Goal: Task Accomplishment & Management: Manage account settings

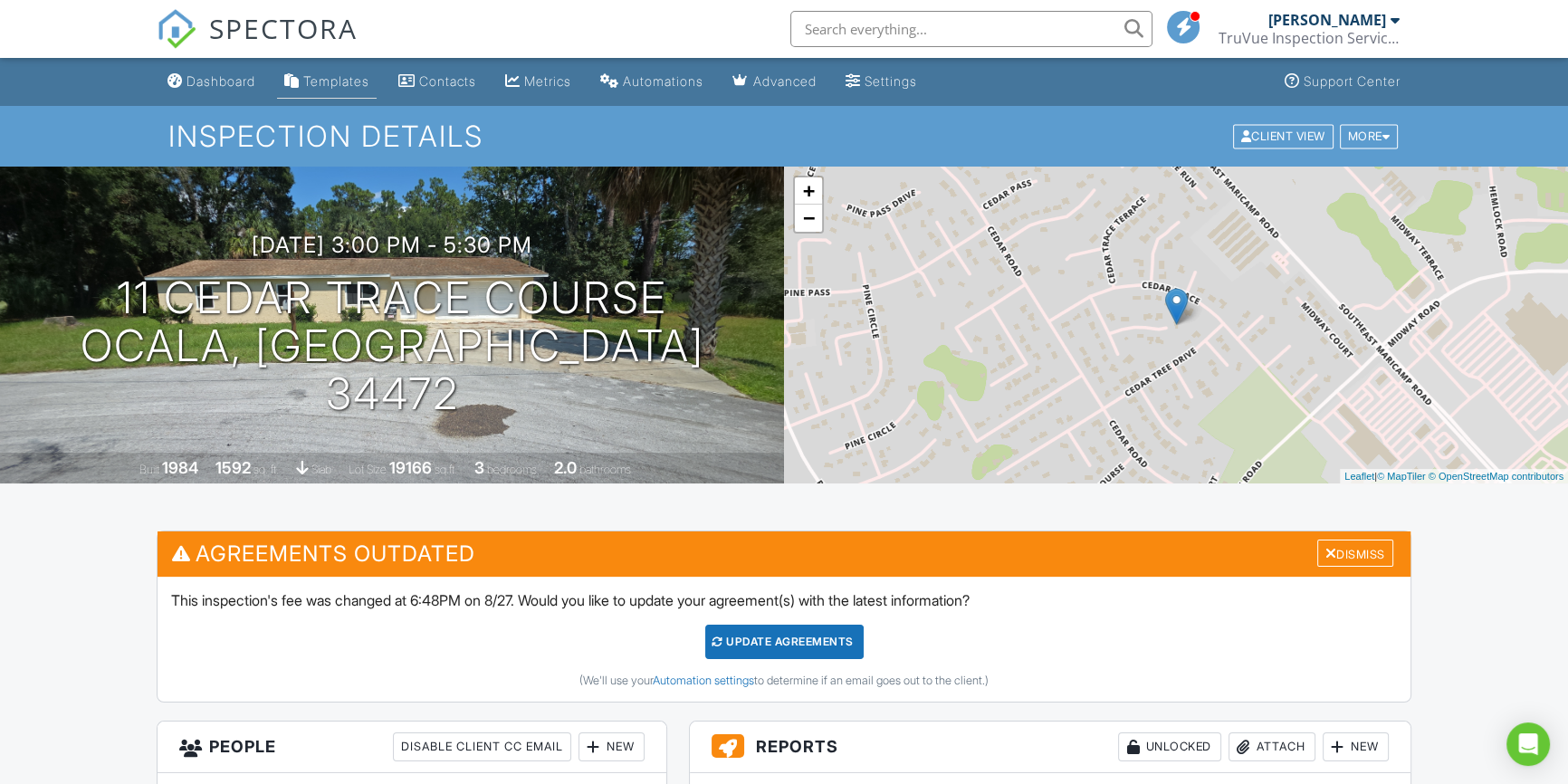
click at [353, 85] on div "Templates" at bounding box center [336, 81] width 66 height 15
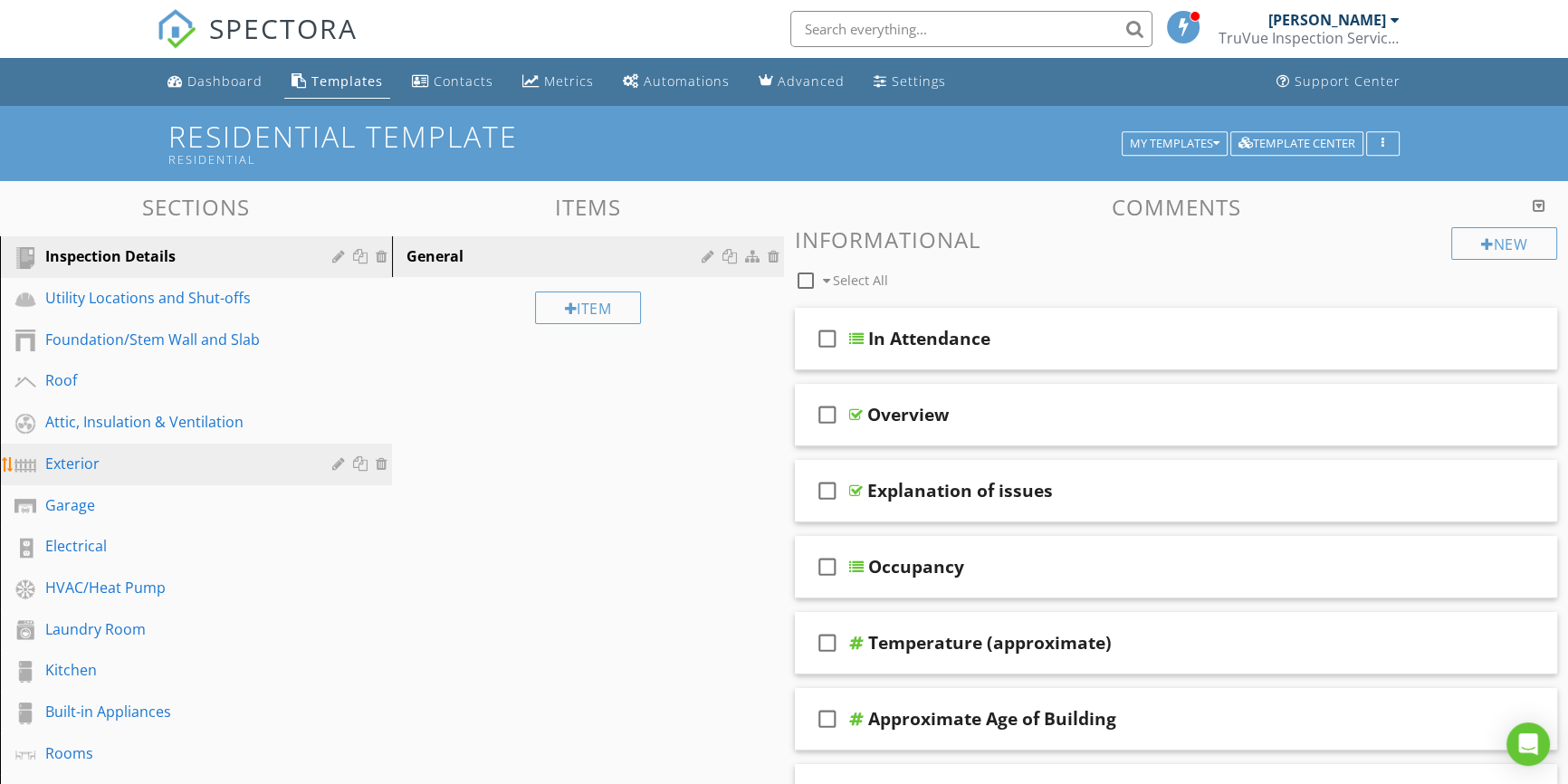
click at [96, 469] on div "Exterior" at bounding box center [175, 463] width 260 height 21
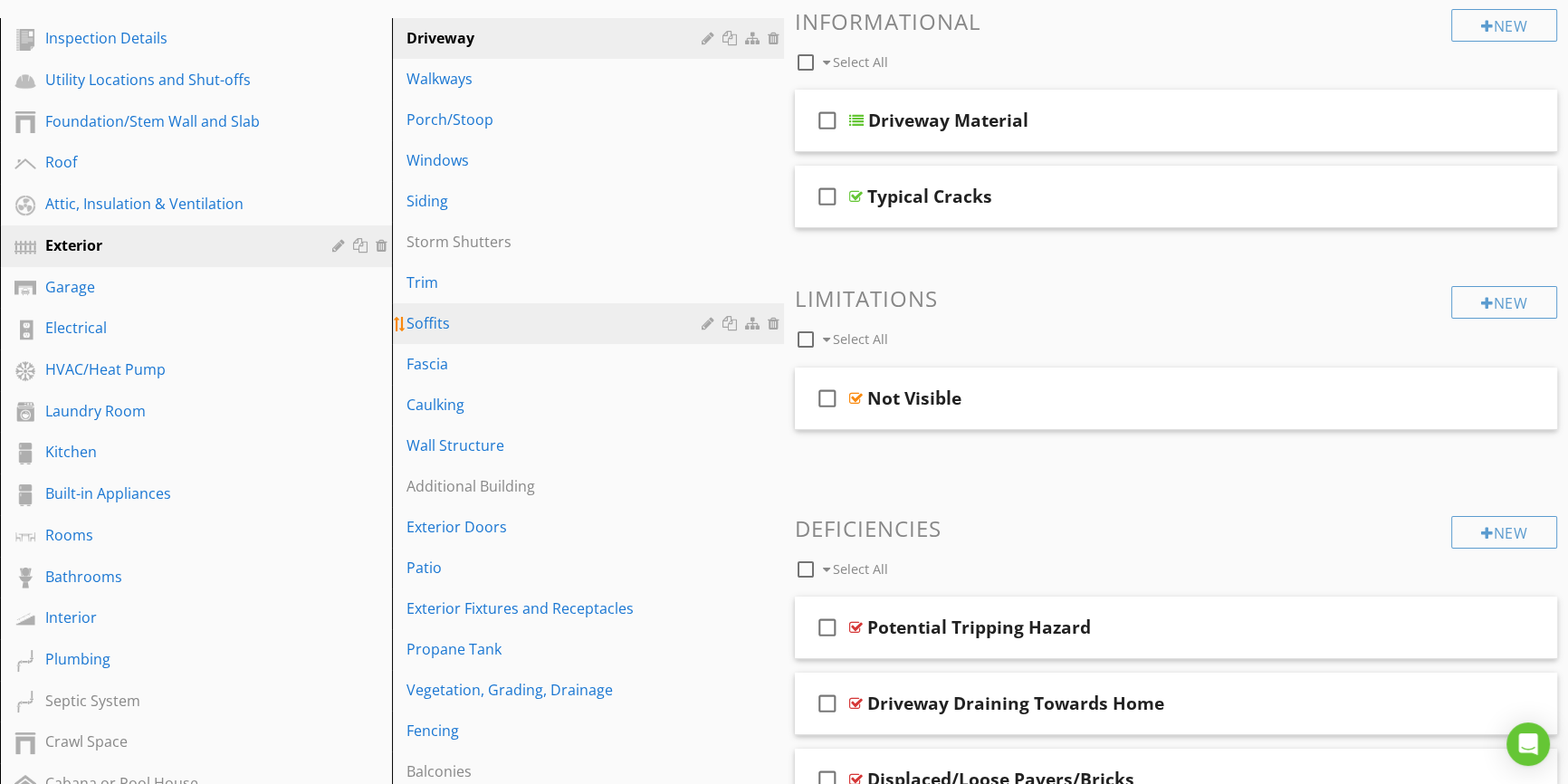
scroll to position [246, 0]
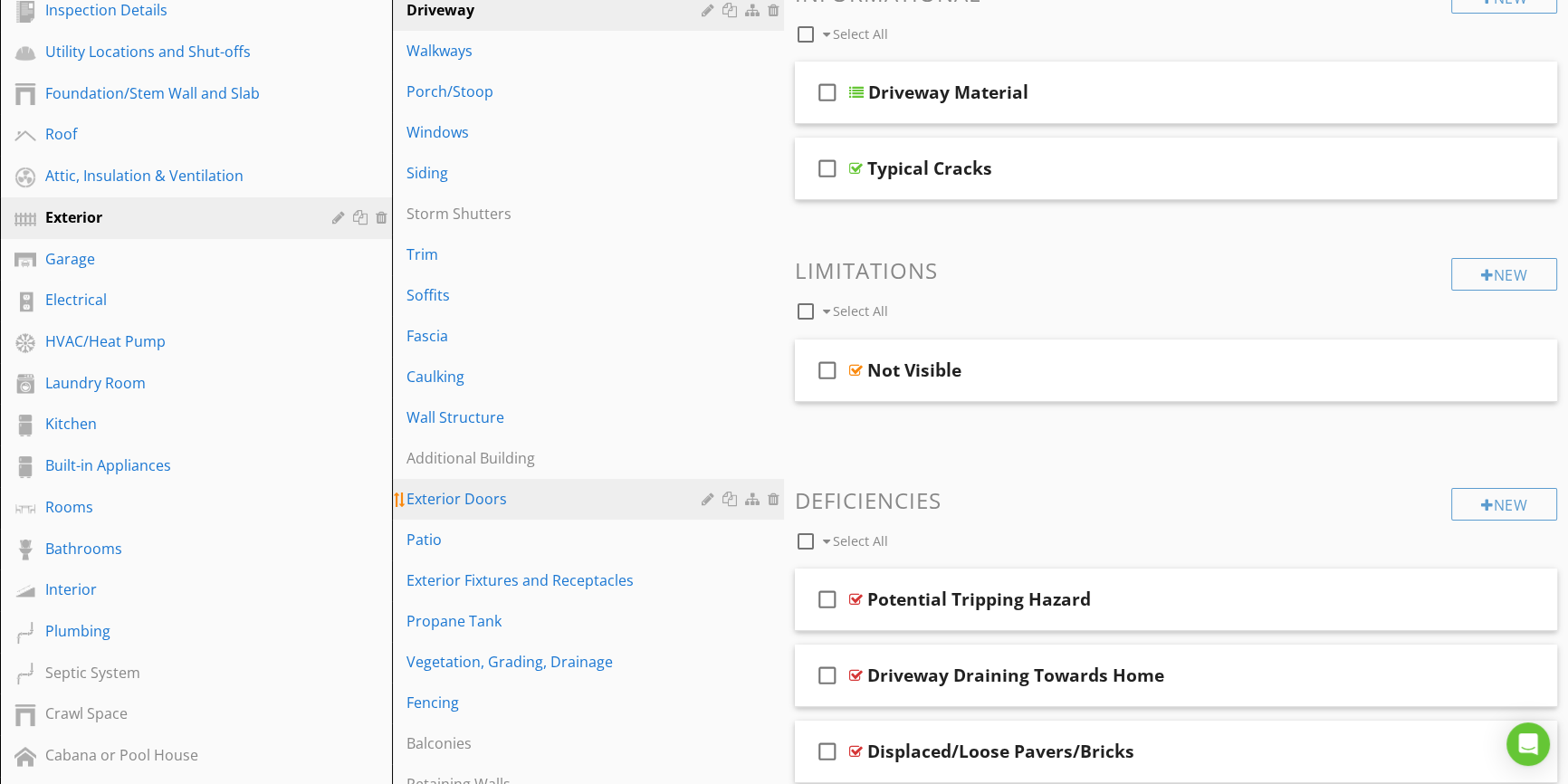
click at [508, 502] on div "Exterior Doors" at bounding box center [556, 498] width 301 height 21
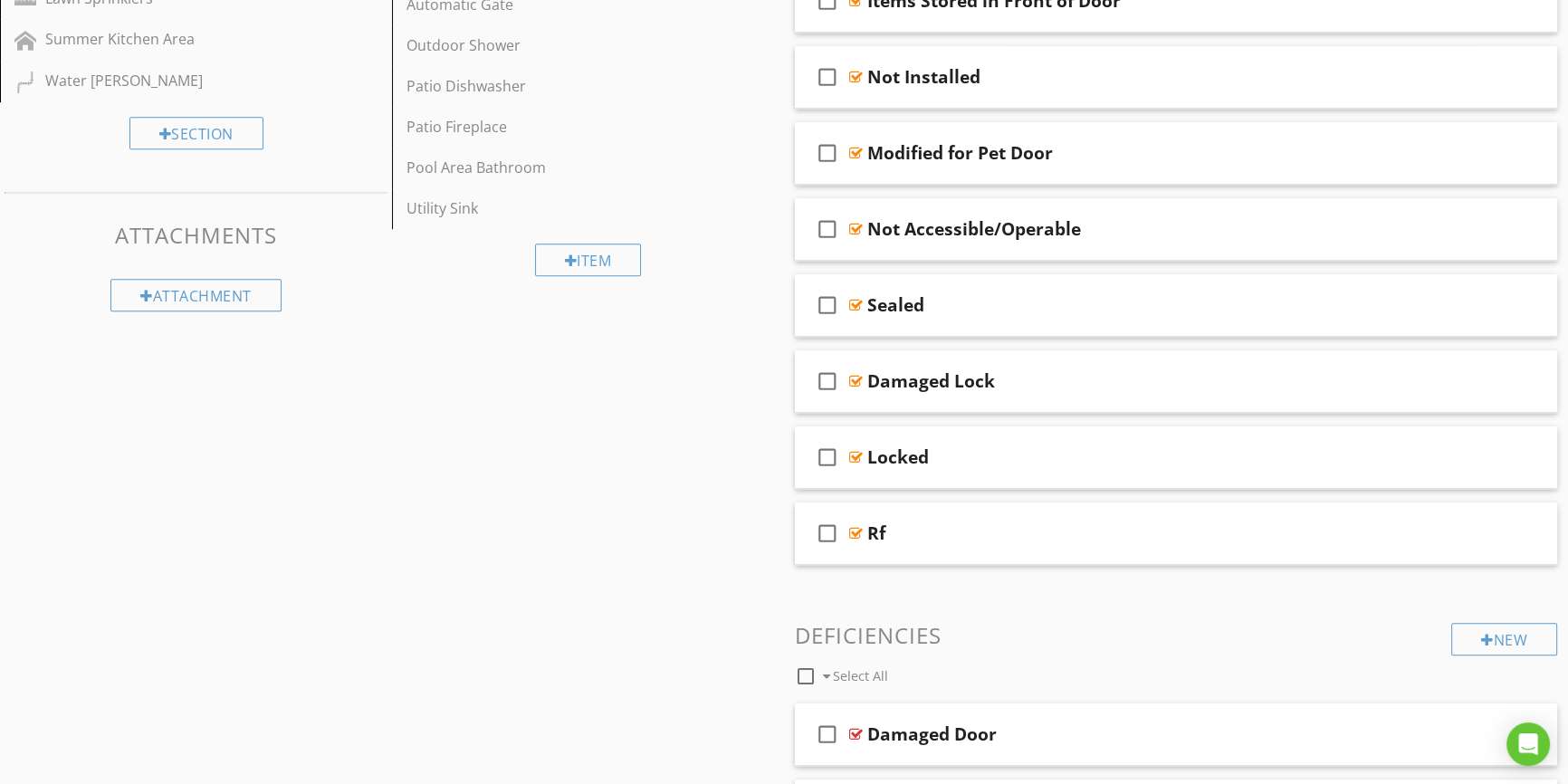
scroll to position [1152, 0]
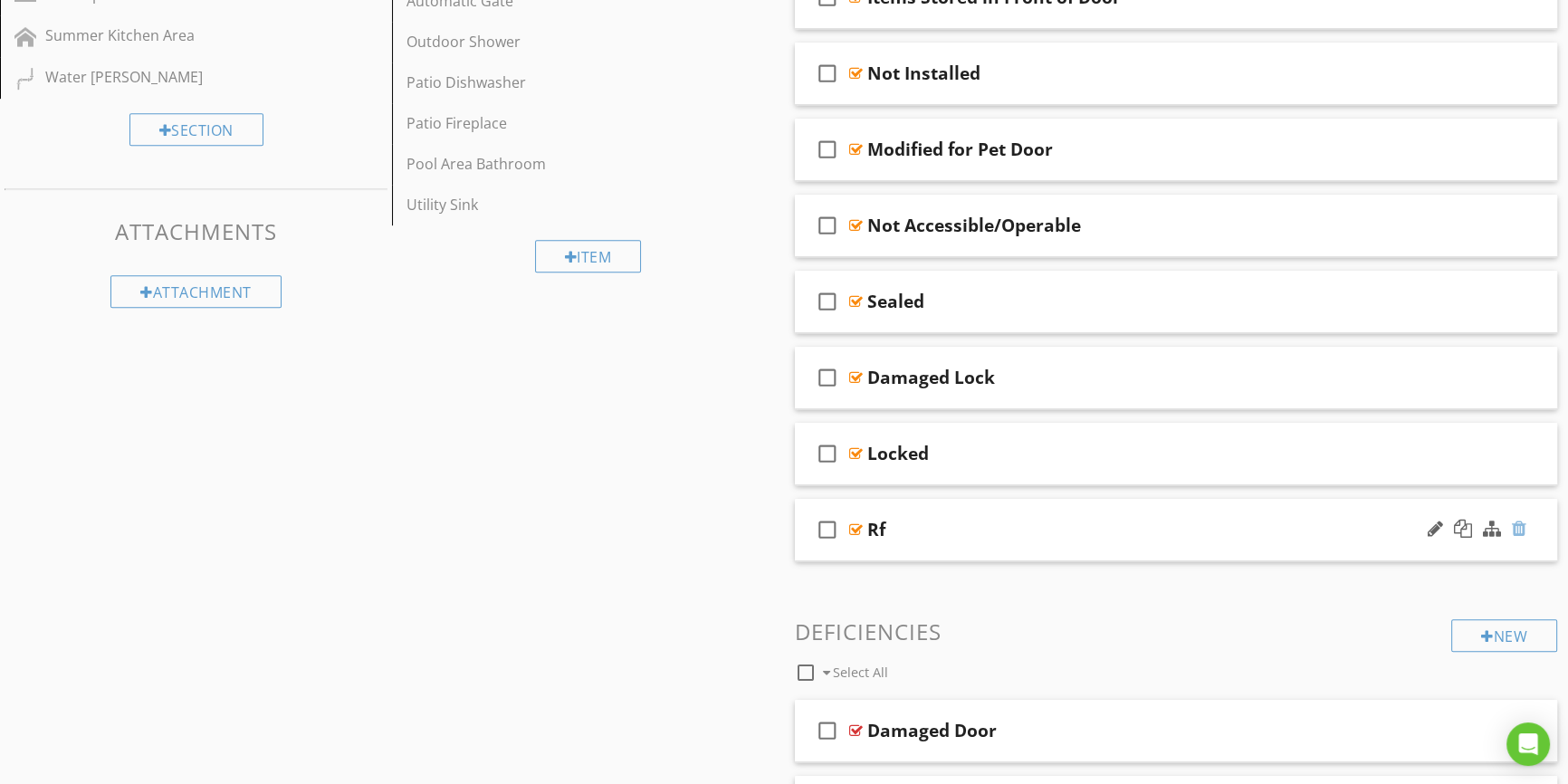
click at [1522, 524] on div at bounding box center [1519, 528] width 15 height 18
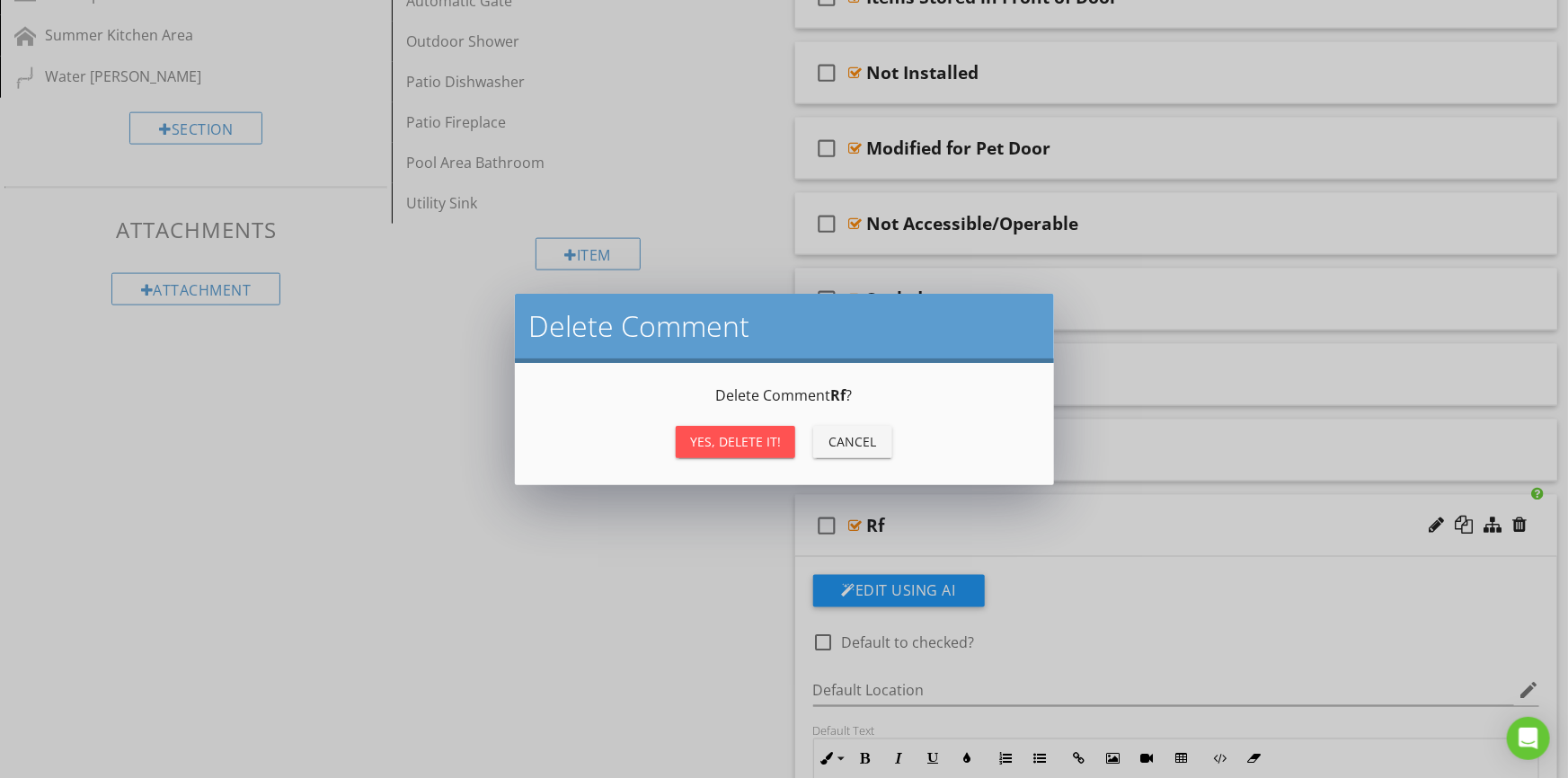
click at [730, 442] on div "Yes, Delete it!" at bounding box center [736, 442] width 91 height 19
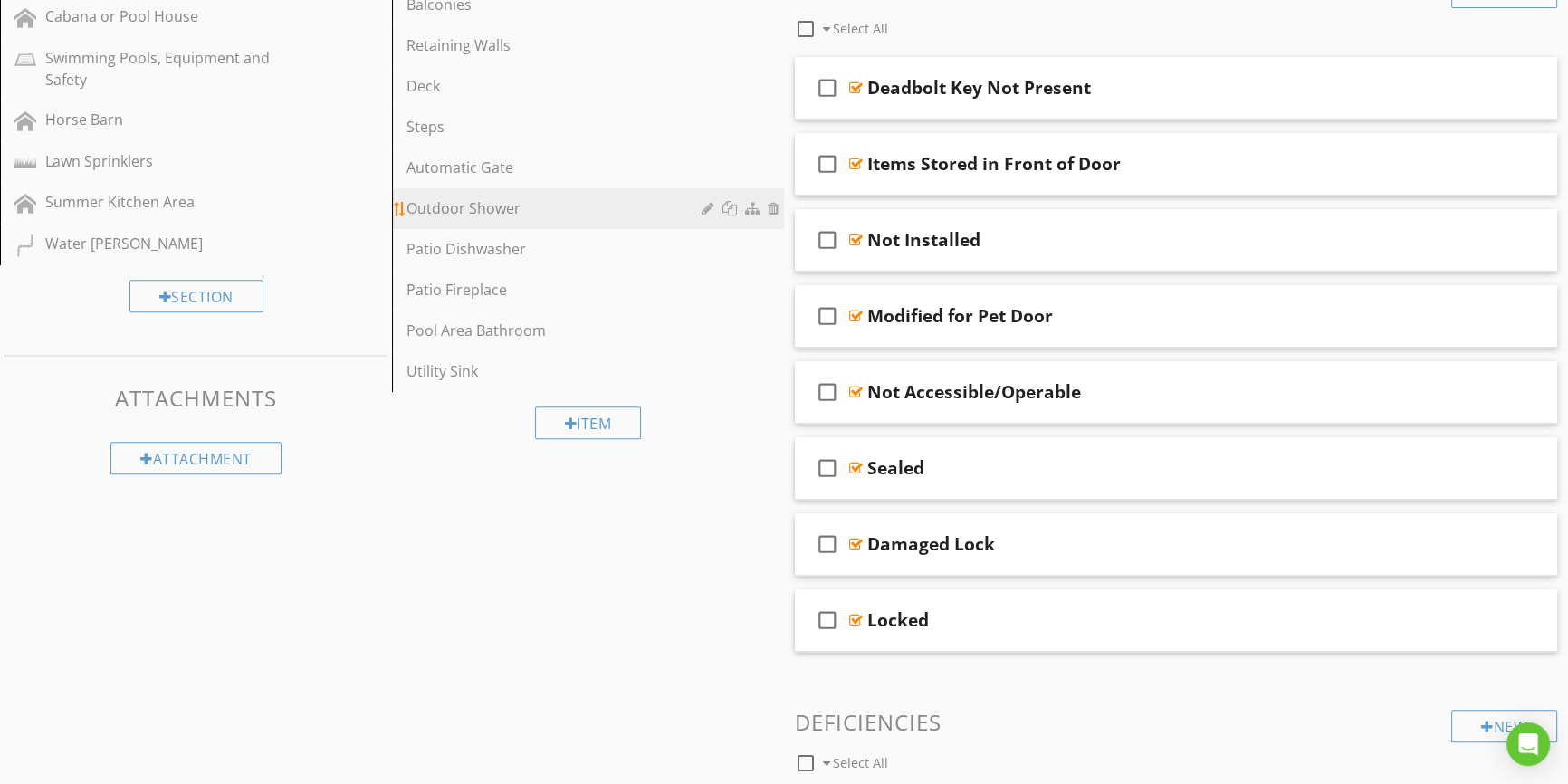
scroll to position [658, 0]
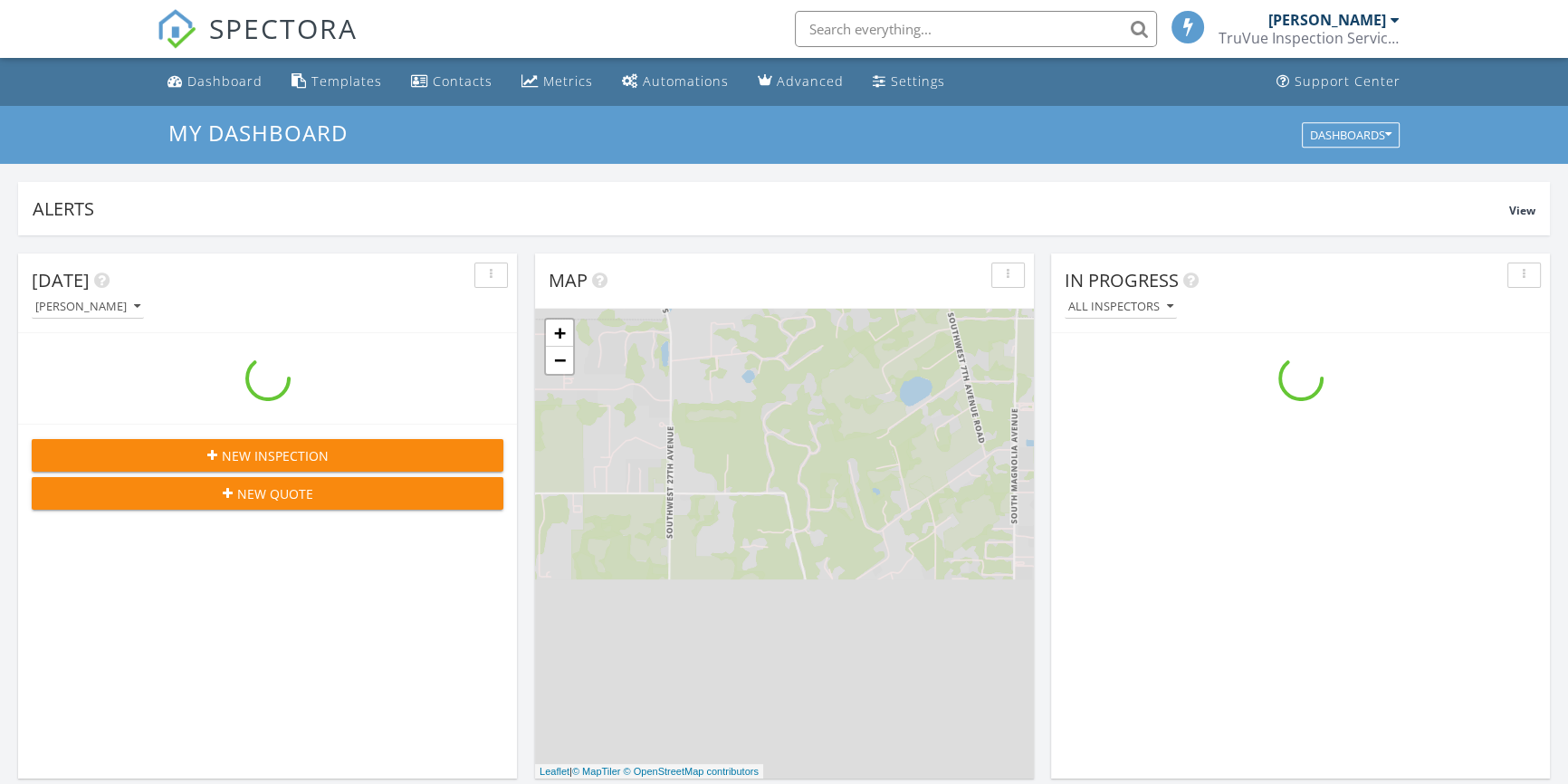
scroll to position [1673, 1593]
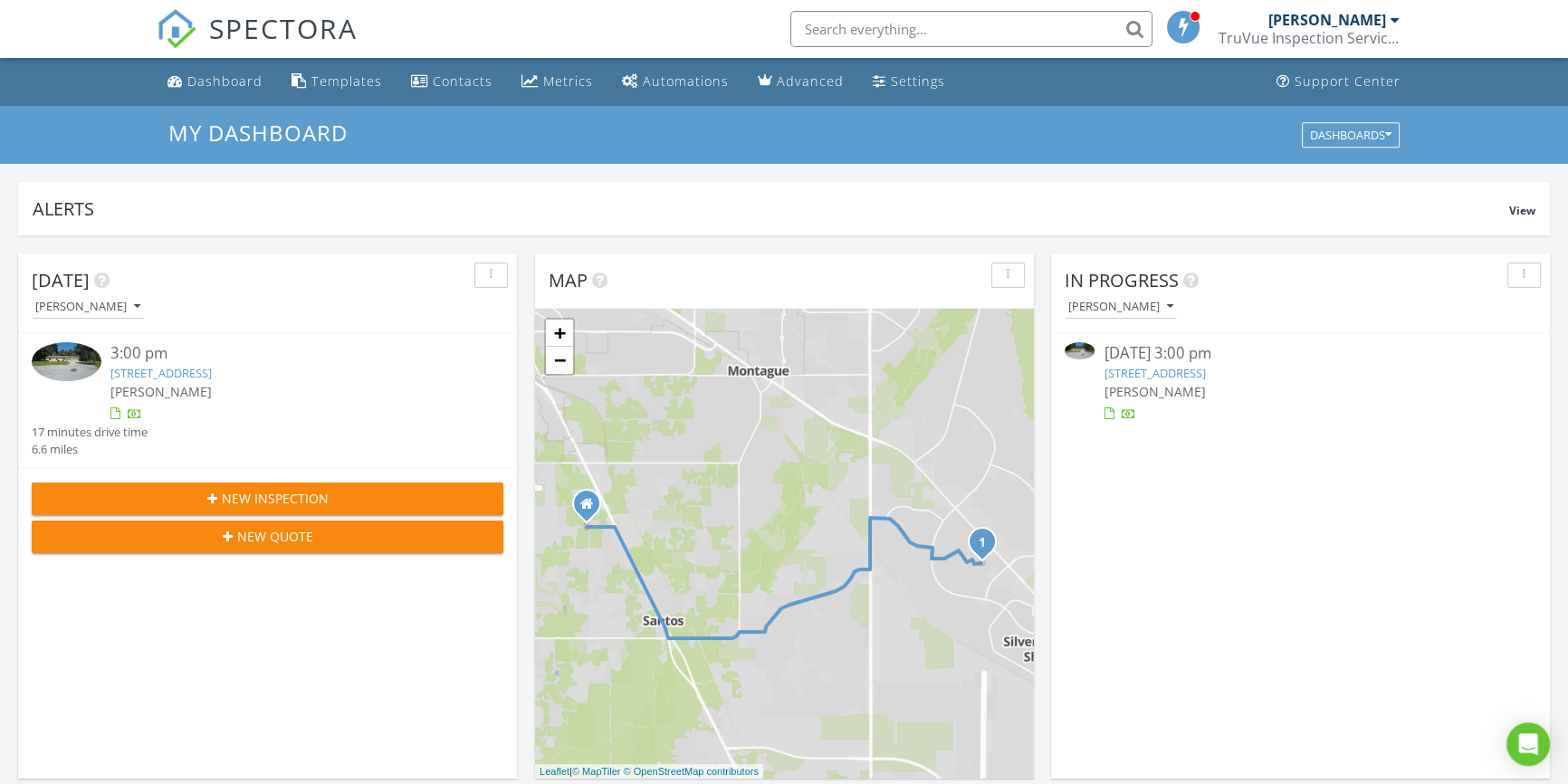
click at [1205, 378] on link "11 Cedar Trace Course, Ocala, FL 34472" at bounding box center [1154, 372] width 102 height 16
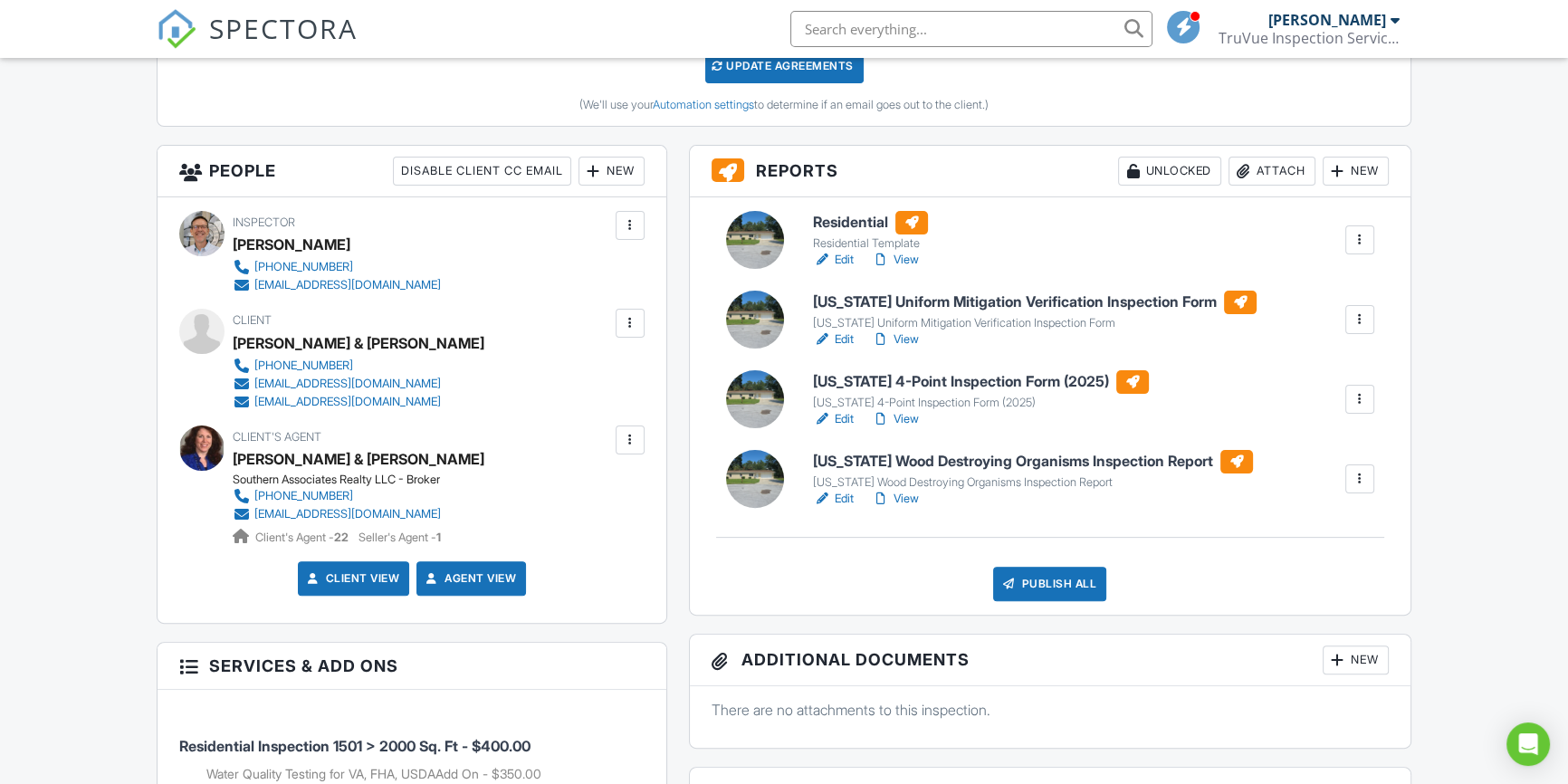
click at [1359, 245] on div at bounding box center [1359, 239] width 18 height 18
click at [1276, 510] on div "Residential Residential Template Edit View Quick Publish Copy Delete Florida Un…" at bounding box center [1050, 405] width 721 height 417
click at [1354, 470] on div at bounding box center [1359, 478] width 18 height 18
click at [1005, 511] on div "Residential Residential Template Edit View Quick Publish Copy Delete Florida Un…" at bounding box center [1050, 405] width 721 height 417
click at [1360, 239] on div at bounding box center [1359, 239] width 18 height 18
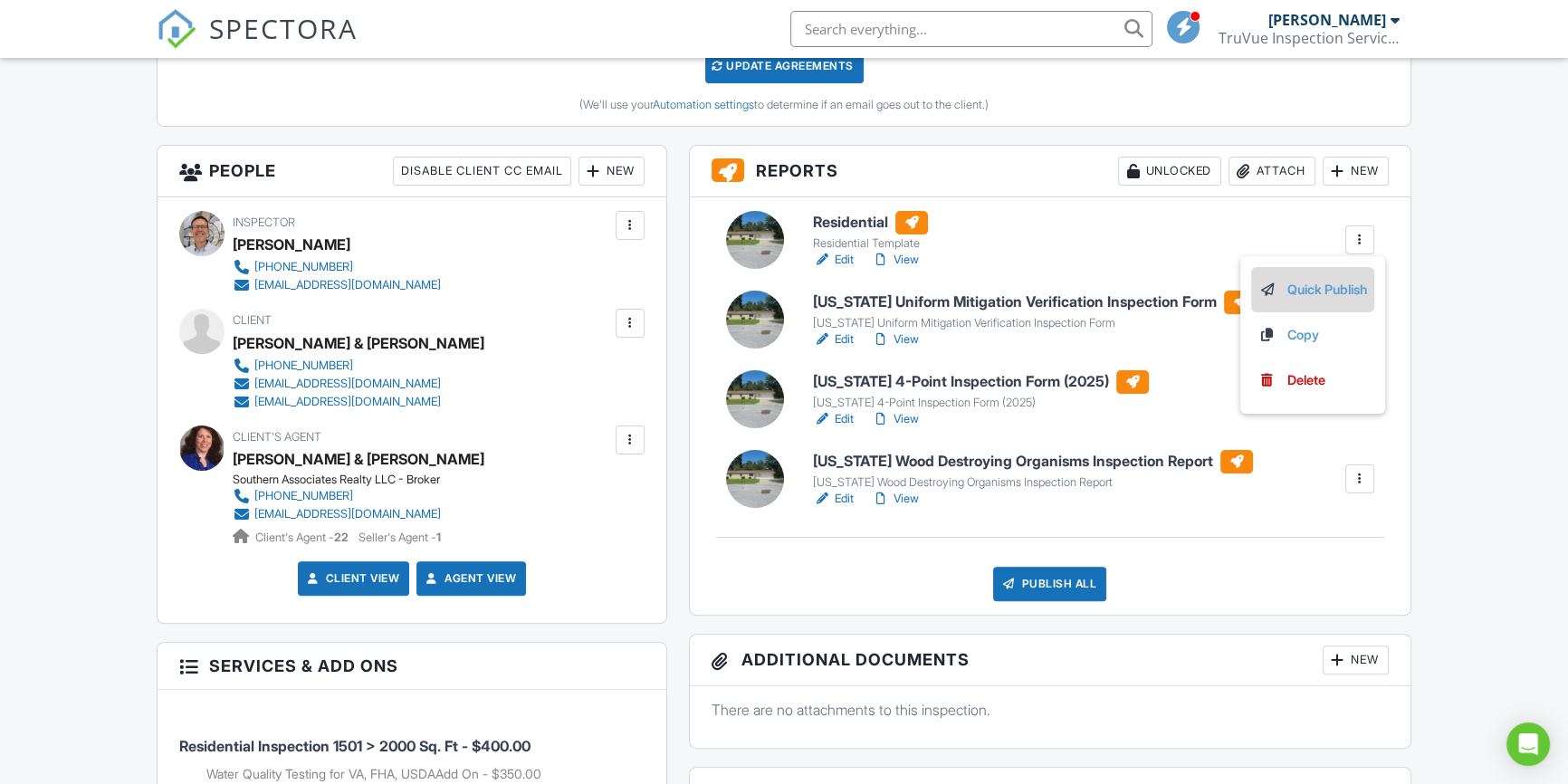
click at [1314, 289] on link "Quick Publish" at bounding box center [1312, 289] width 108 height 20
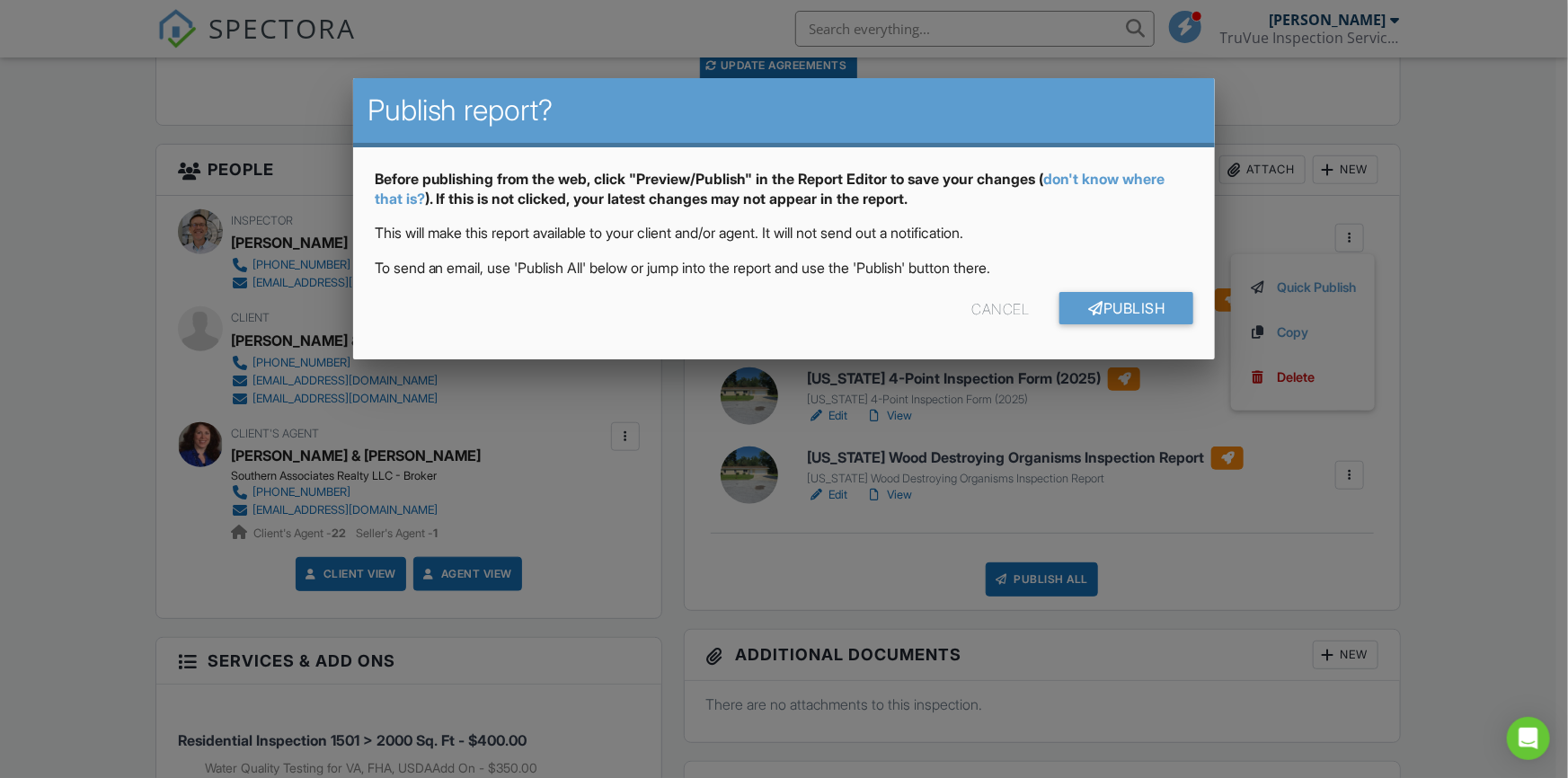
click at [1223, 579] on div at bounding box center [784, 396] width 1568 height 972
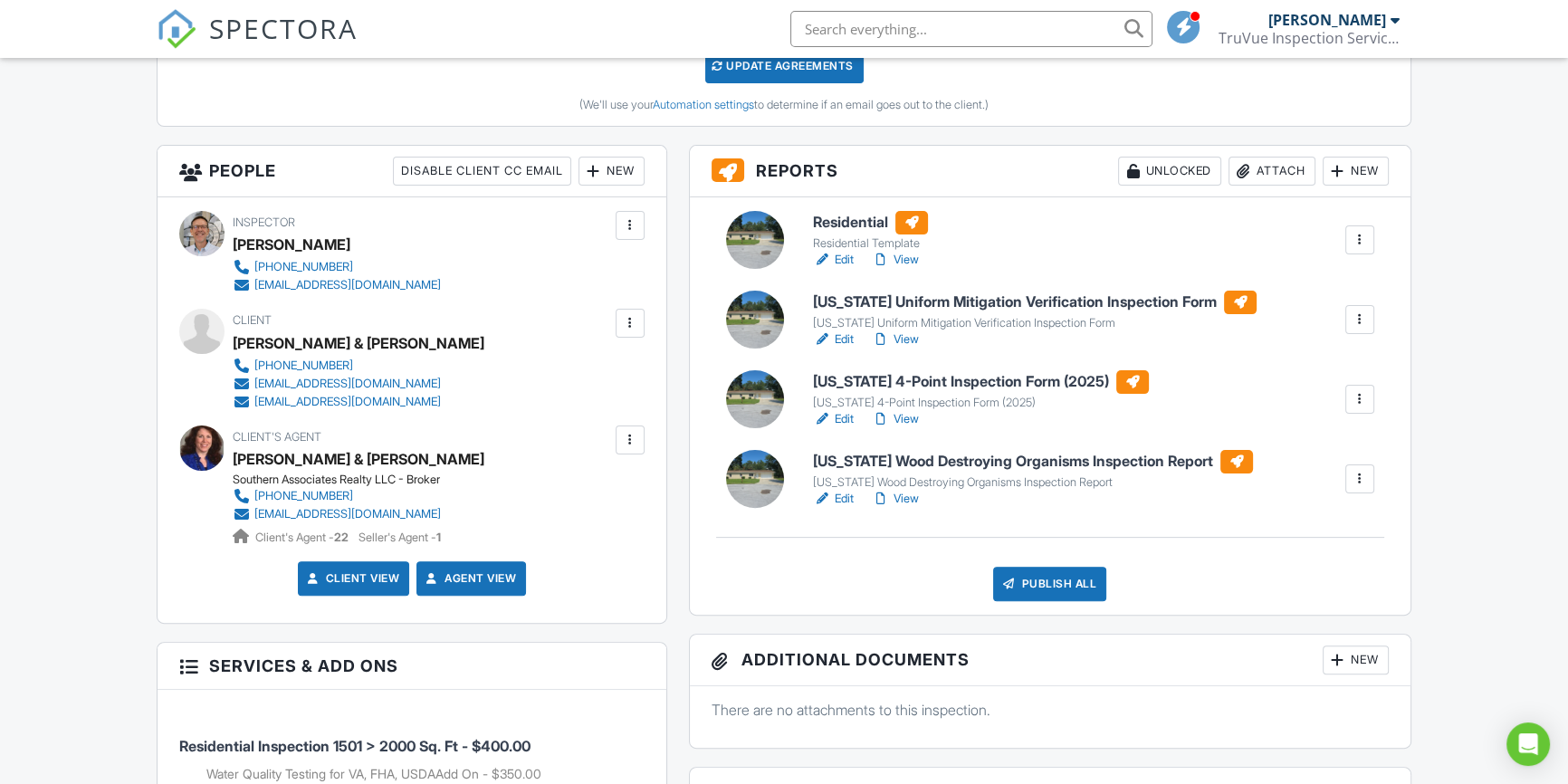
click at [1360, 235] on div at bounding box center [1359, 239] width 18 height 18
click at [1180, 235] on div "Residential Residential Template Edit View Quick Publish Copy Delete" at bounding box center [1093, 240] width 583 height 58
click at [1365, 245] on div at bounding box center [1359, 239] width 18 height 18
click at [1337, 282] on link "Quick Publish" at bounding box center [1312, 289] width 108 height 20
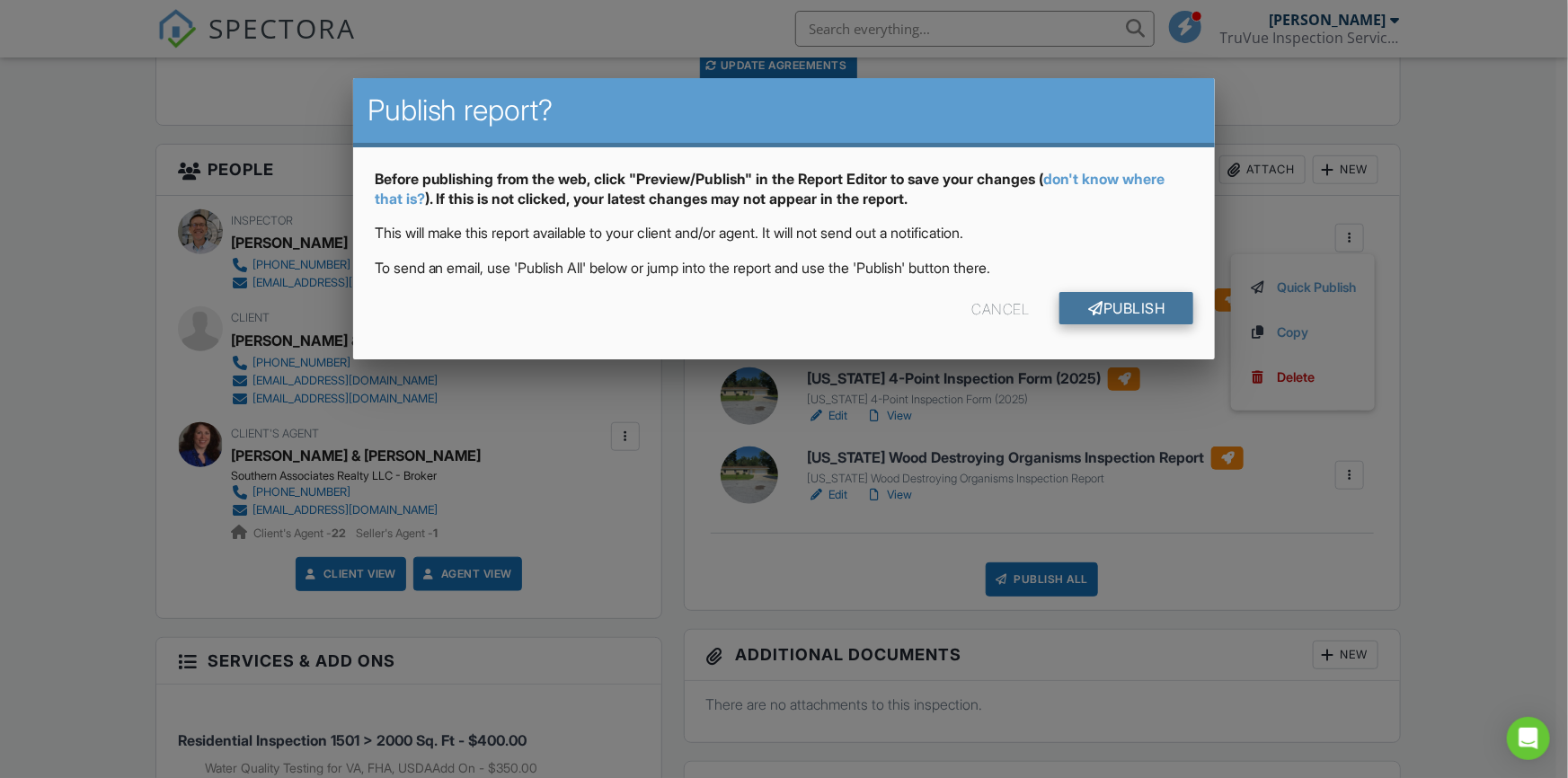
click at [1154, 301] on link "Publish" at bounding box center [1126, 307] width 134 height 32
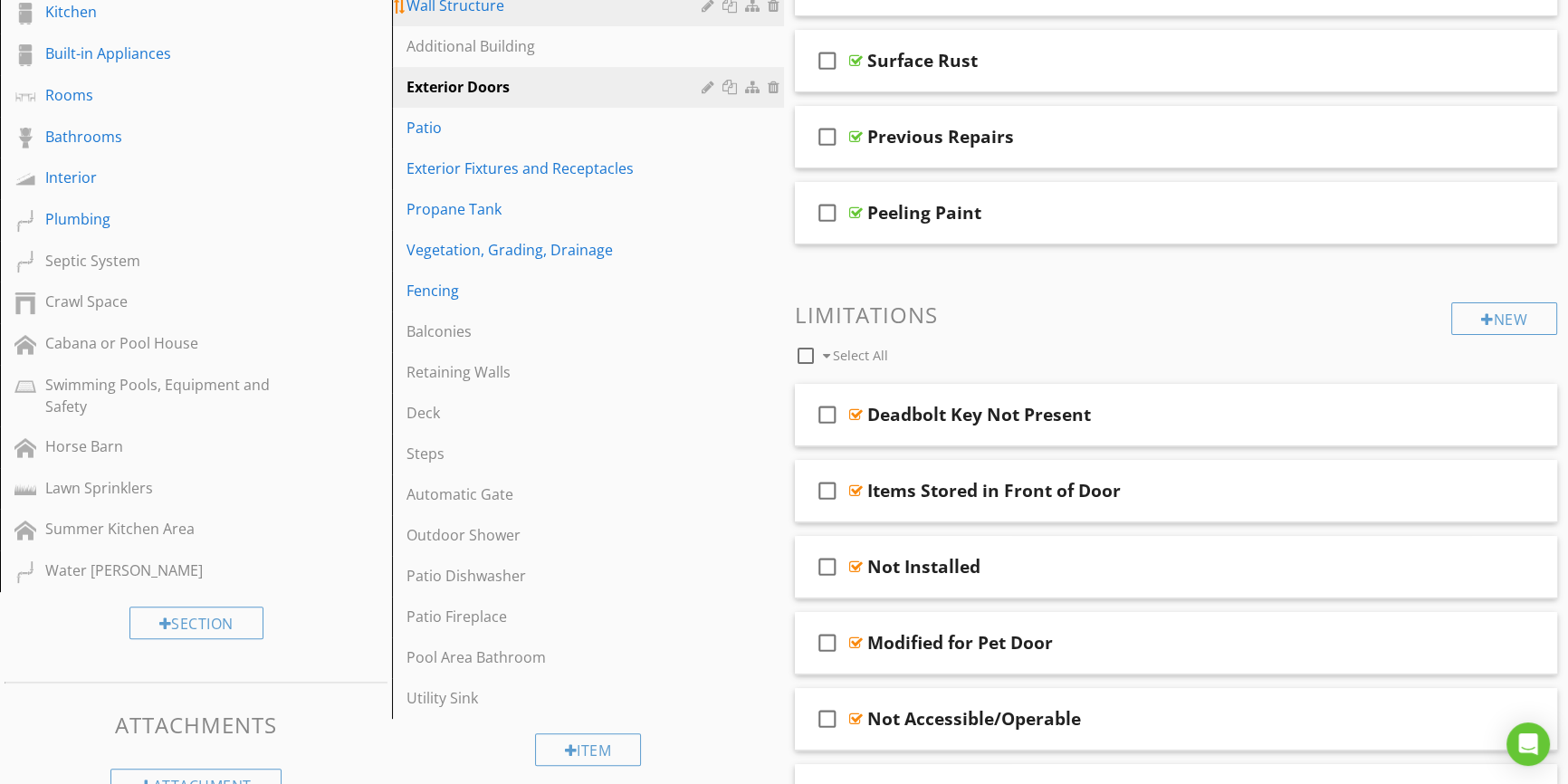
scroll to position [658, 0]
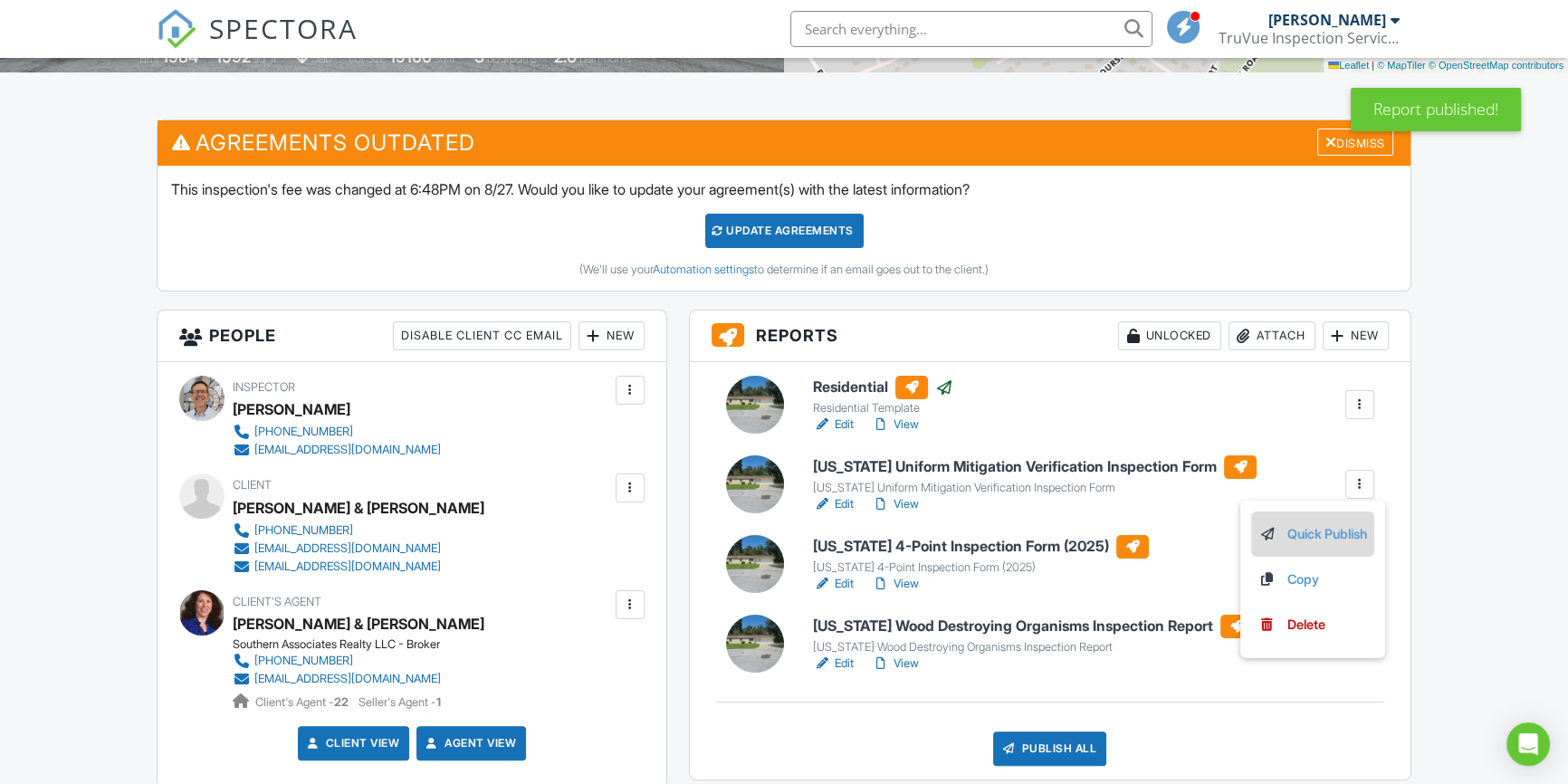
click at [1335, 531] on link "Quick Publish" at bounding box center [1312, 534] width 108 height 20
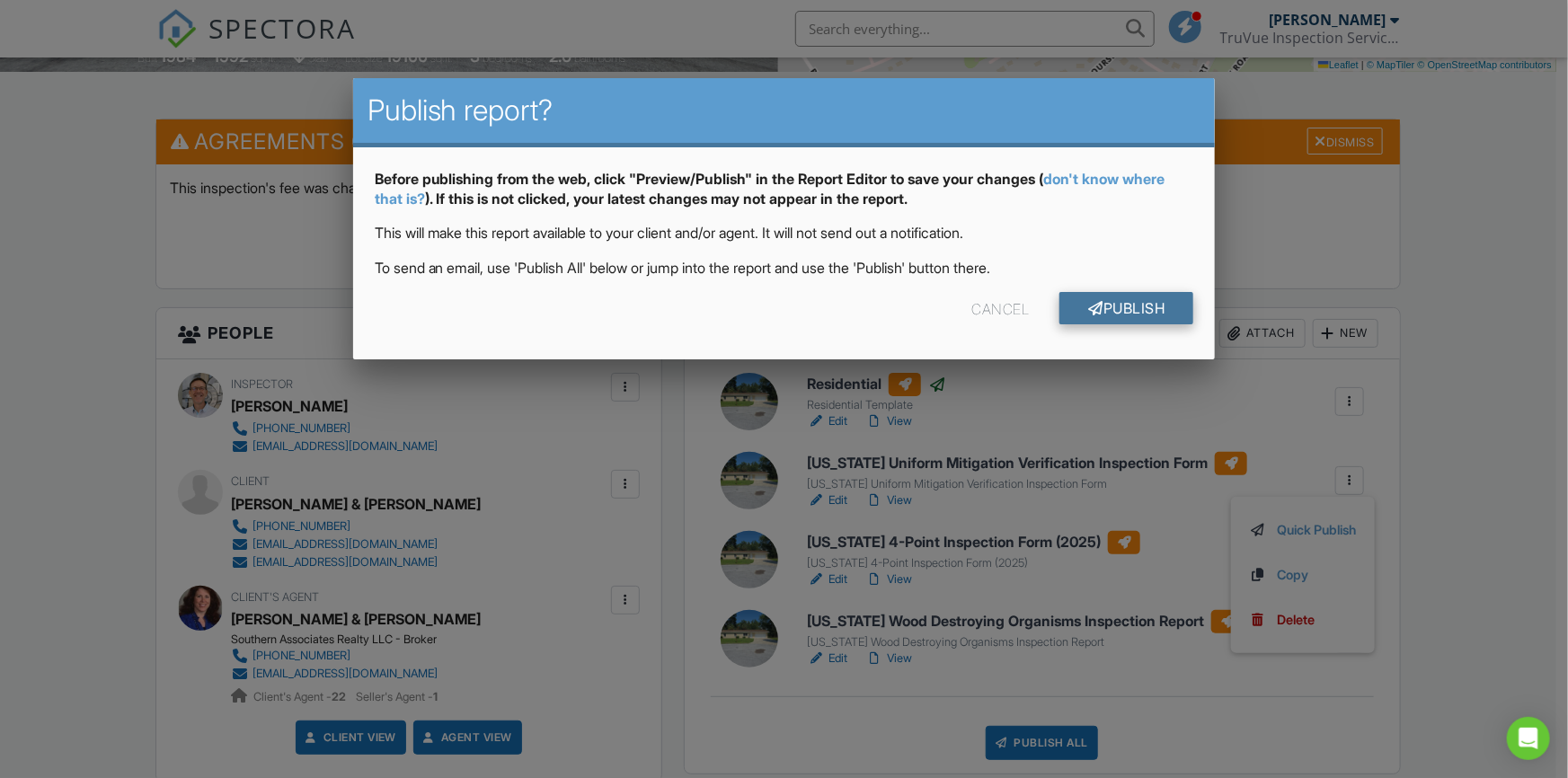
click at [1141, 306] on link "Publish" at bounding box center [1126, 307] width 134 height 32
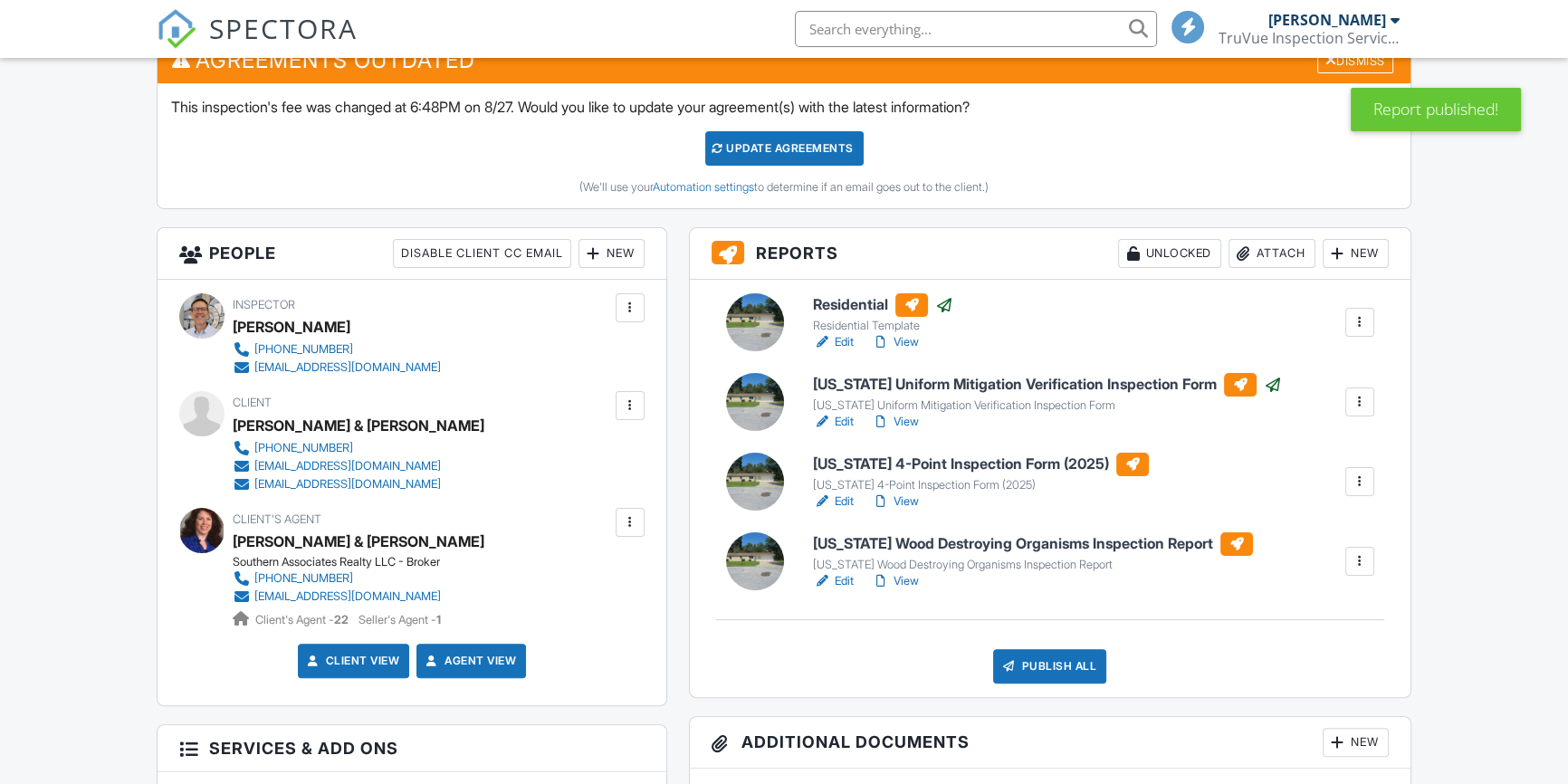
click at [1363, 477] on div at bounding box center [1359, 481] width 18 height 18
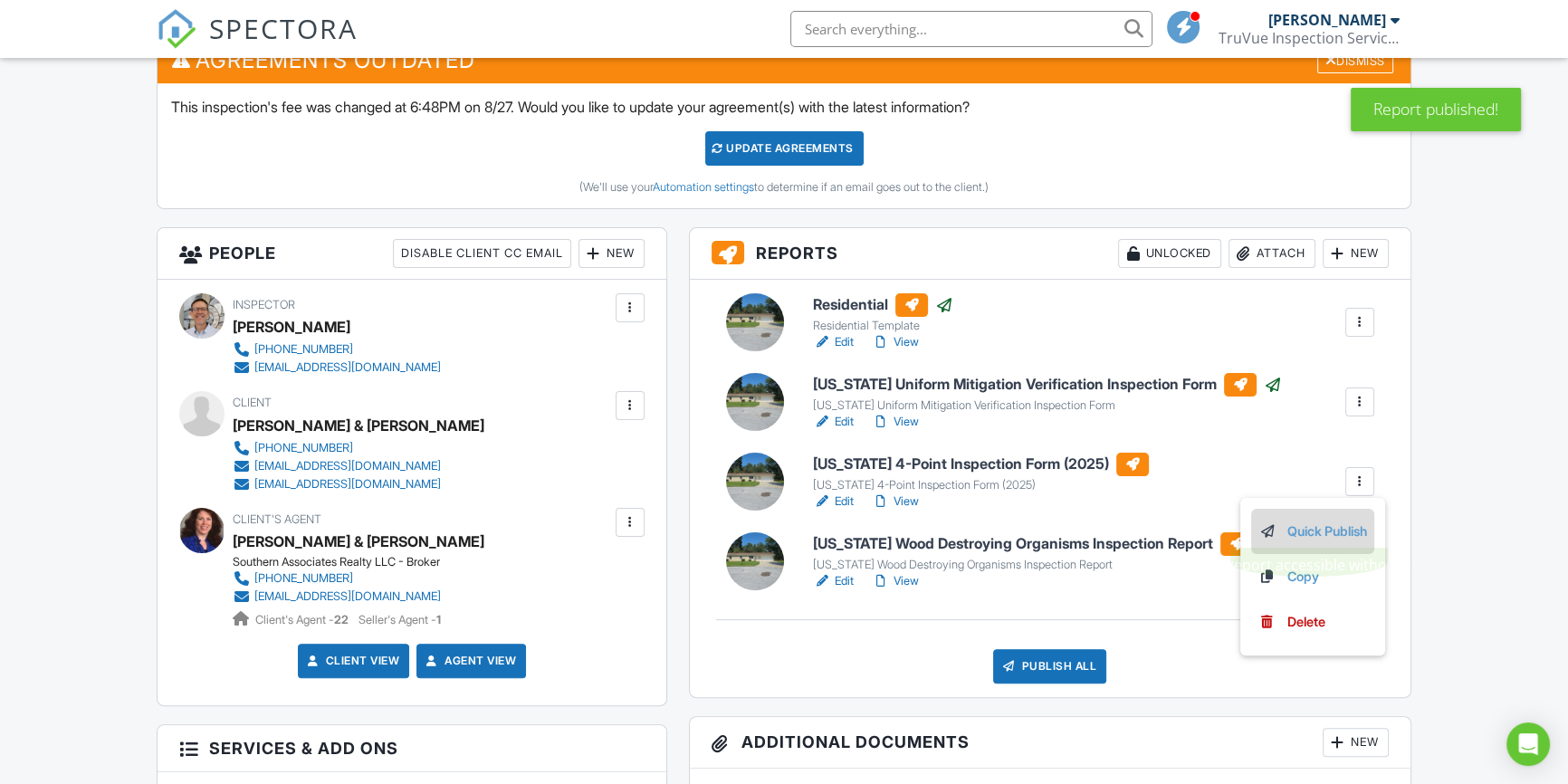
click at [1324, 526] on link "Quick Publish" at bounding box center [1312, 531] width 108 height 20
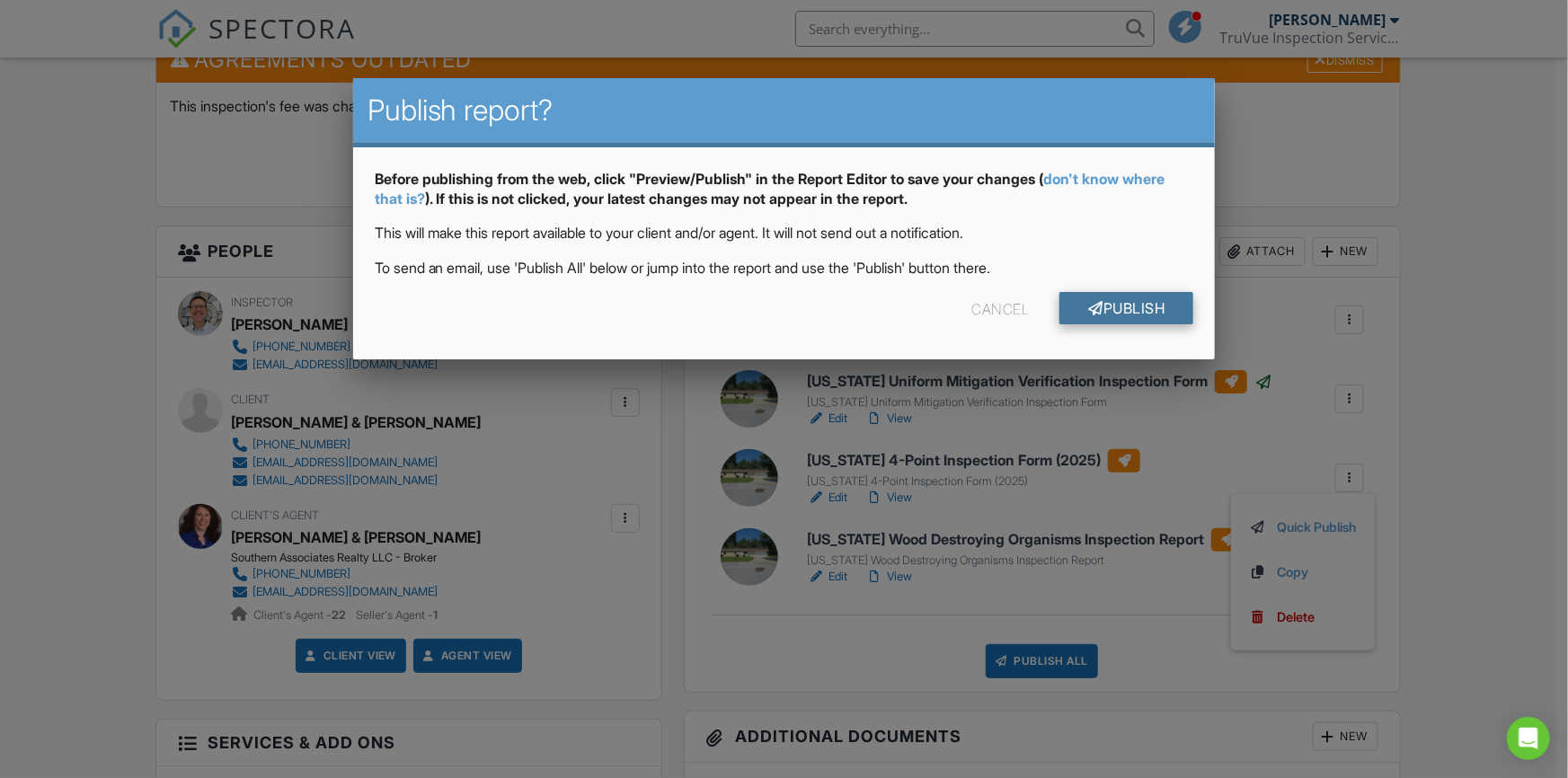
click at [1124, 303] on link "Publish" at bounding box center [1126, 307] width 134 height 32
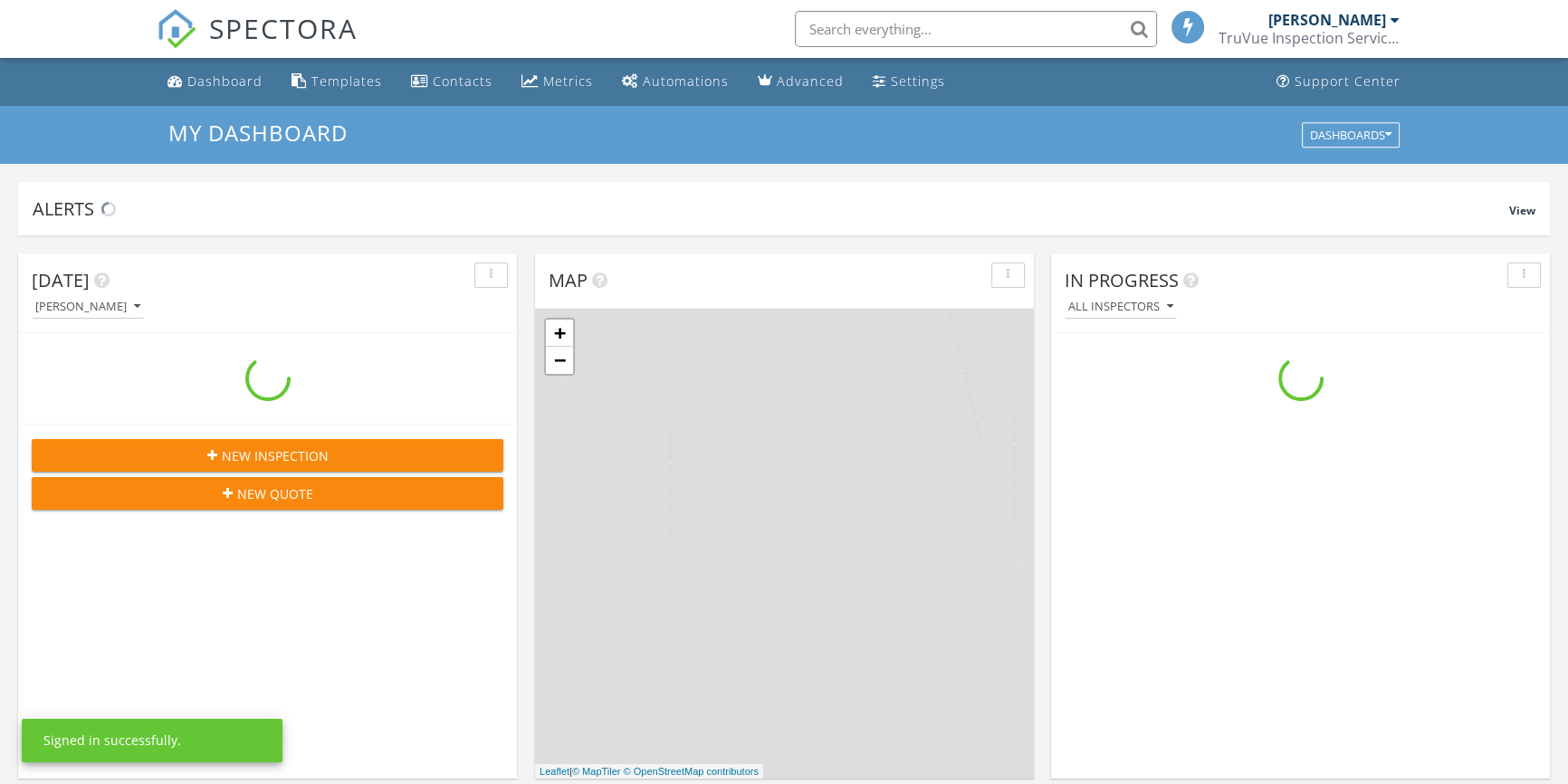
scroll to position [1673, 1593]
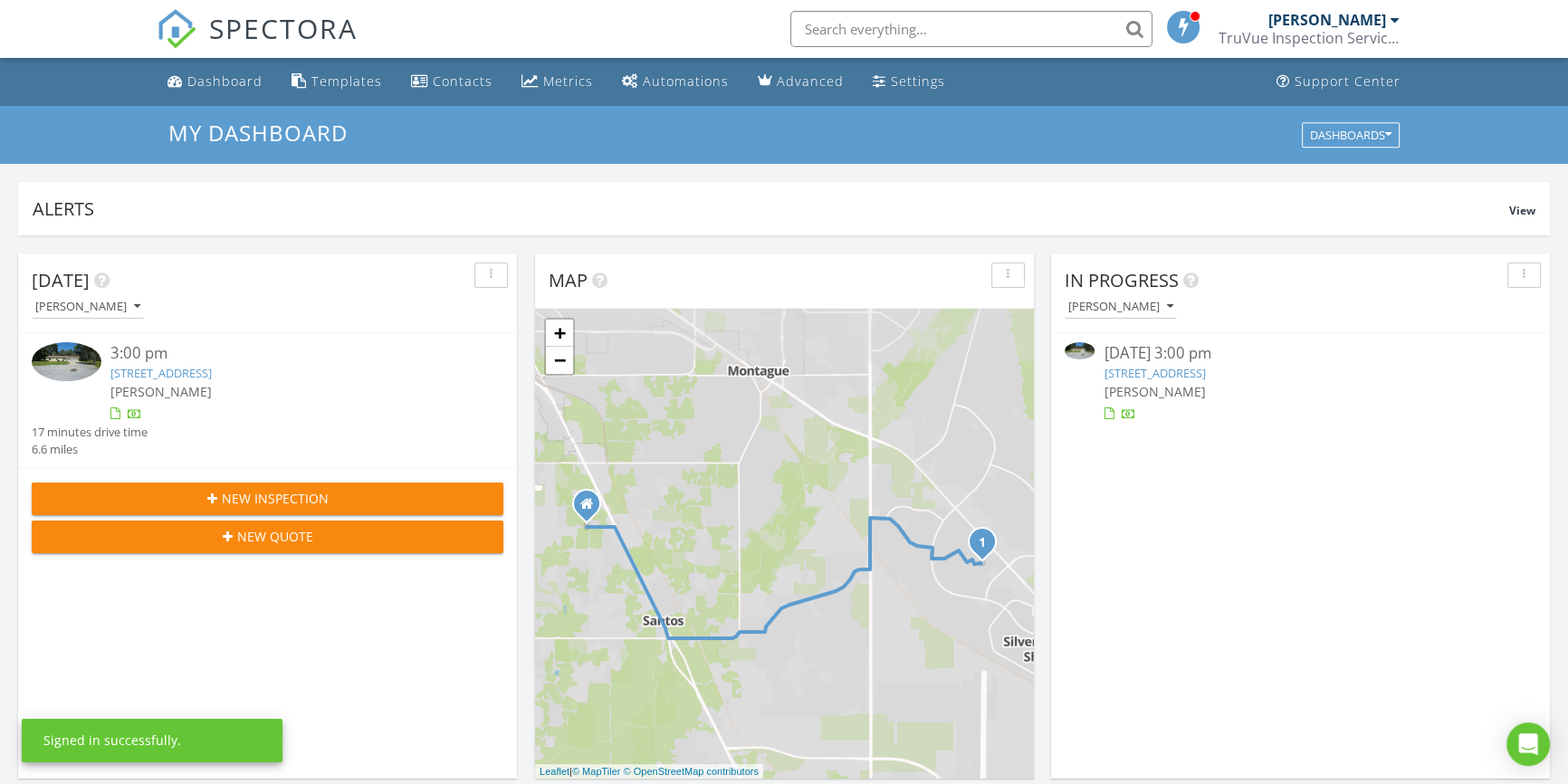
click at [179, 371] on link "[STREET_ADDRESS]" at bounding box center [161, 372] width 102 height 16
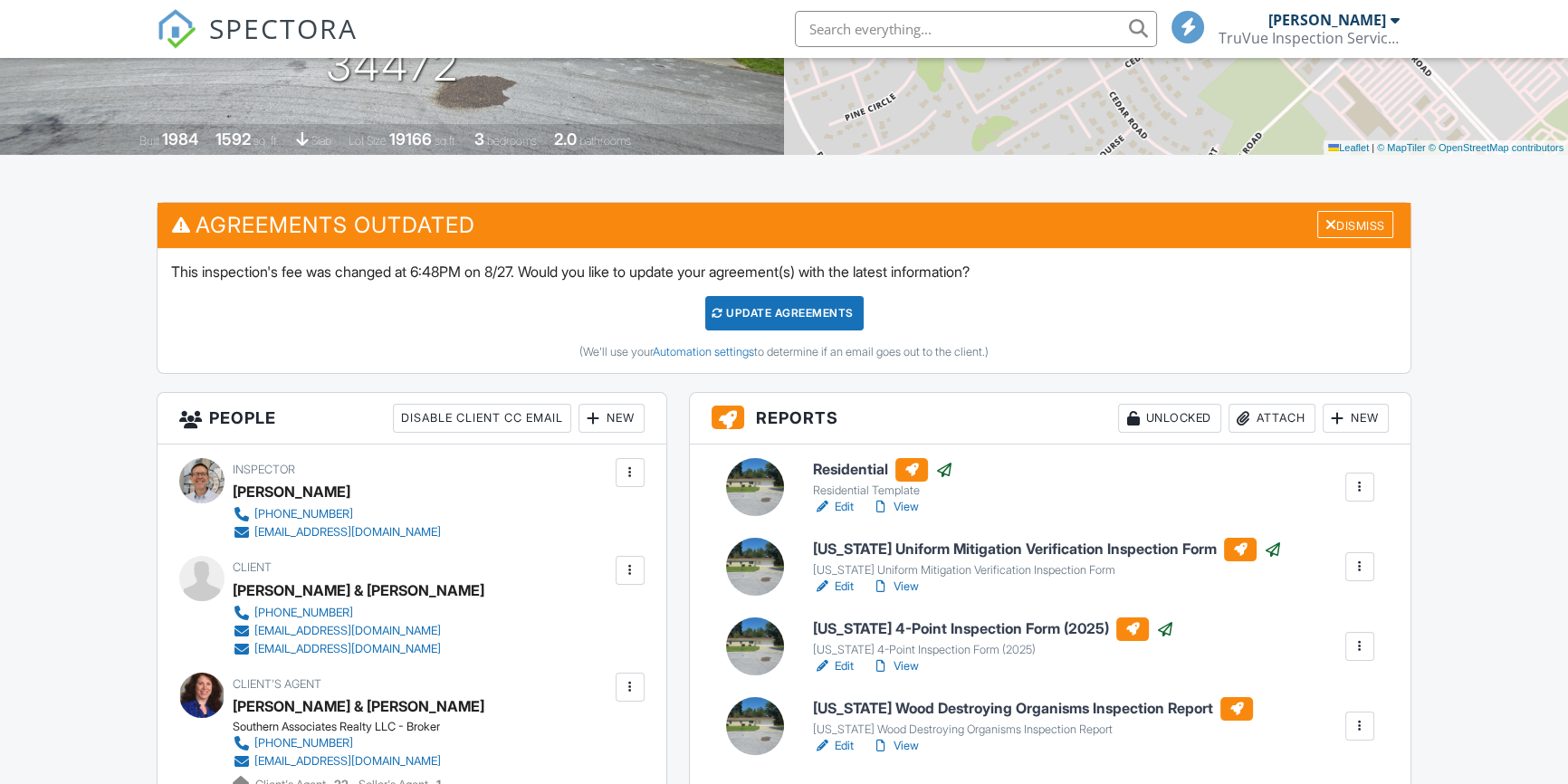
click at [846, 507] on link "Edit" at bounding box center [833, 506] width 41 height 18
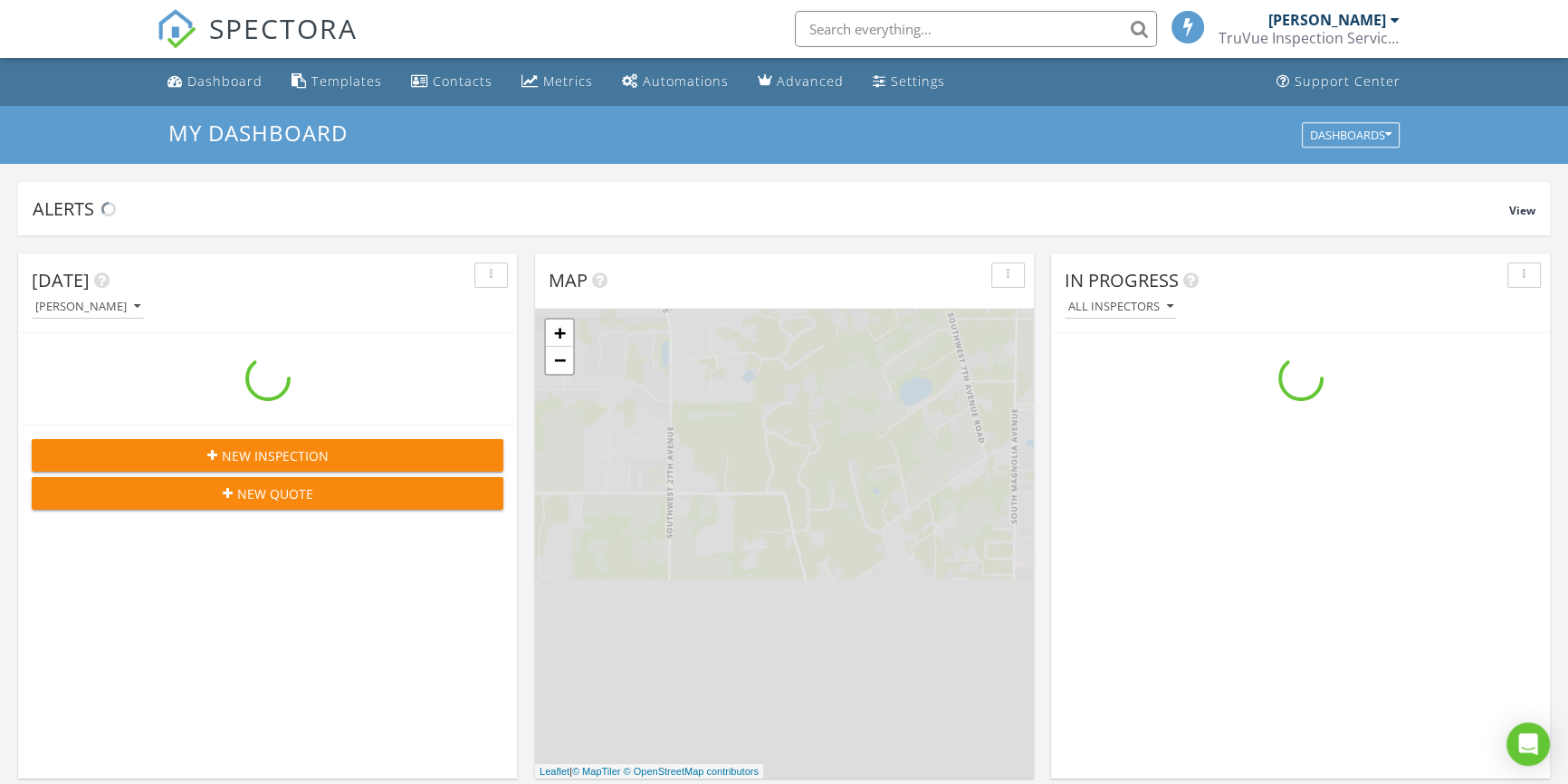
scroll to position [1673, 1593]
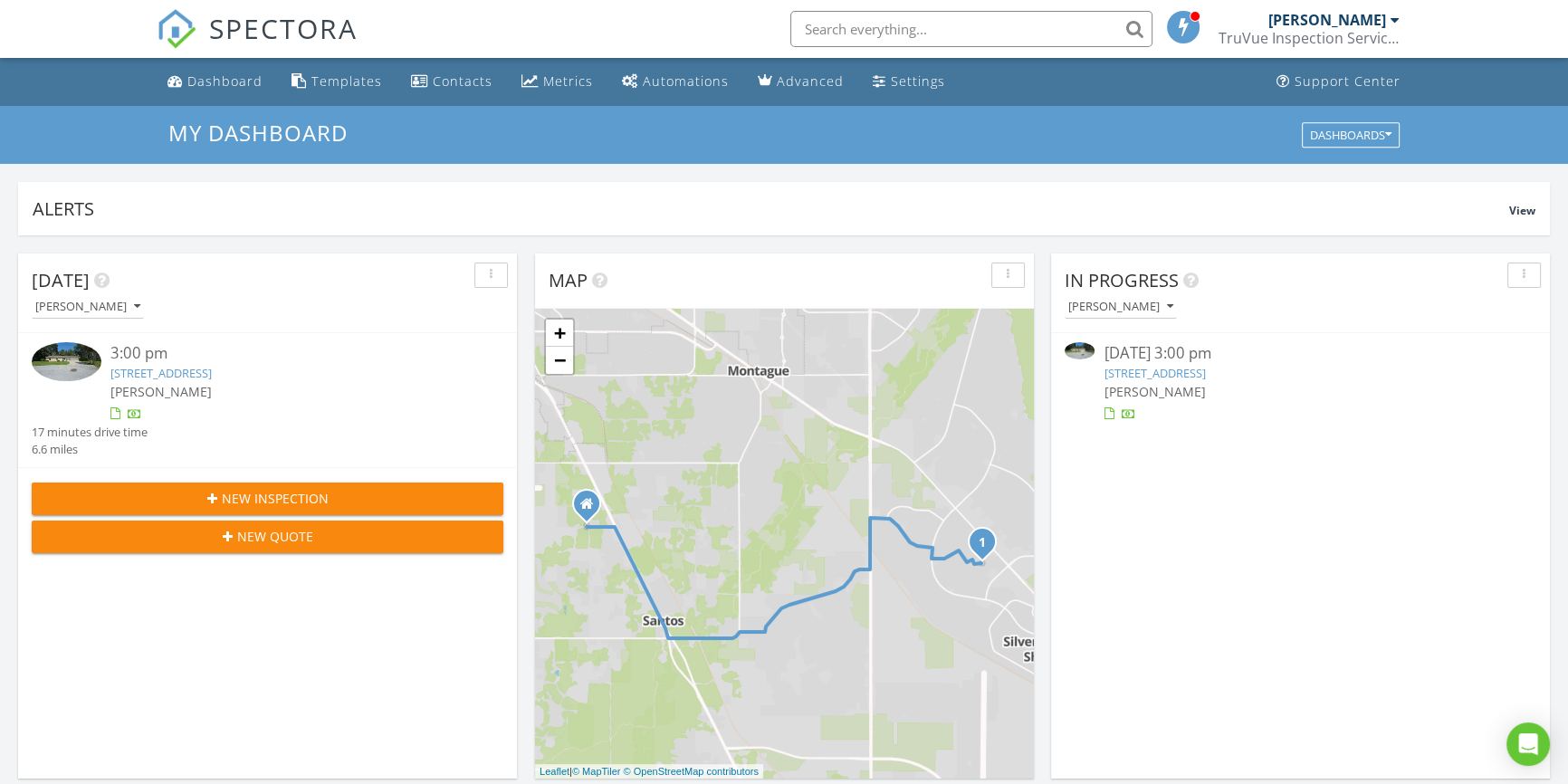
click at [212, 365] on link "11 Cedar Trace Course, Ocala, FL 34472" at bounding box center [161, 372] width 102 height 16
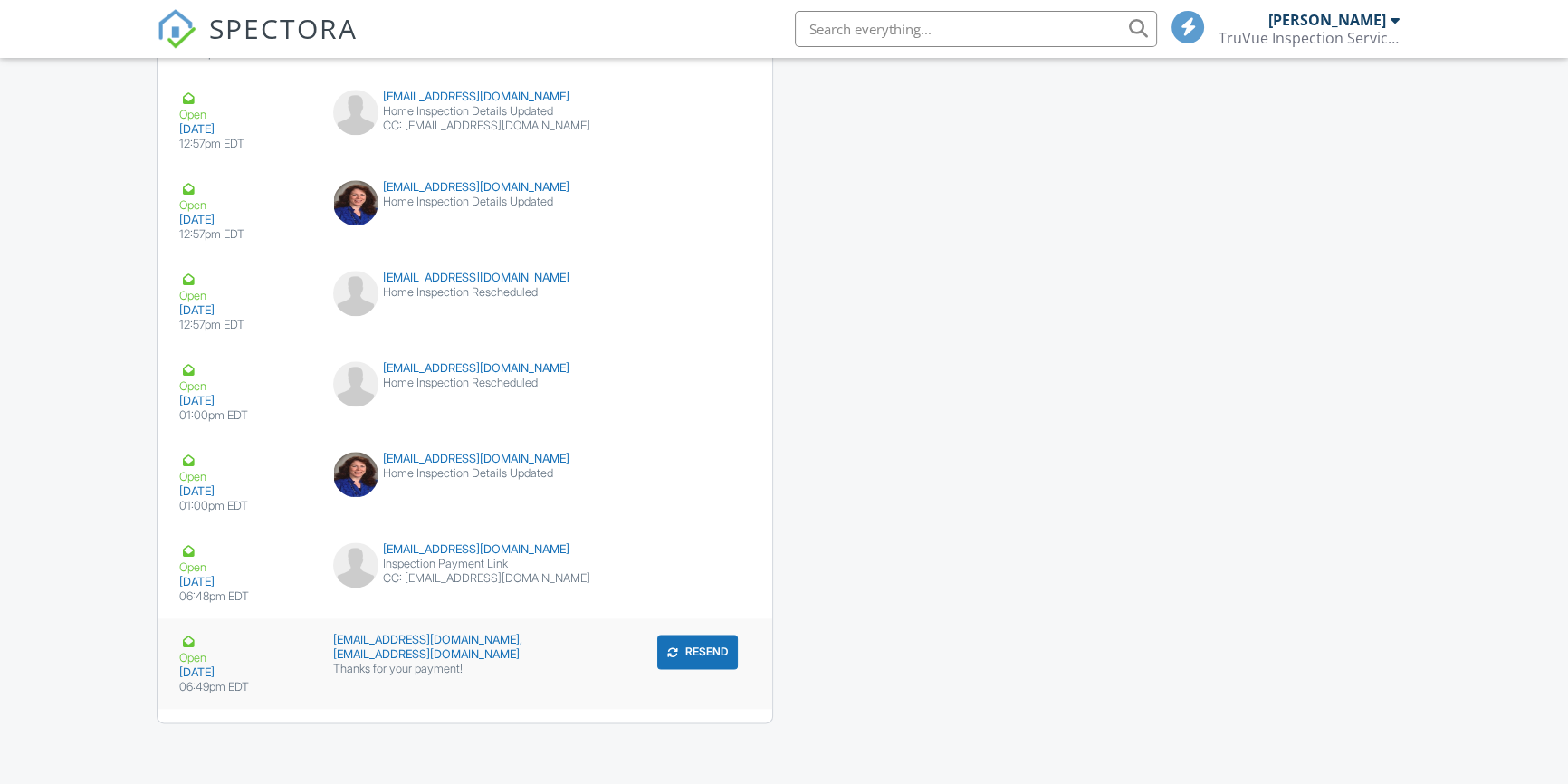
scroll to position [2728, 0]
click at [469, 634] on div "hill.t.r.22@gmail.com,Hill.courtney7@gmail.com" at bounding box center [465, 648] width 263 height 29
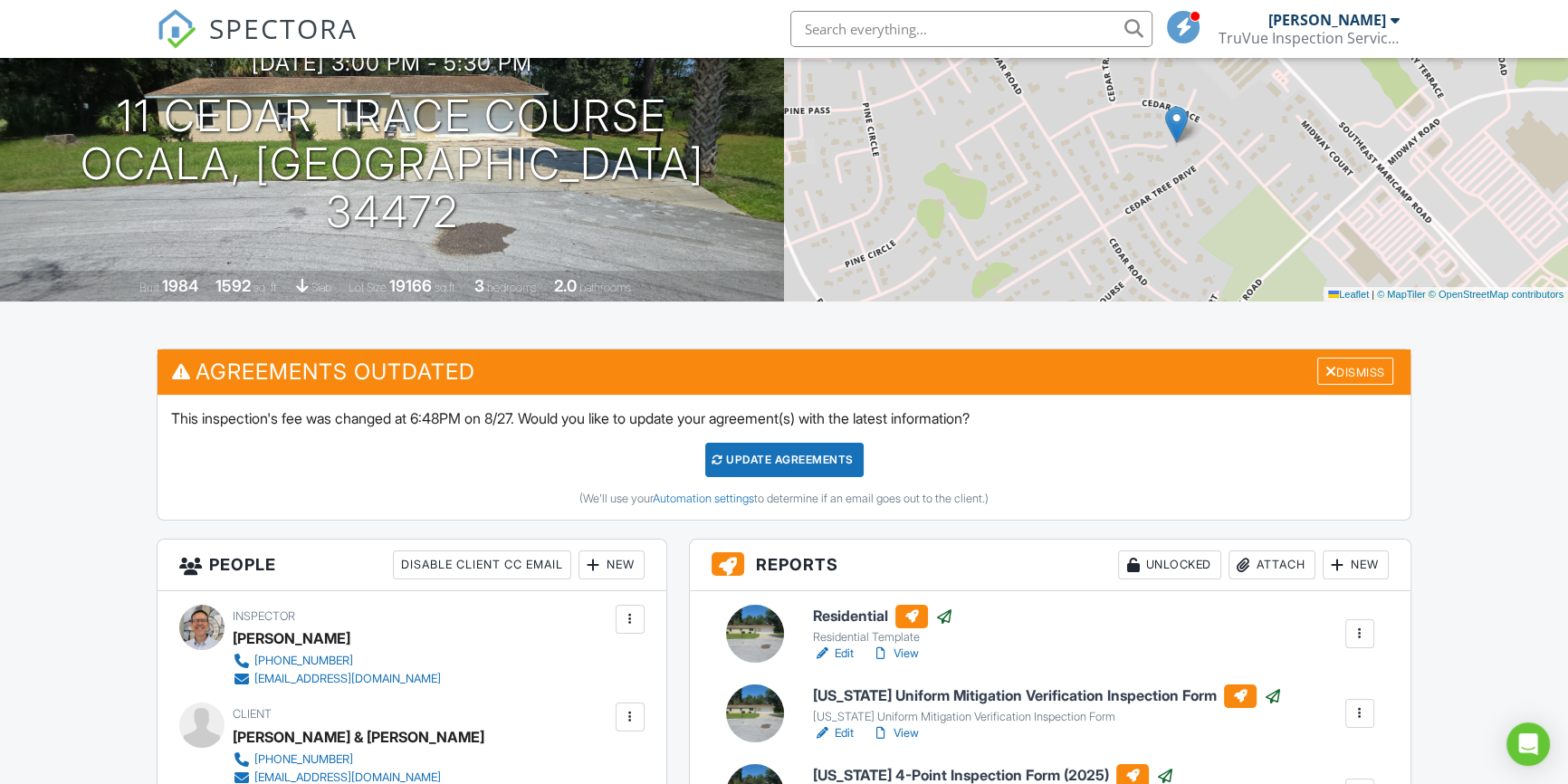
scroll to position [425, 0]
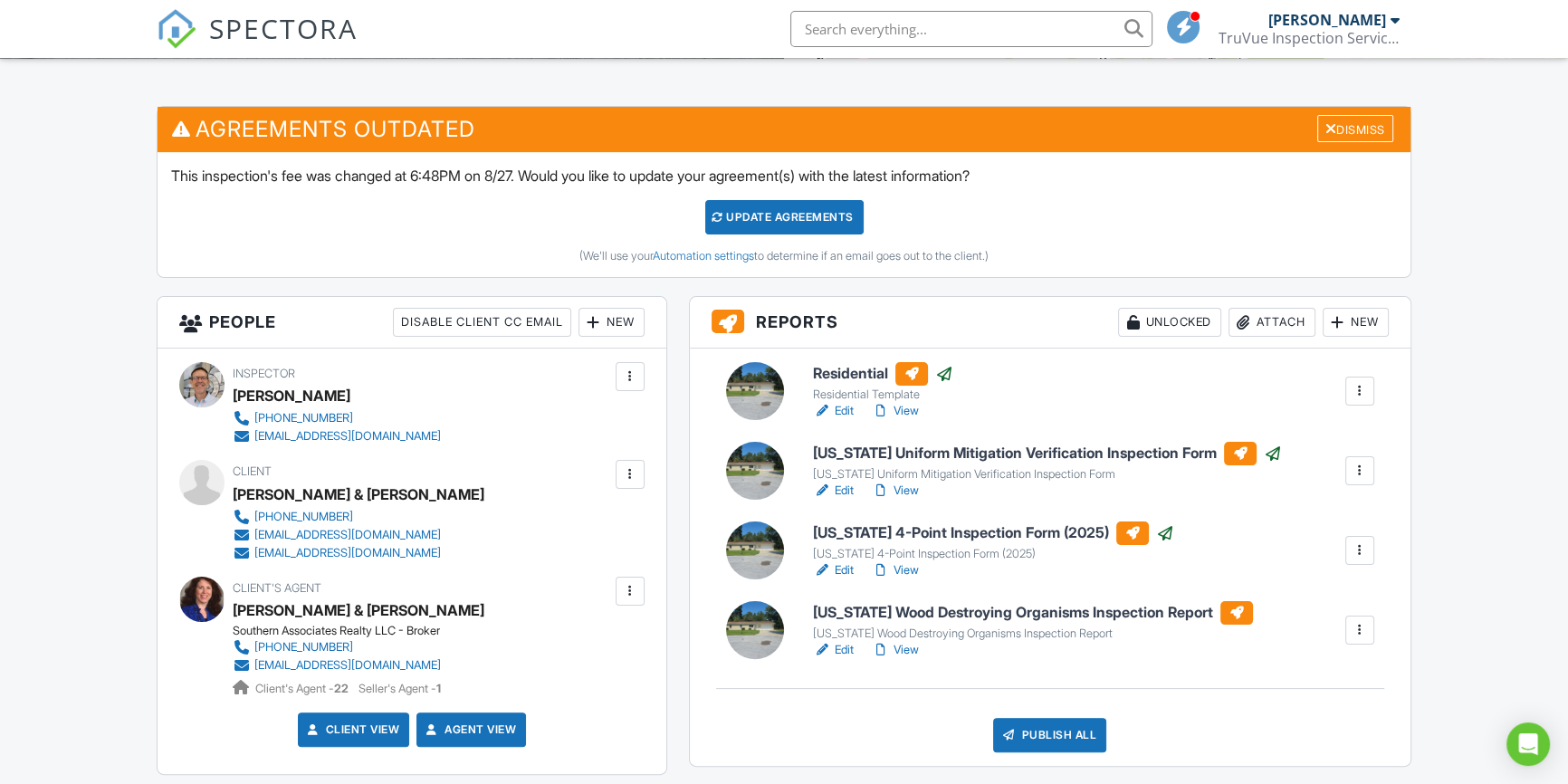
click at [1363, 390] on div at bounding box center [1359, 390] width 18 height 18
click at [953, 371] on div at bounding box center [944, 373] width 18 height 18
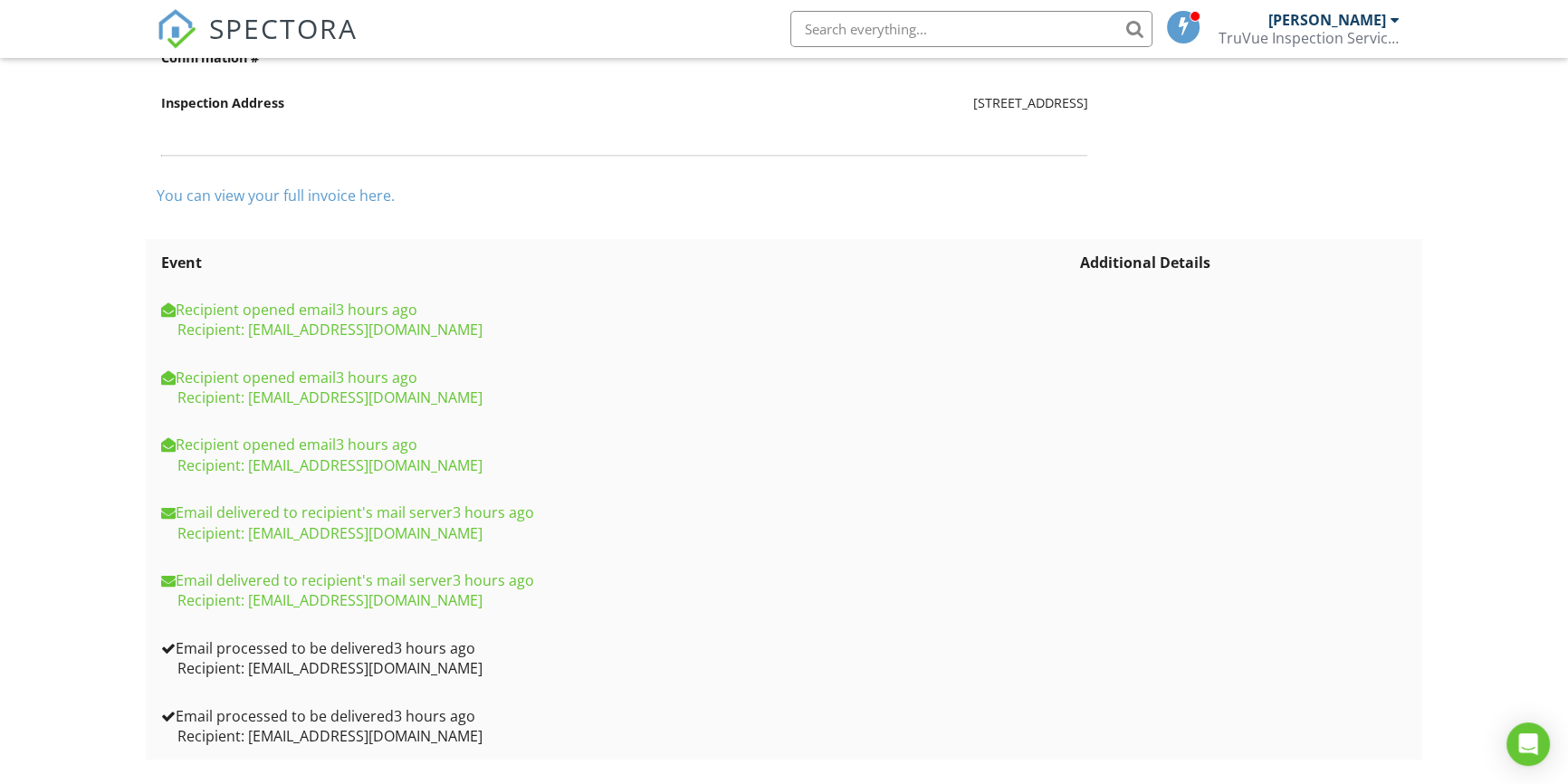
scroll to position [393, 0]
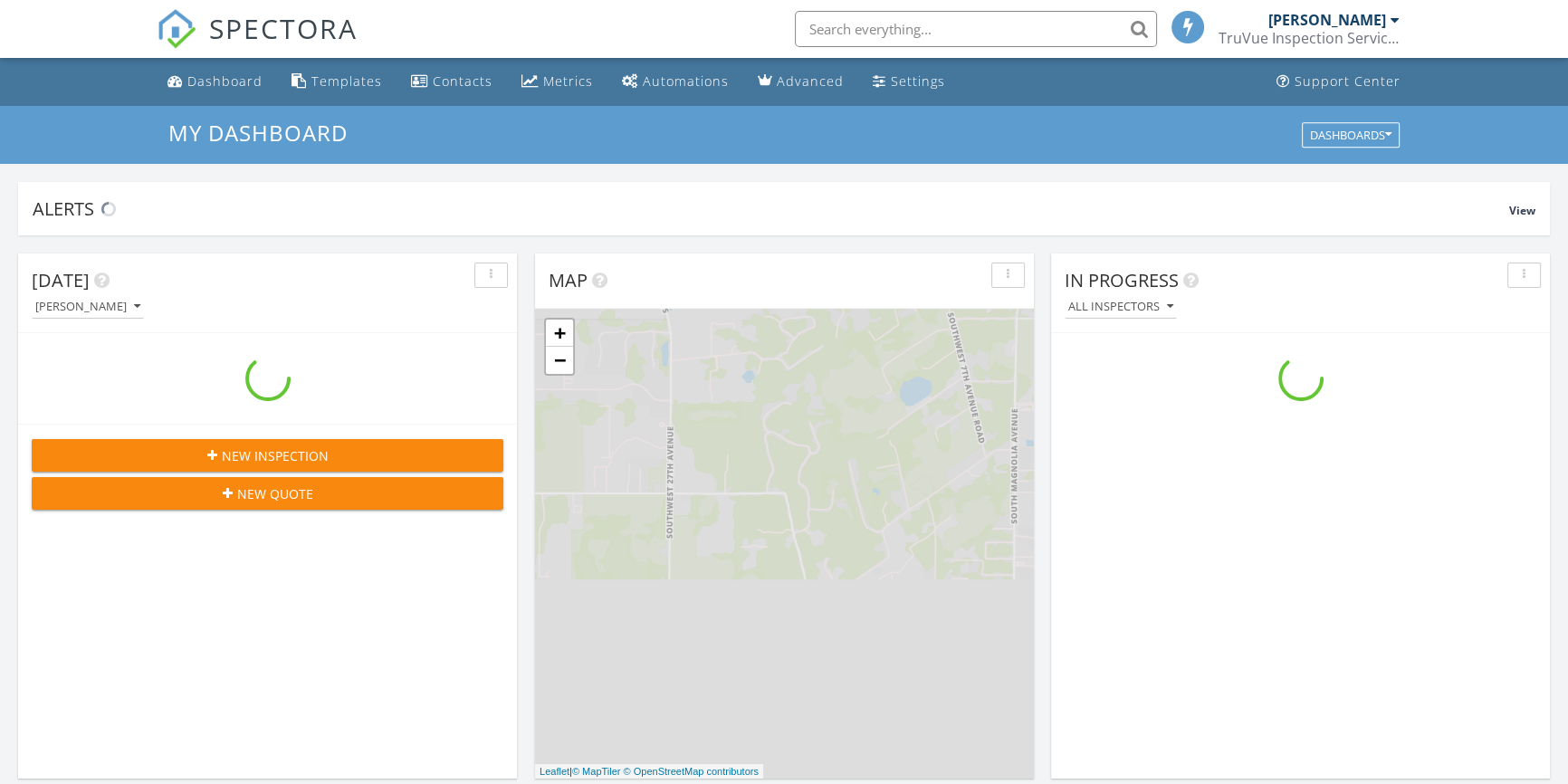
scroll to position [1673, 1593]
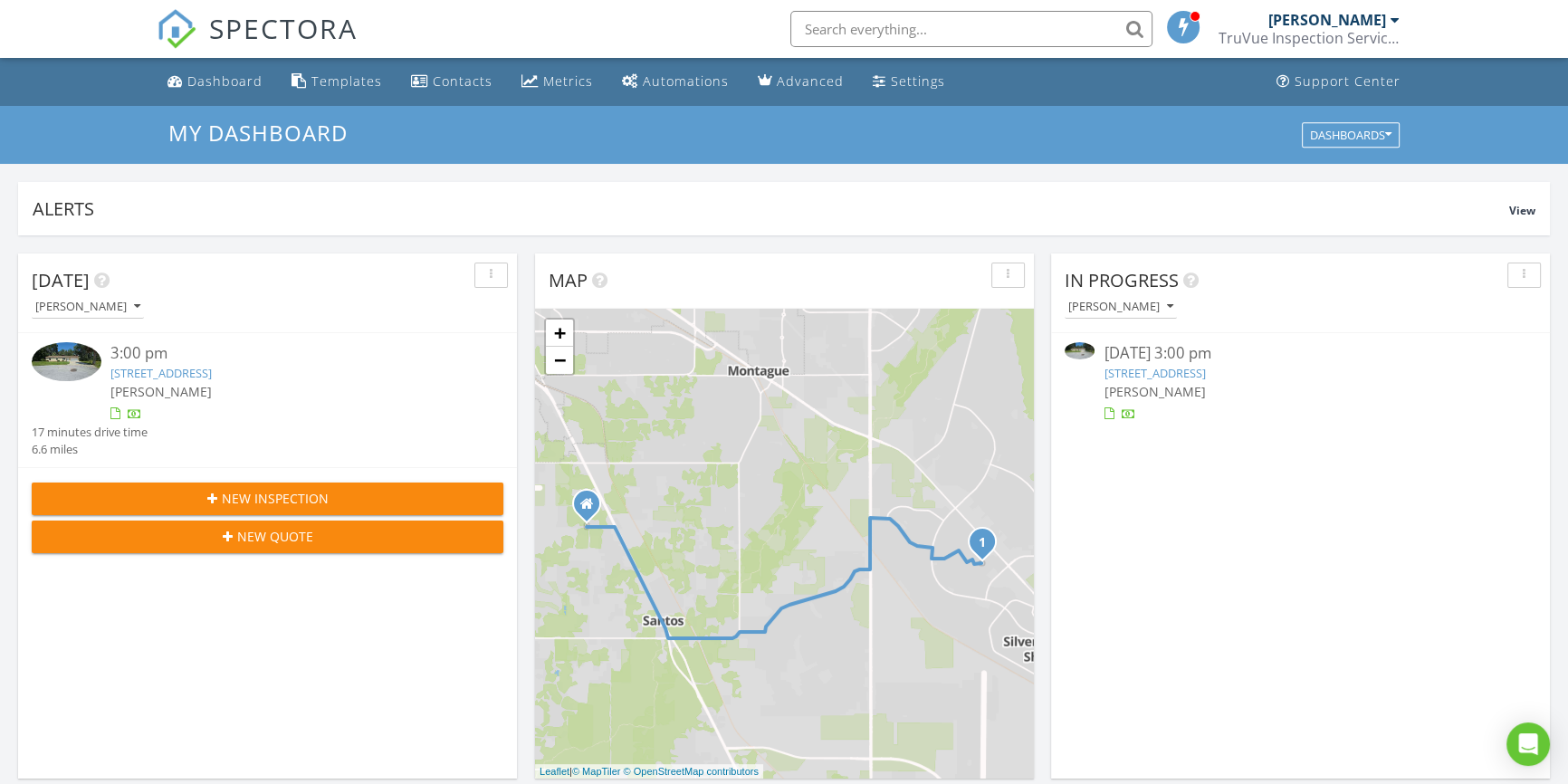
click at [1205, 376] on link "[STREET_ADDRESS]" at bounding box center [1154, 372] width 102 height 16
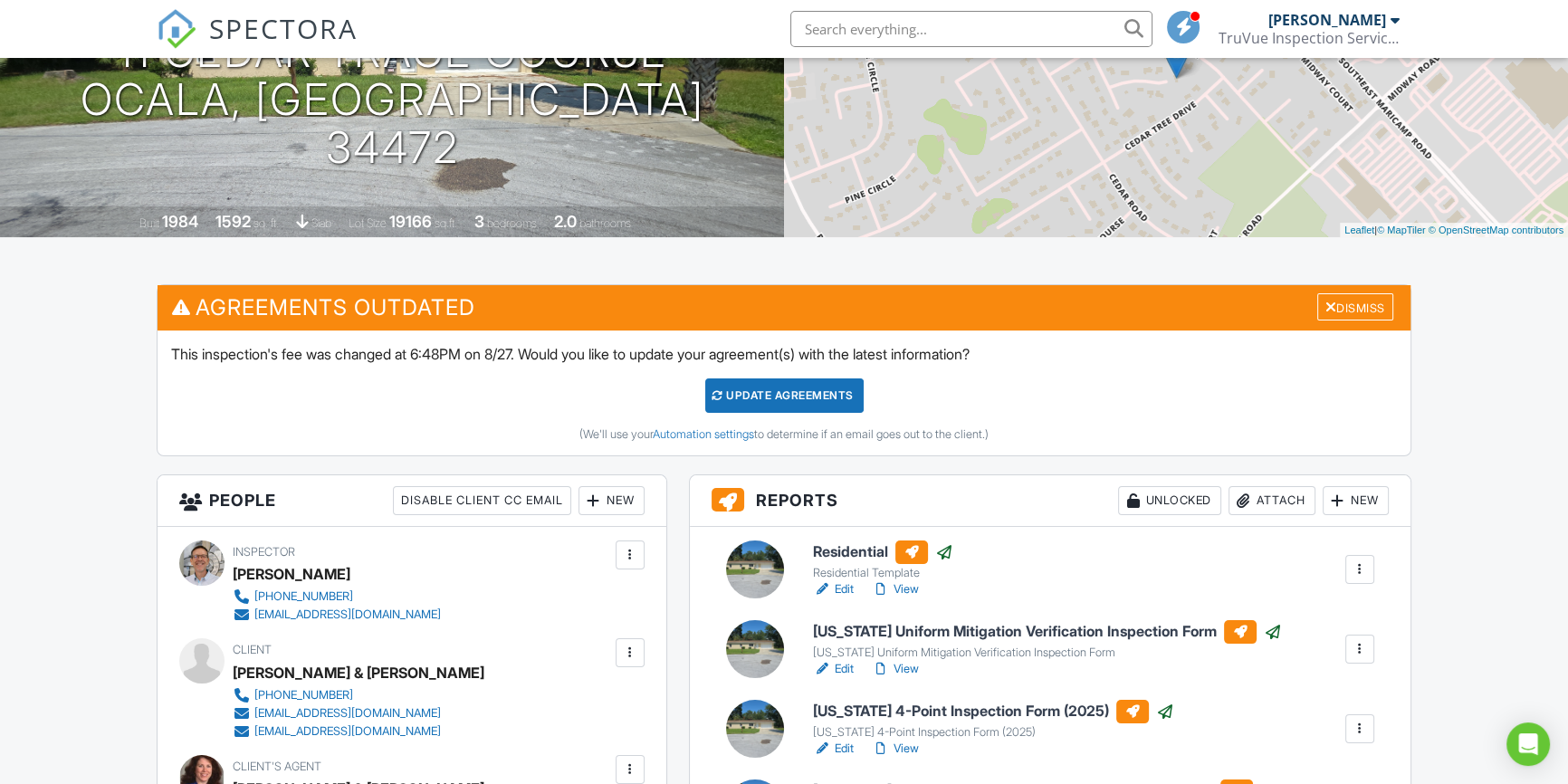
click at [1358, 565] on div at bounding box center [1359, 568] width 18 height 18
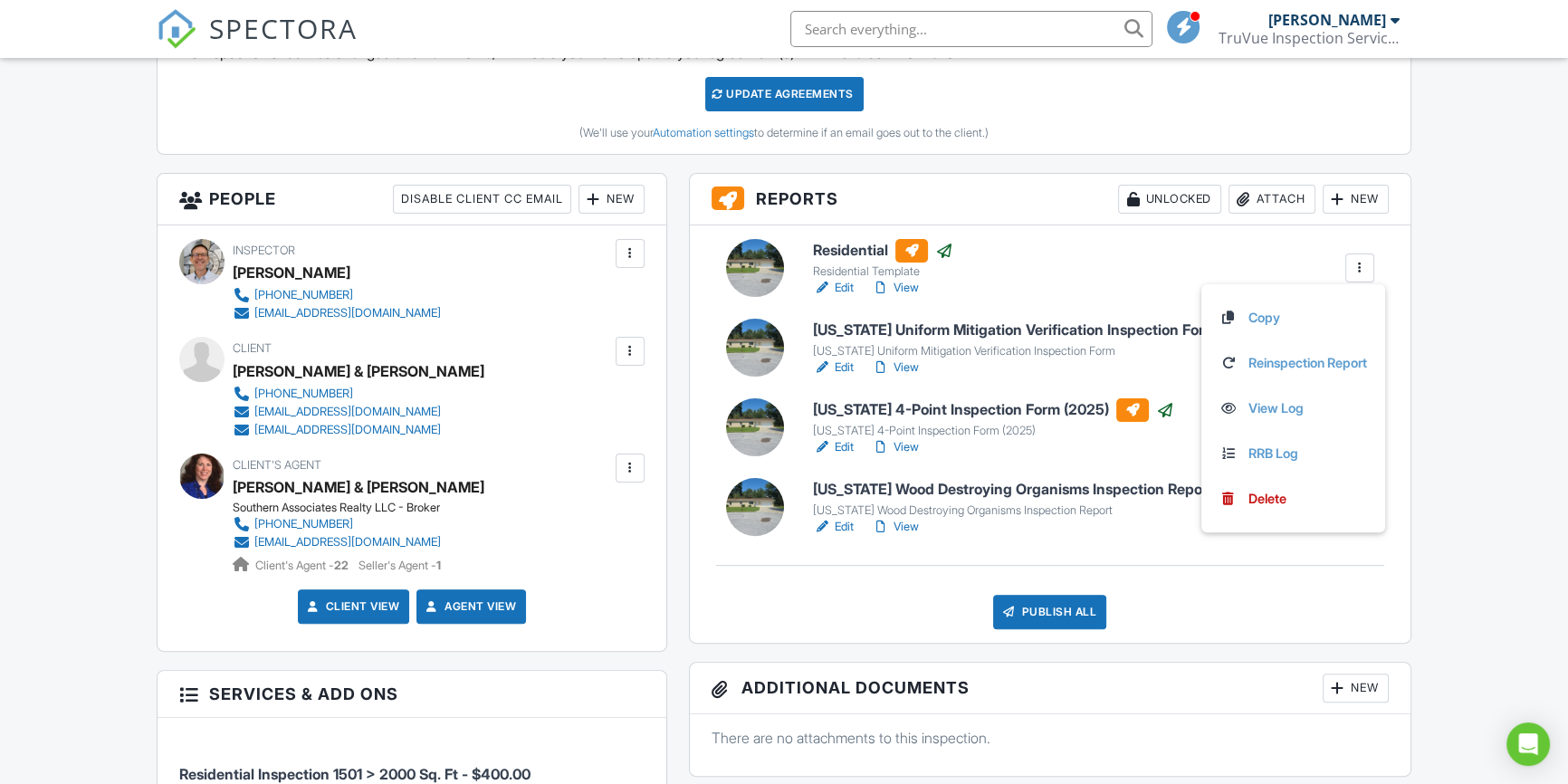
scroll to position [494, 0]
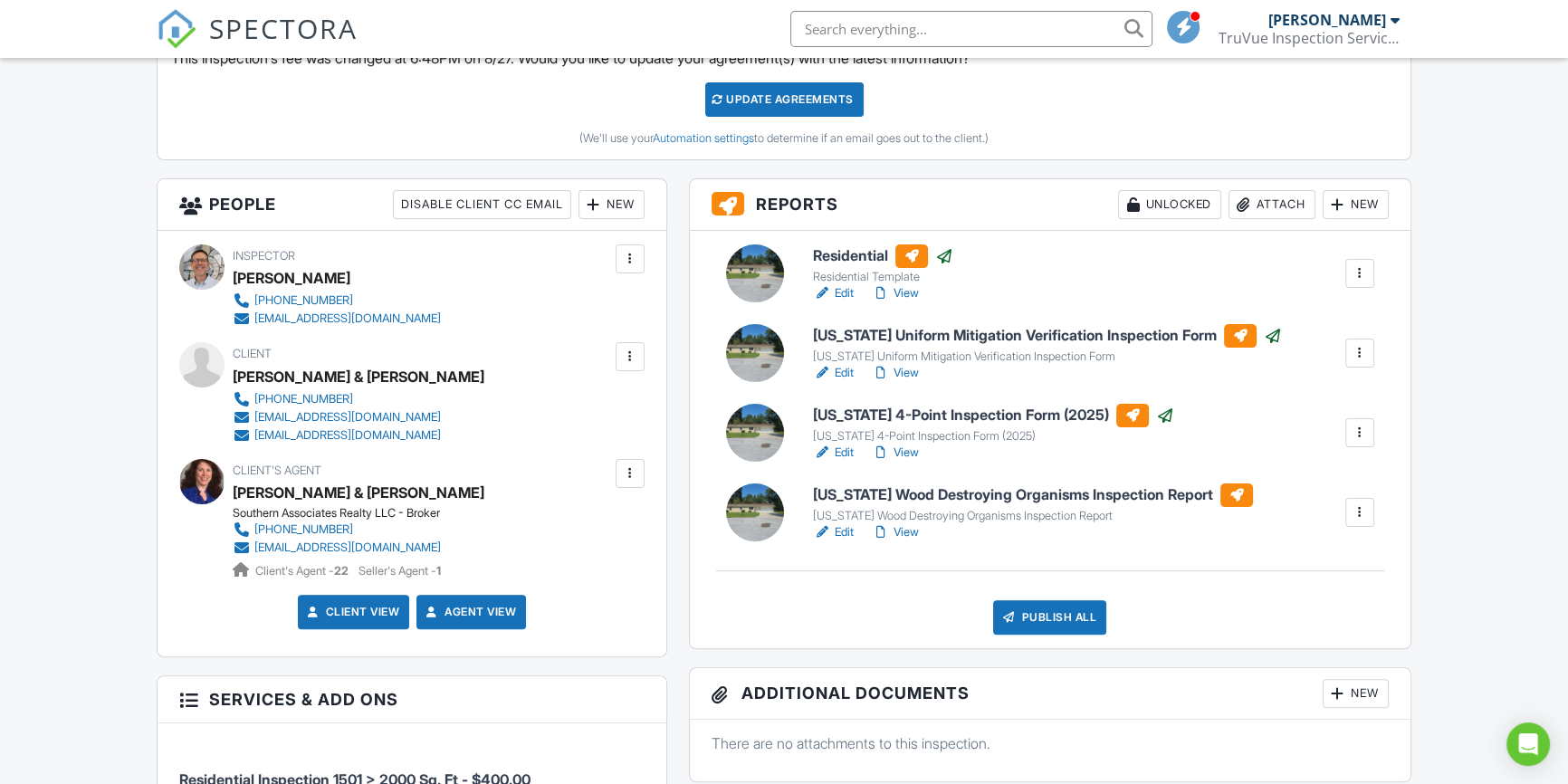
scroll to position [426, 0]
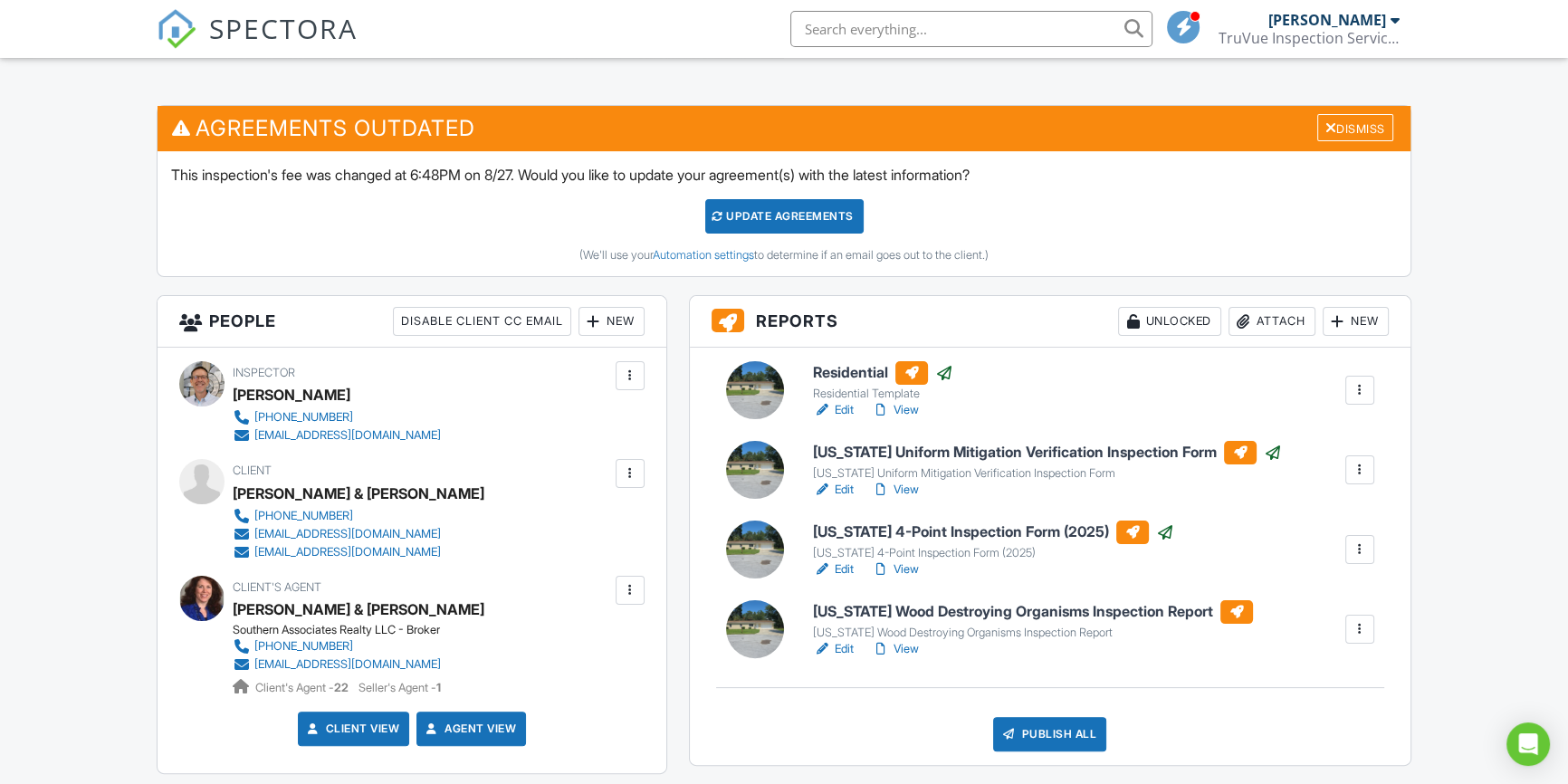
click at [1359, 634] on div at bounding box center [1359, 628] width 18 height 18
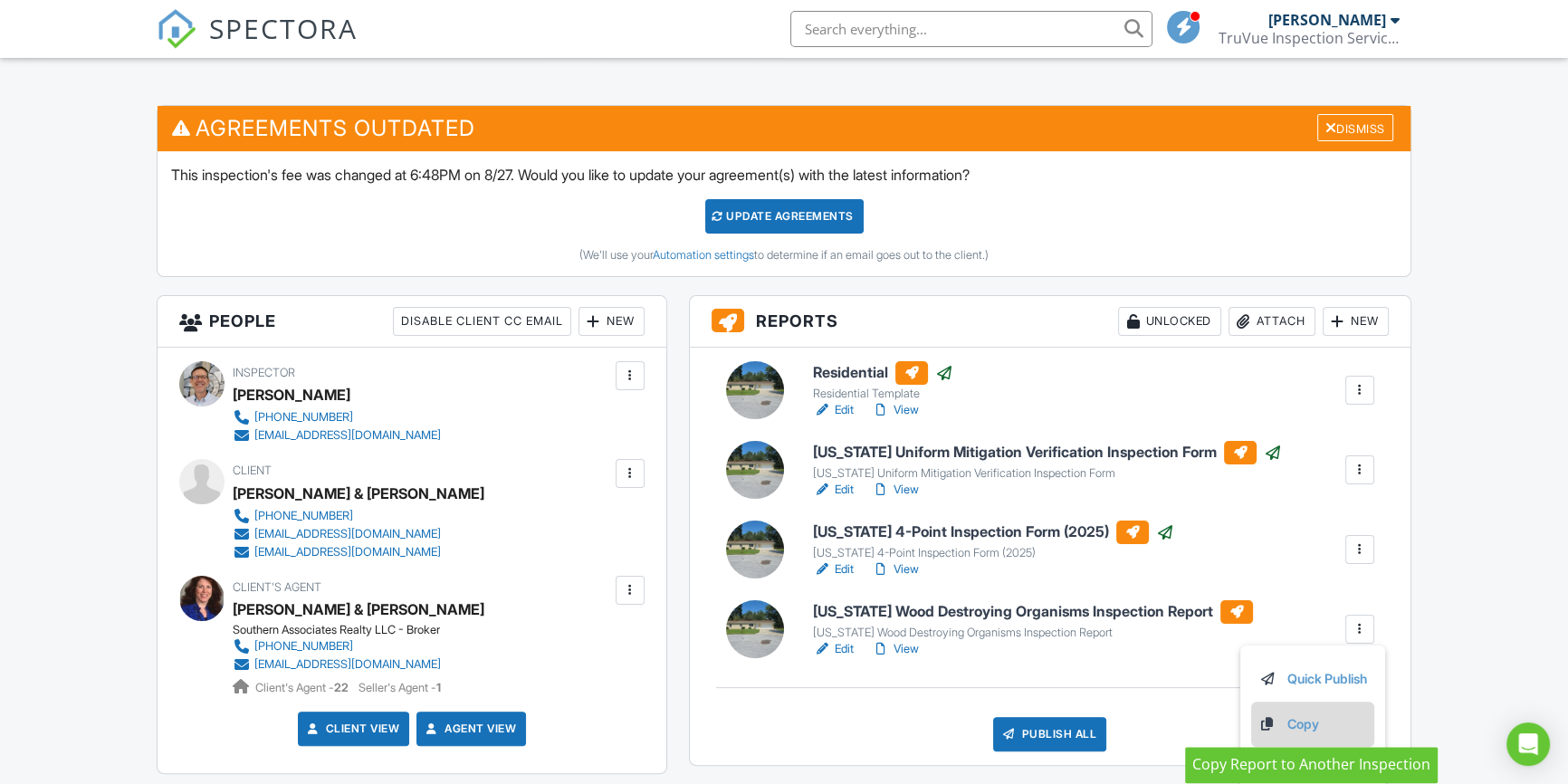
click at [1307, 721] on link "Copy" at bounding box center [1312, 723] width 108 height 20
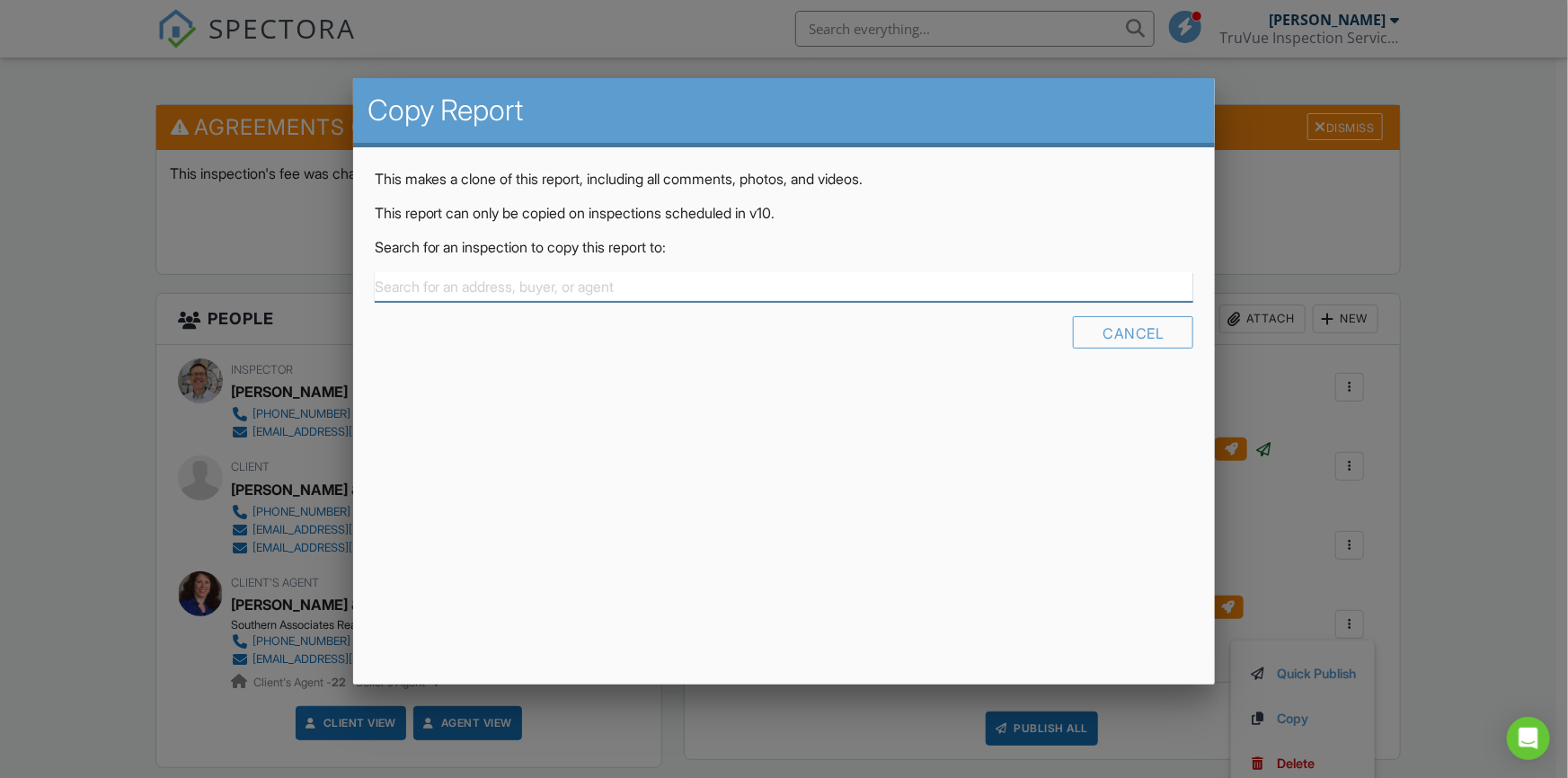
click at [412, 279] on input "text" at bounding box center [784, 287] width 820 height 30
click at [408, 283] on input "text" at bounding box center [784, 287] width 820 height 30
type input "a"
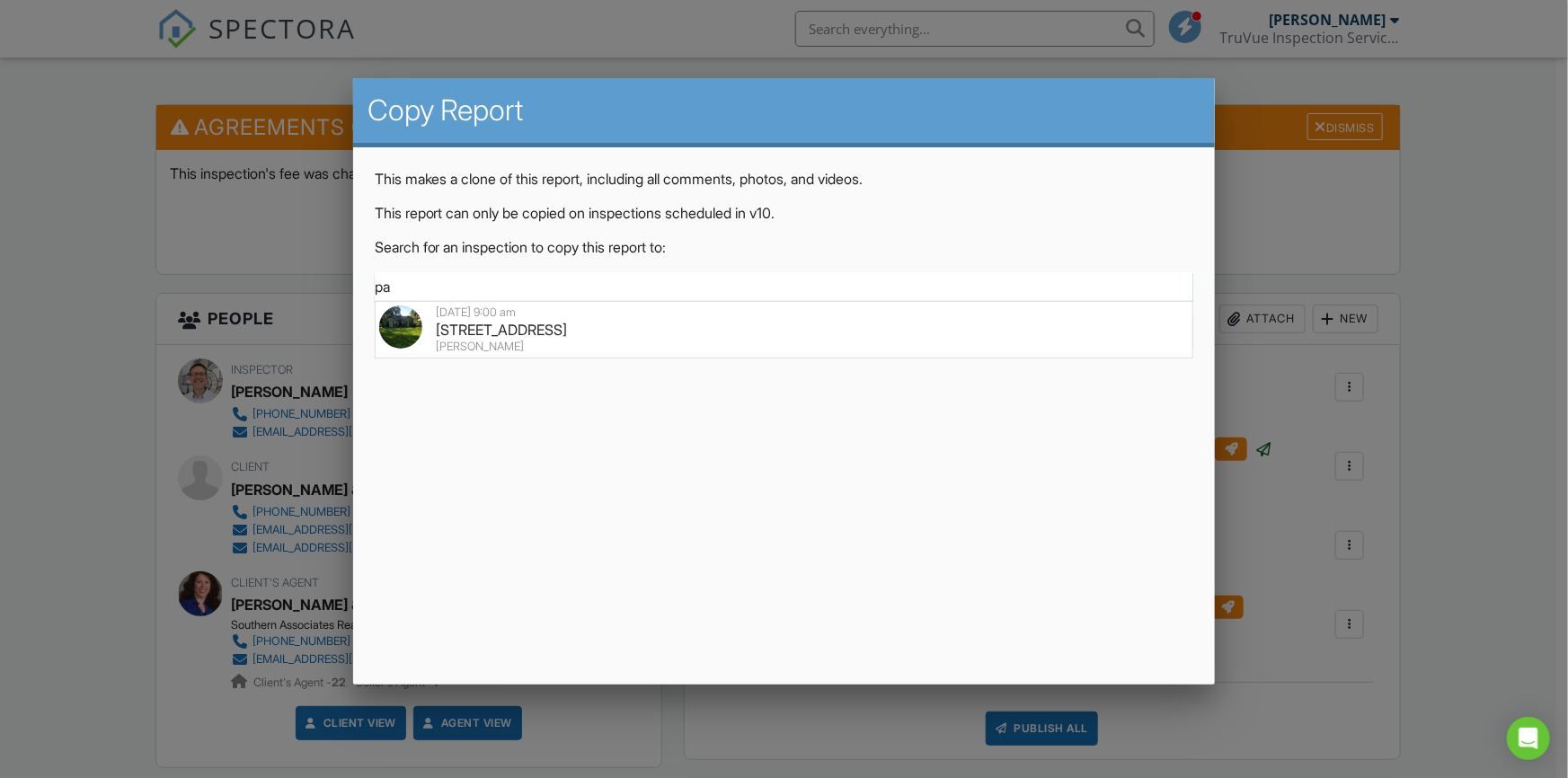
type input "p"
click at [1147, 330] on div "Cancel" at bounding box center [1133, 332] width 120 height 32
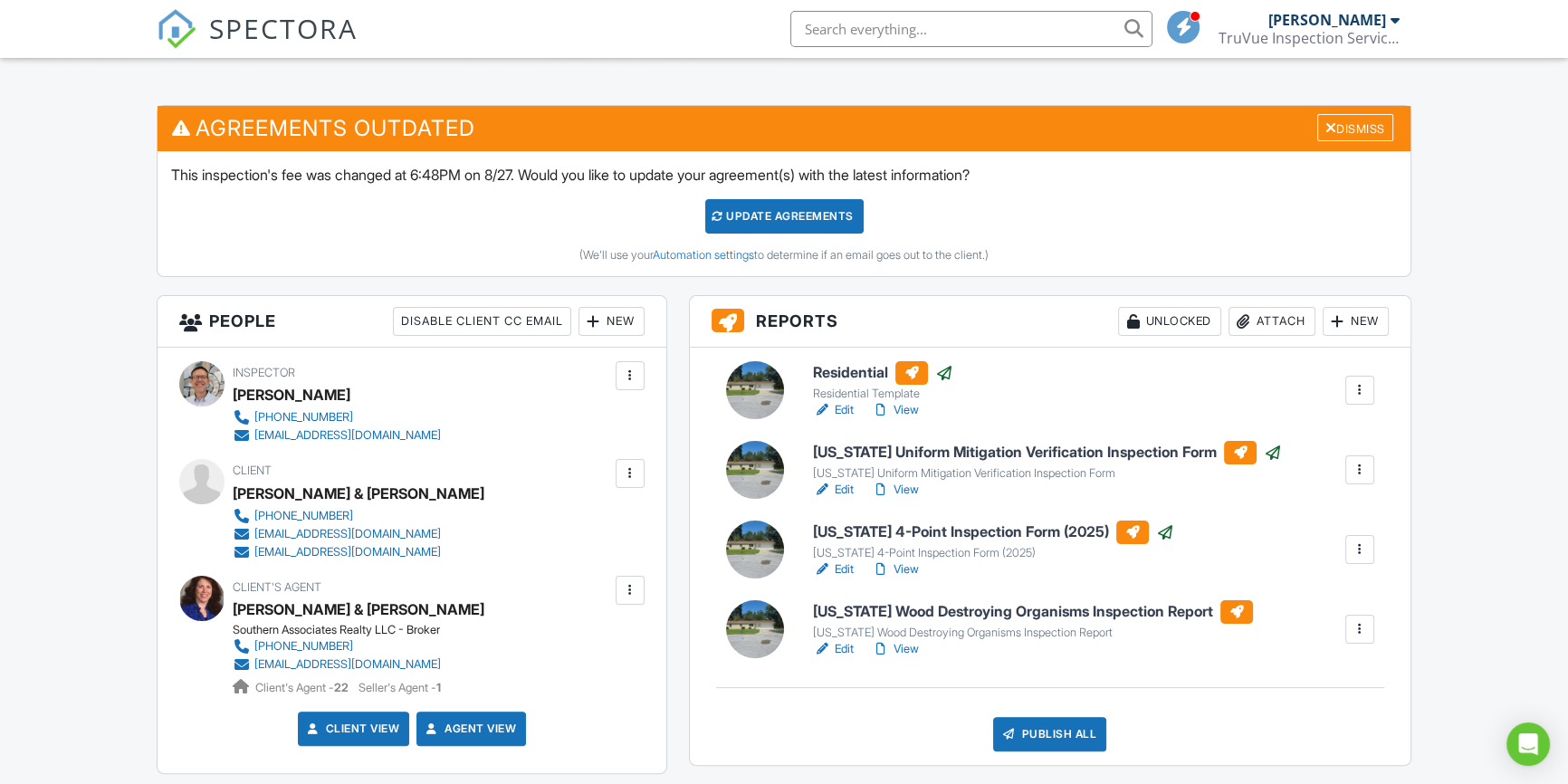
click at [899, 647] on link "View" at bounding box center [895, 649] width 47 height 18
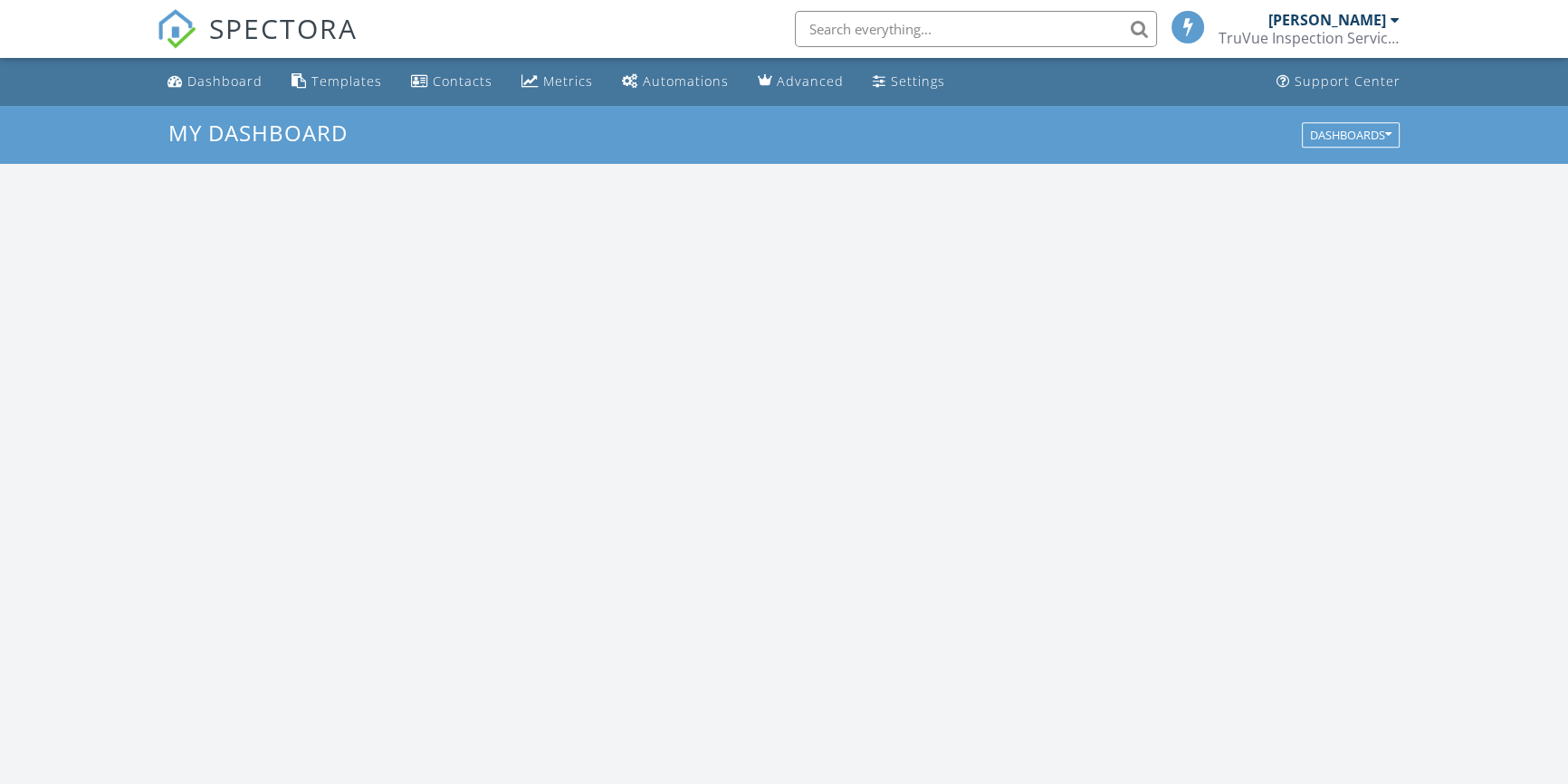
scroll to position [1673, 1593]
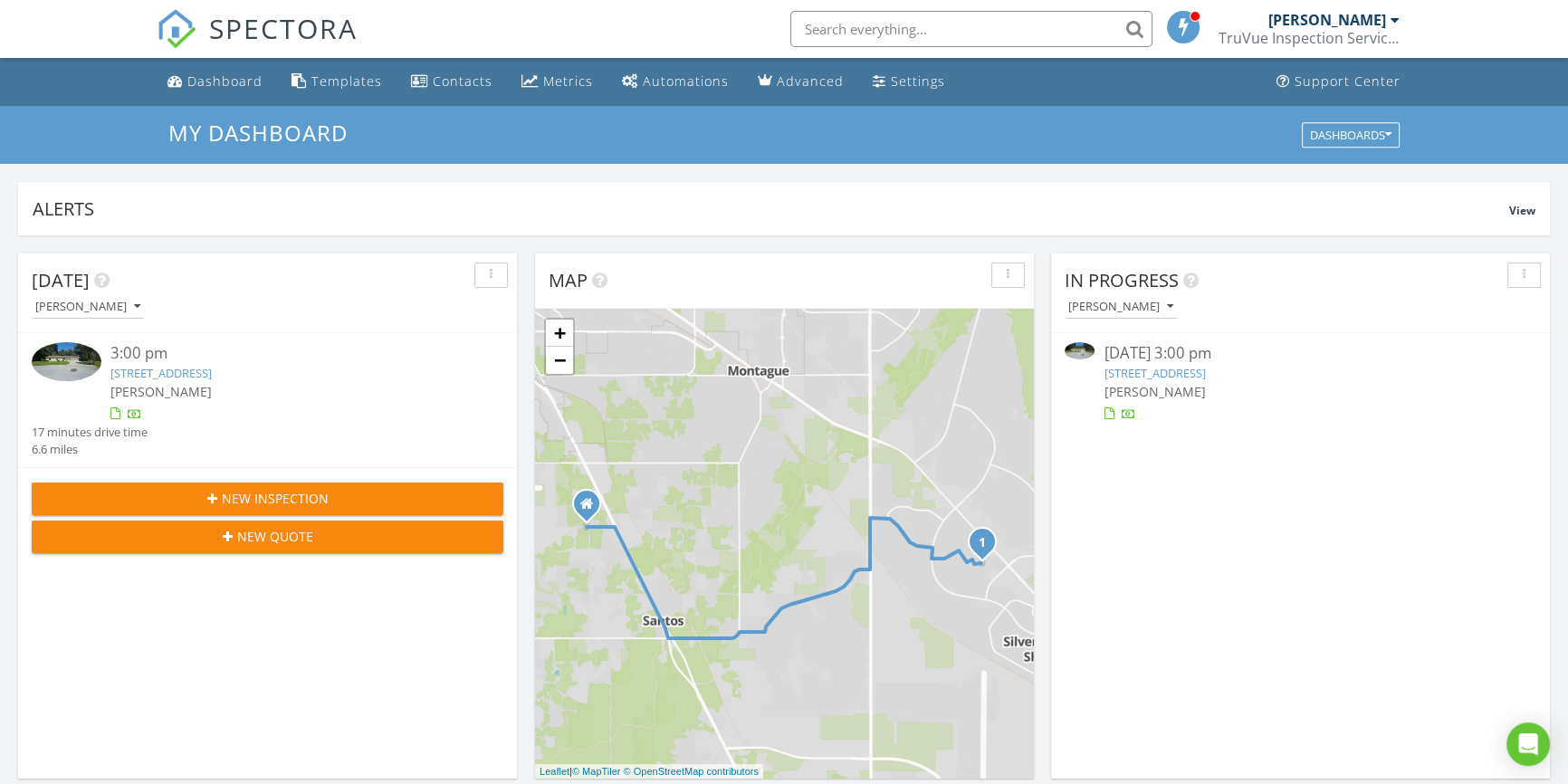
click at [1200, 380] on link "[STREET_ADDRESS]" at bounding box center [1154, 372] width 102 height 16
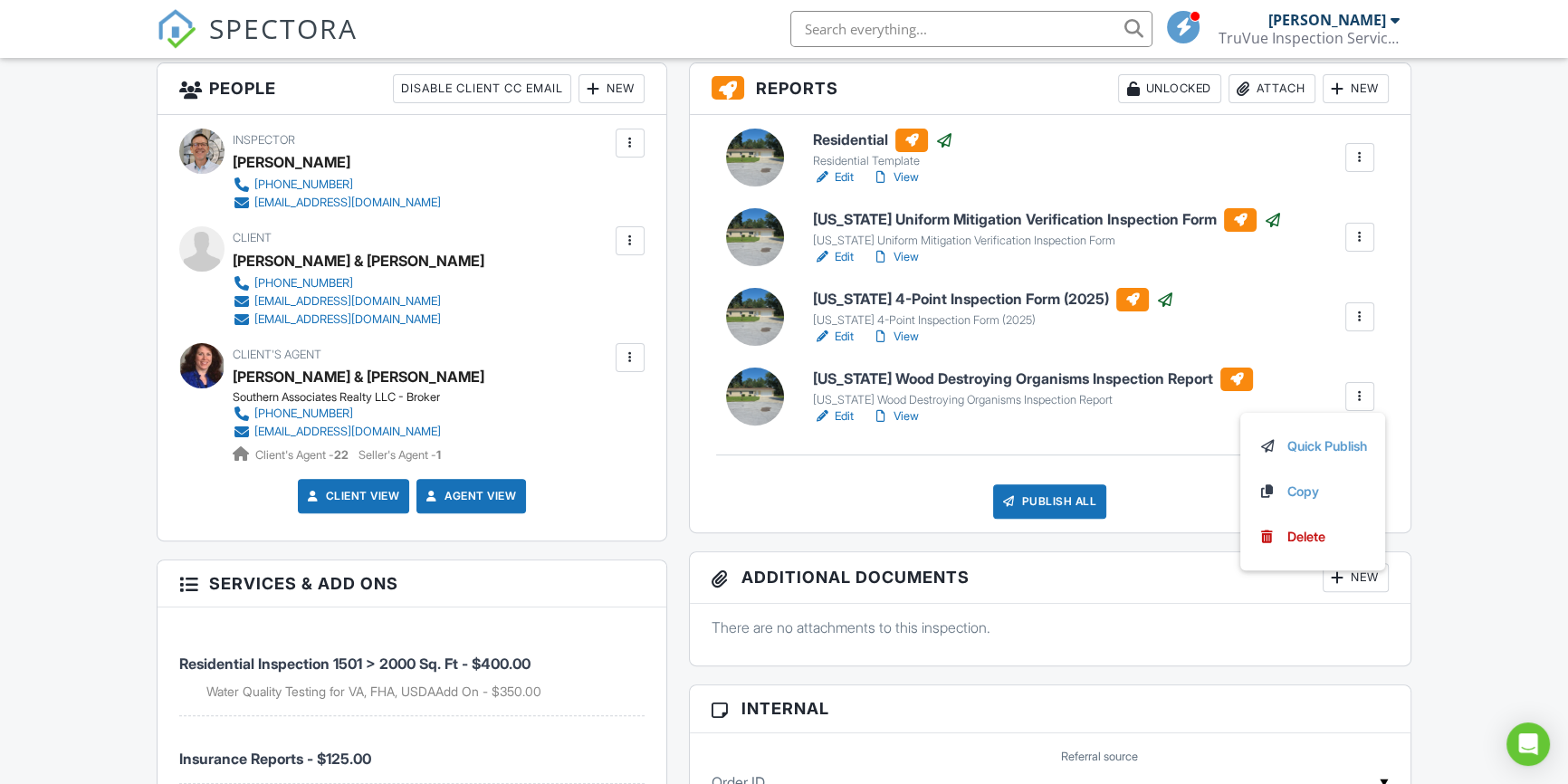
click at [1174, 447] on div "Residential Residential Template Edit View Copy Reinspection Report View Log RR…" at bounding box center [1050, 323] width 721 height 417
click at [1364, 394] on div at bounding box center [1359, 396] width 18 height 18
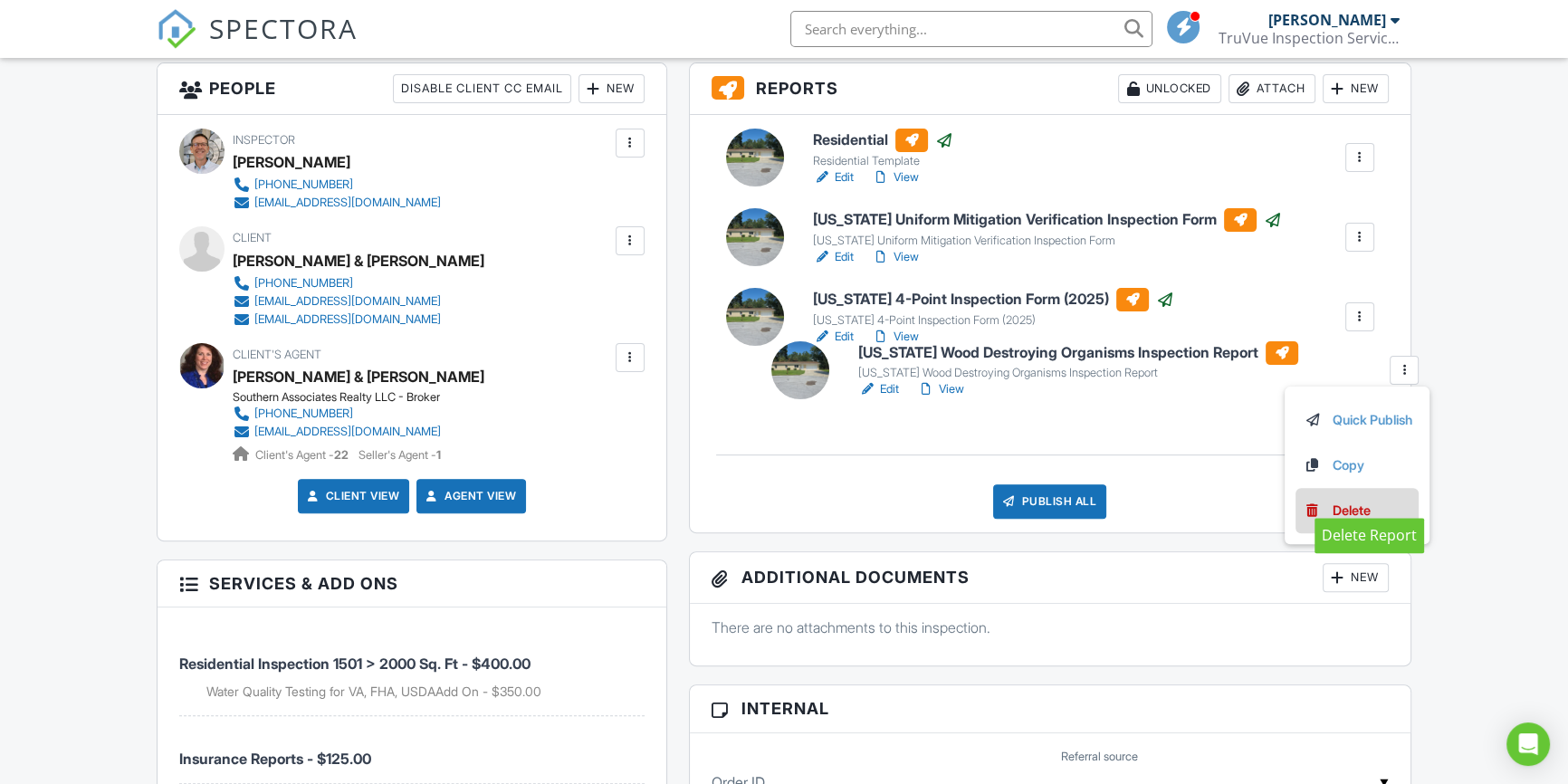
drag, startPoint x: 1315, startPoint y: 536, endPoint x: 1349, endPoint y: 506, distance: 45.3
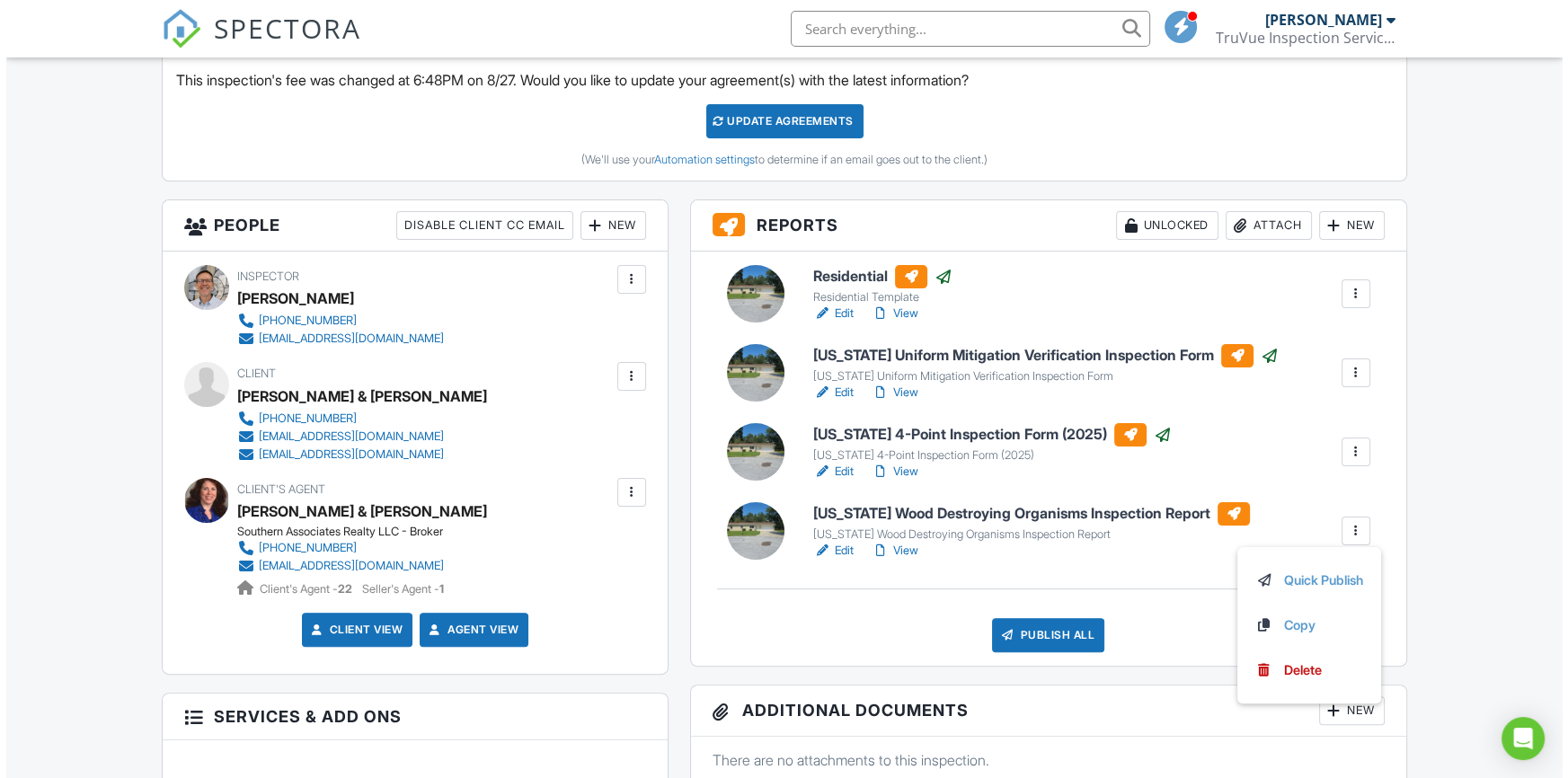
scroll to position [490, 0]
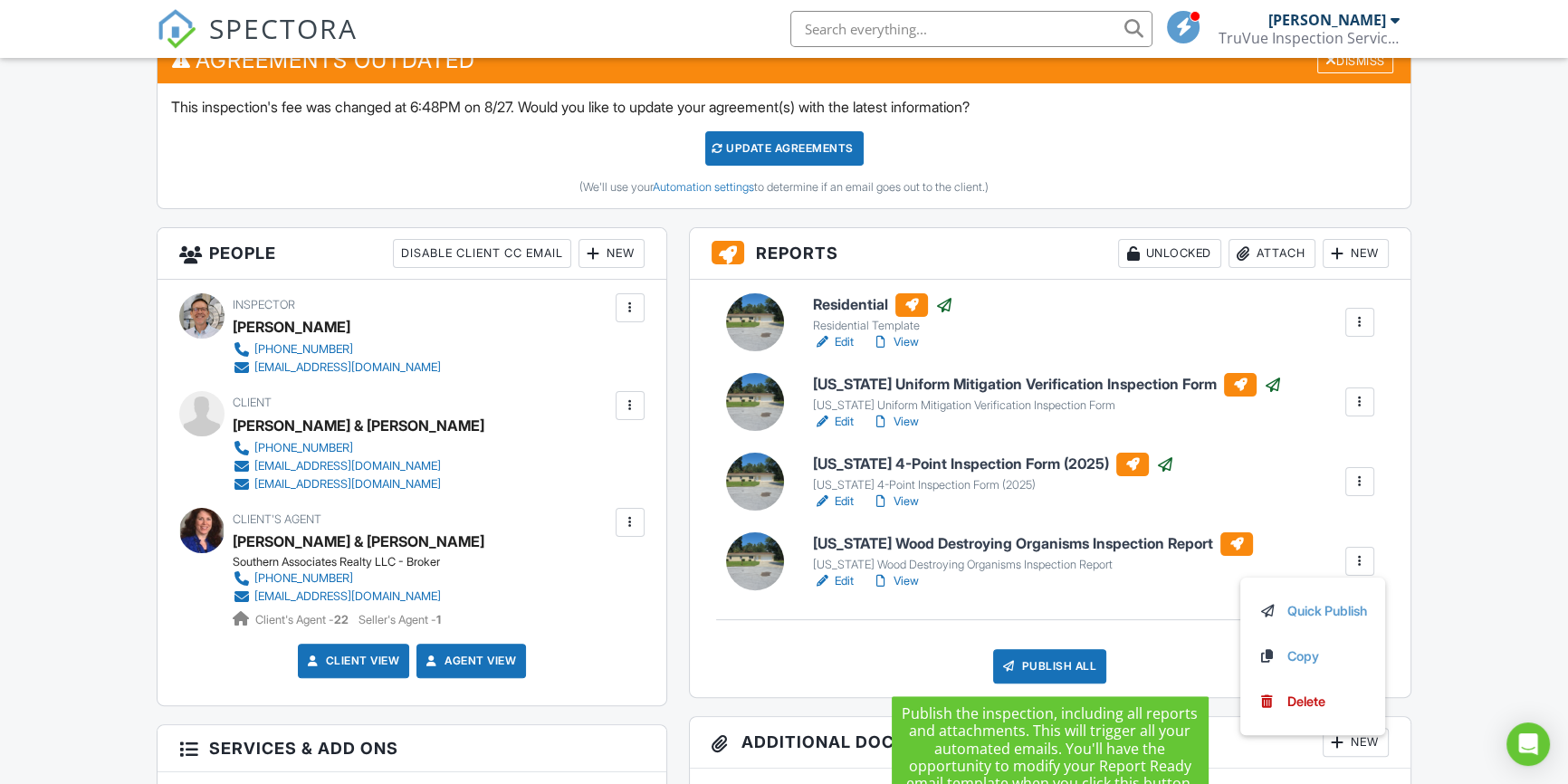
click at [1035, 671] on div "Publish All" at bounding box center [1049, 665] width 113 height 35
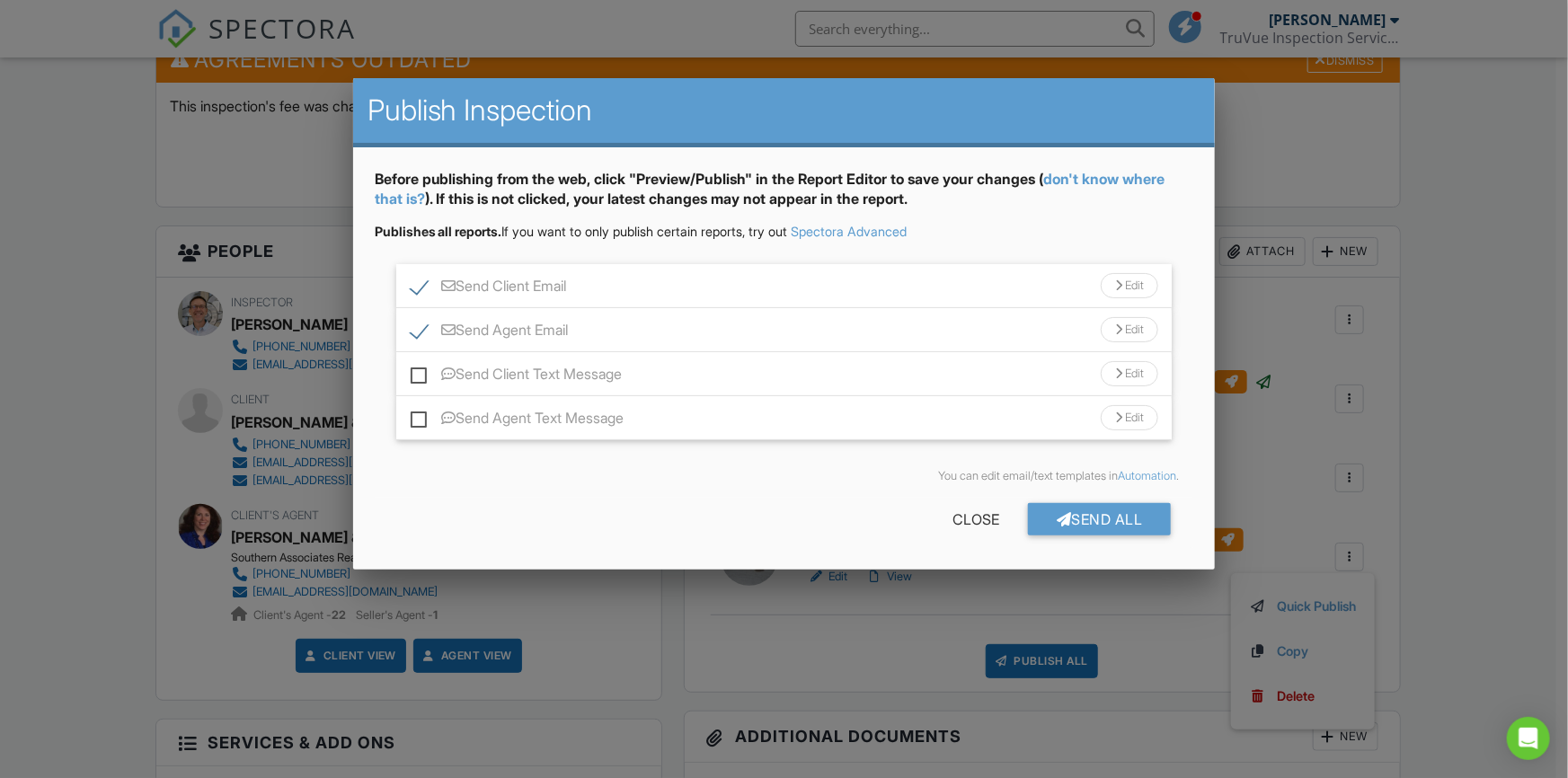
click at [422, 370] on label "Send Client Text Message" at bounding box center [516, 377] width 212 height 22
click at [422, 370] on input "Send Client Text Message" at bounding box center [416, 365] width 12 height 12
checkbox input "true"
click at [416, 423] on label "Send Agent Text Message" at bounding box center [517, 420] width 214 height 22
click at [416, 415] on input "Send Agent Text Message" at bounding box center [416, 408] width 12 height 12
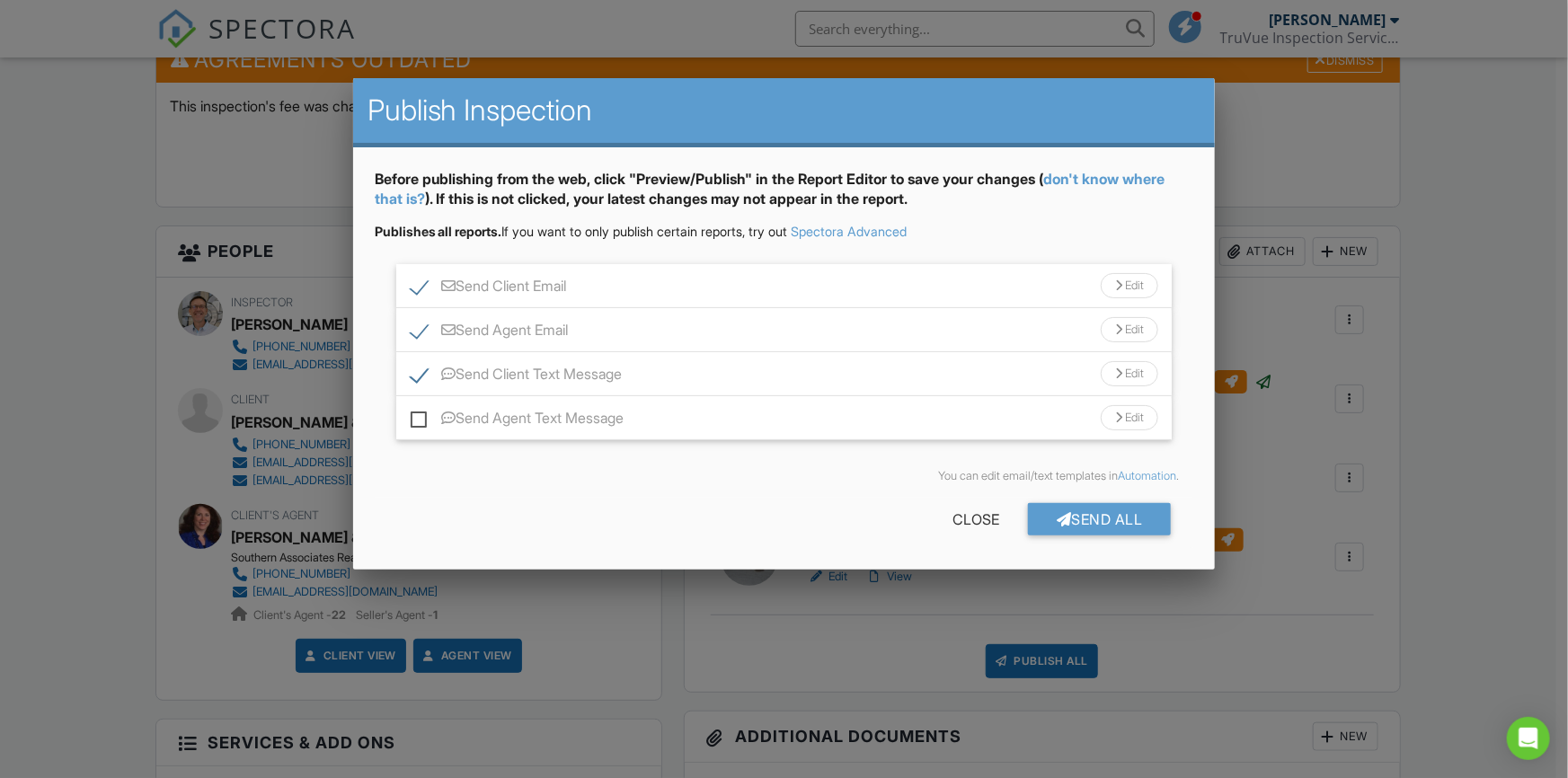
checkbox input "true"
click at [969, 514] on div "Close" at bounding box center [976, 519] width 105 height 32
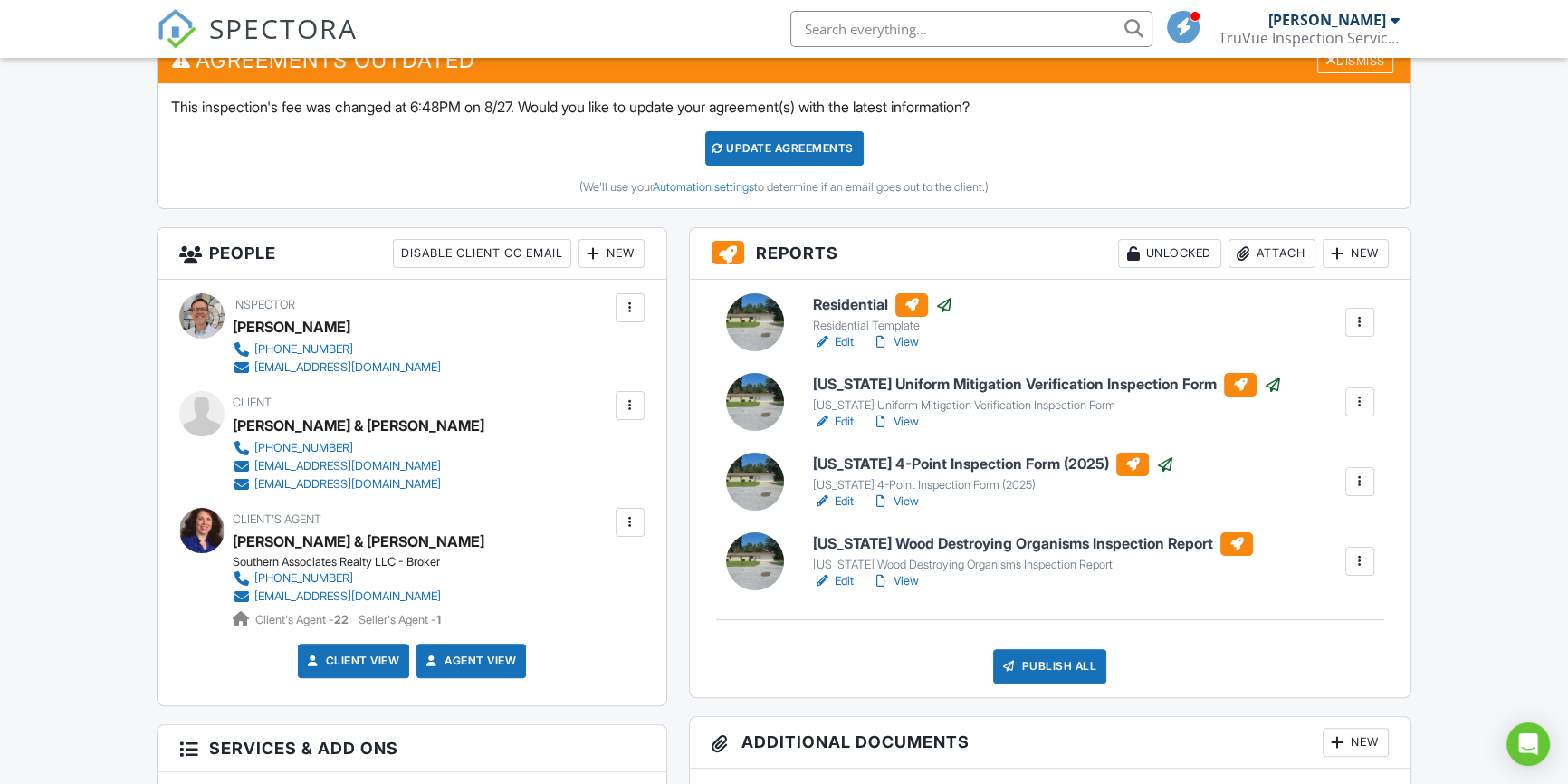
click at [1358, 558] on div at bounding box center [1359, 561] width 18 height 18
click at [1296, 693] on div "Delete" at bounding box center [1306, 701] width 38 height 20
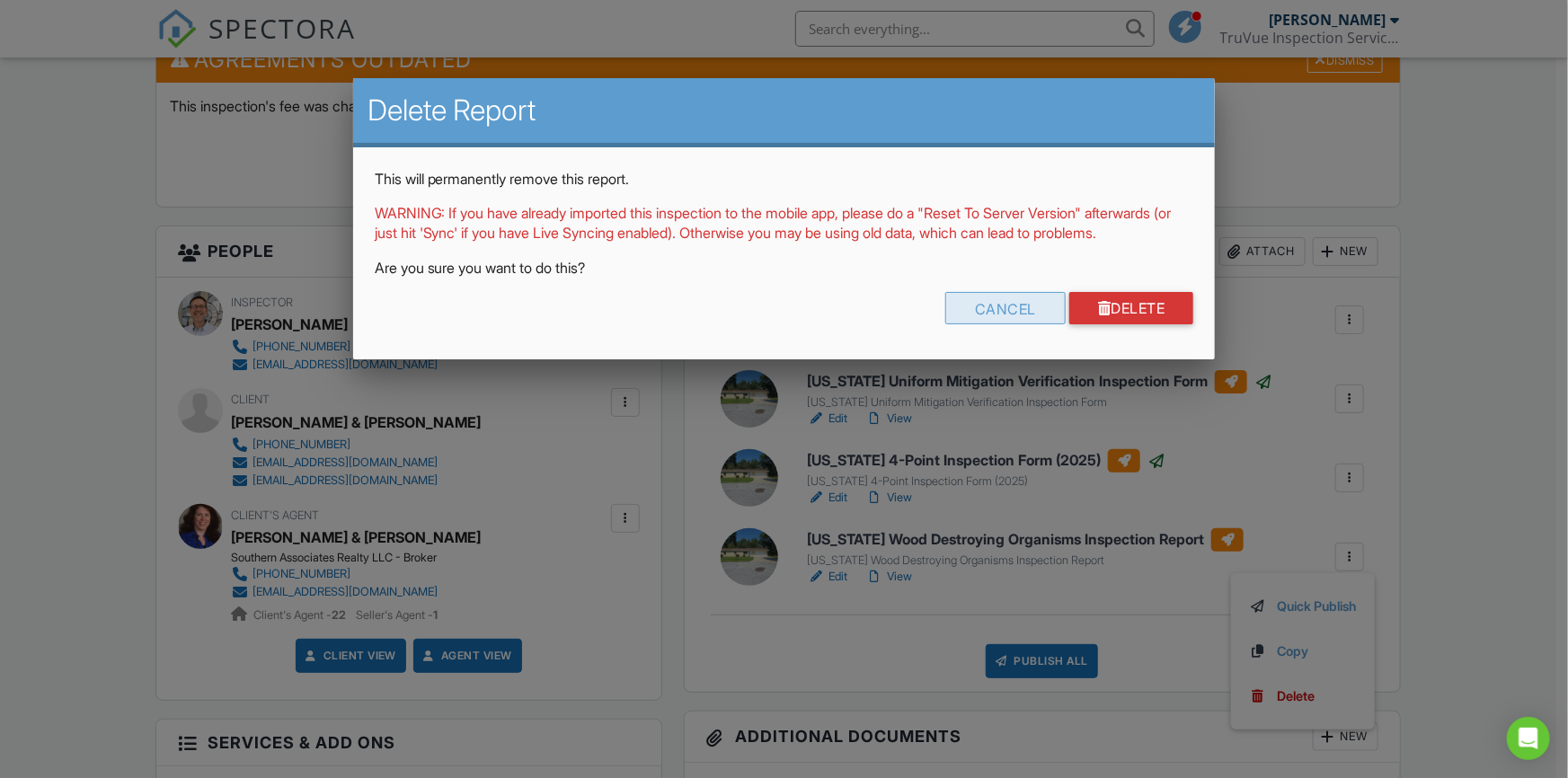
click at [1029, 324] on div "Cancel" at bounding box center [1005, 307] width 120 height 32
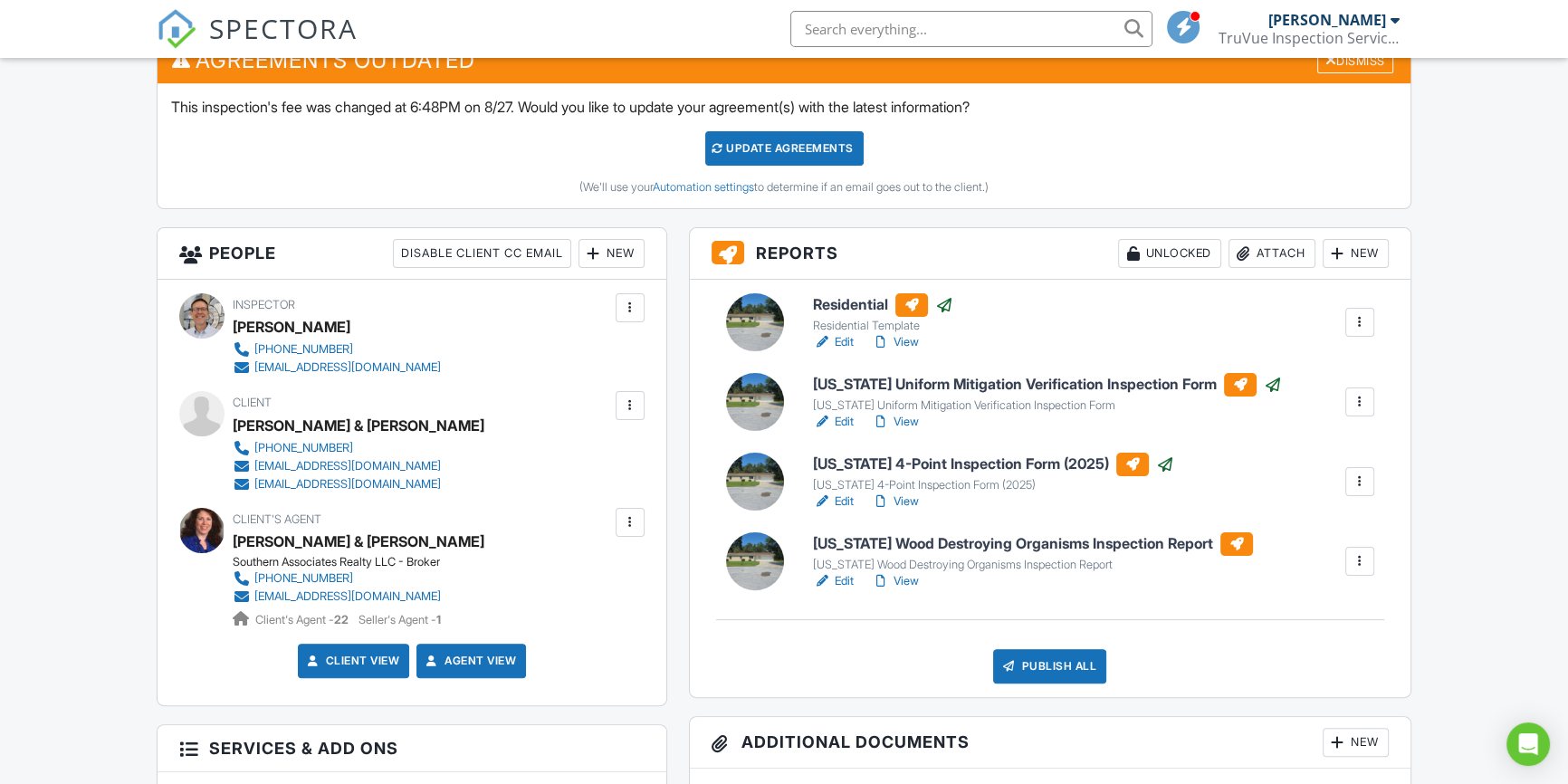
click at [1360, 567] on div at bounding box center [1359, 561] width 18 height 18
click at [1313, 654] on link "Copy" at bounding box center [1312, 655] width 108 height 20
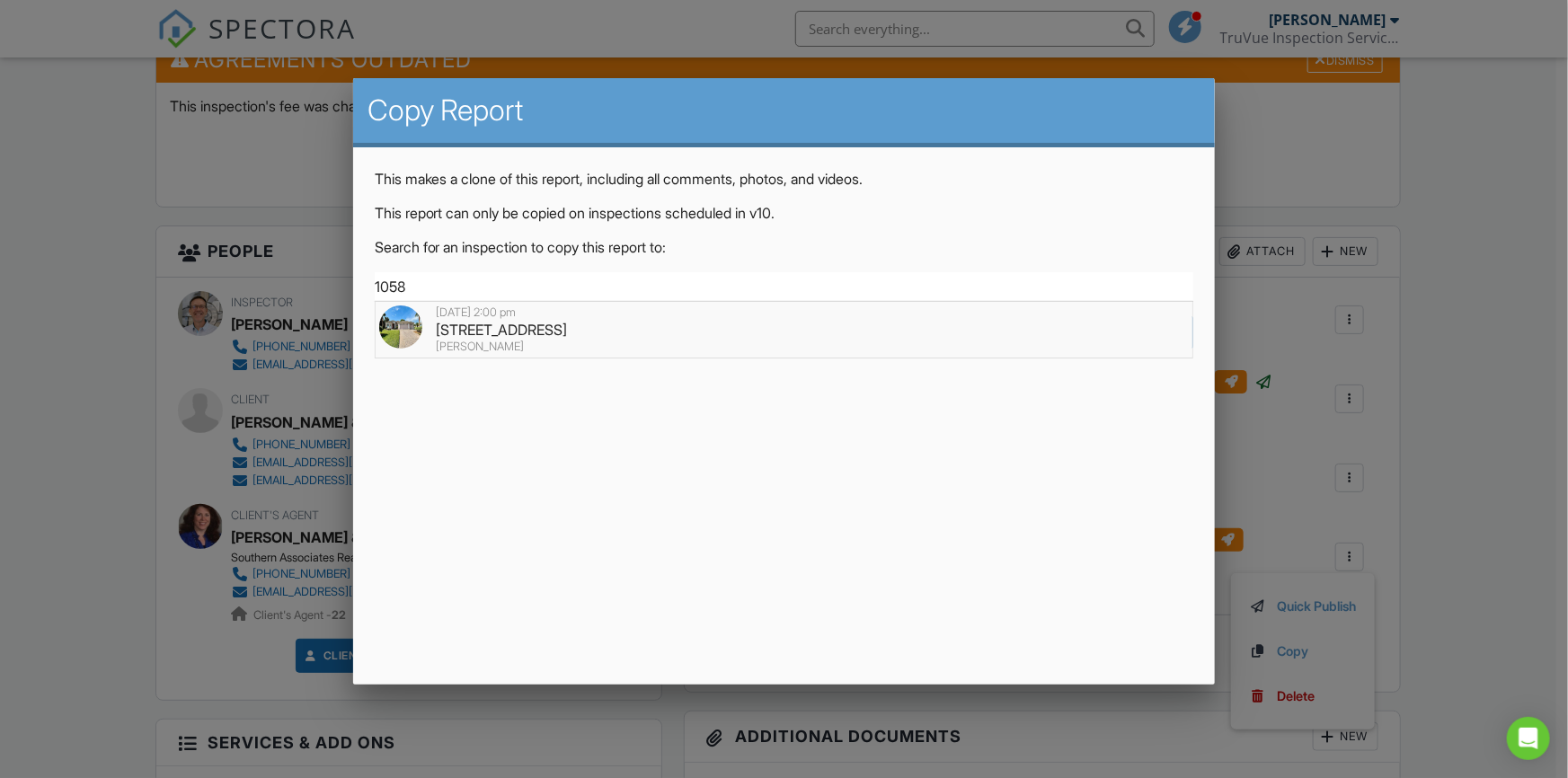
click at [532, 326] on div "1058 SW 157th St, Ocala, FL 34473" at bounding box center [784, 329] width 811 height 19
type input "1058 SW 157th St, Ocala, FL 34473"
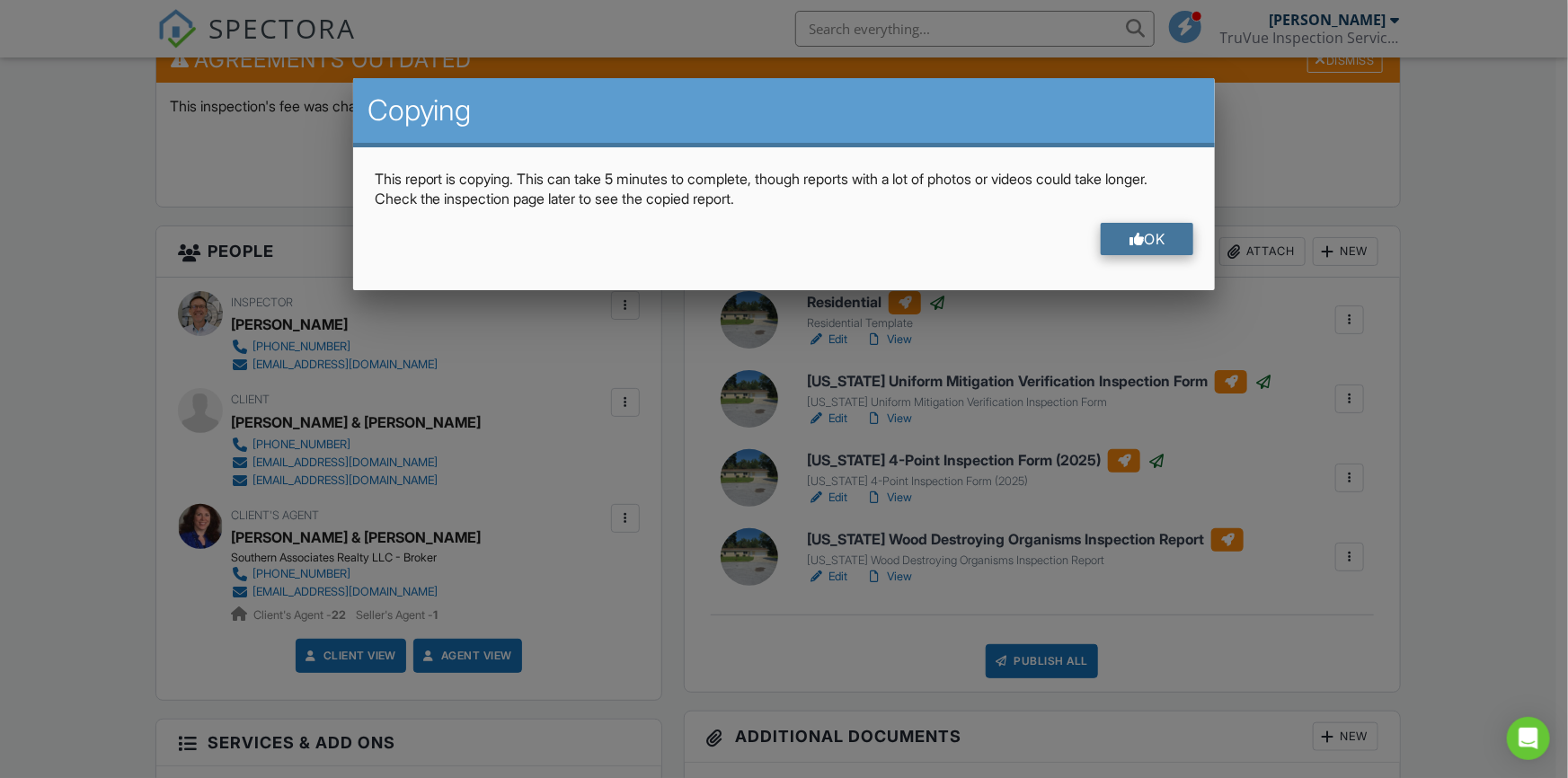
click at [1139, 250] on div "OK" at bounding box center [1147, 239] width 94 height 32
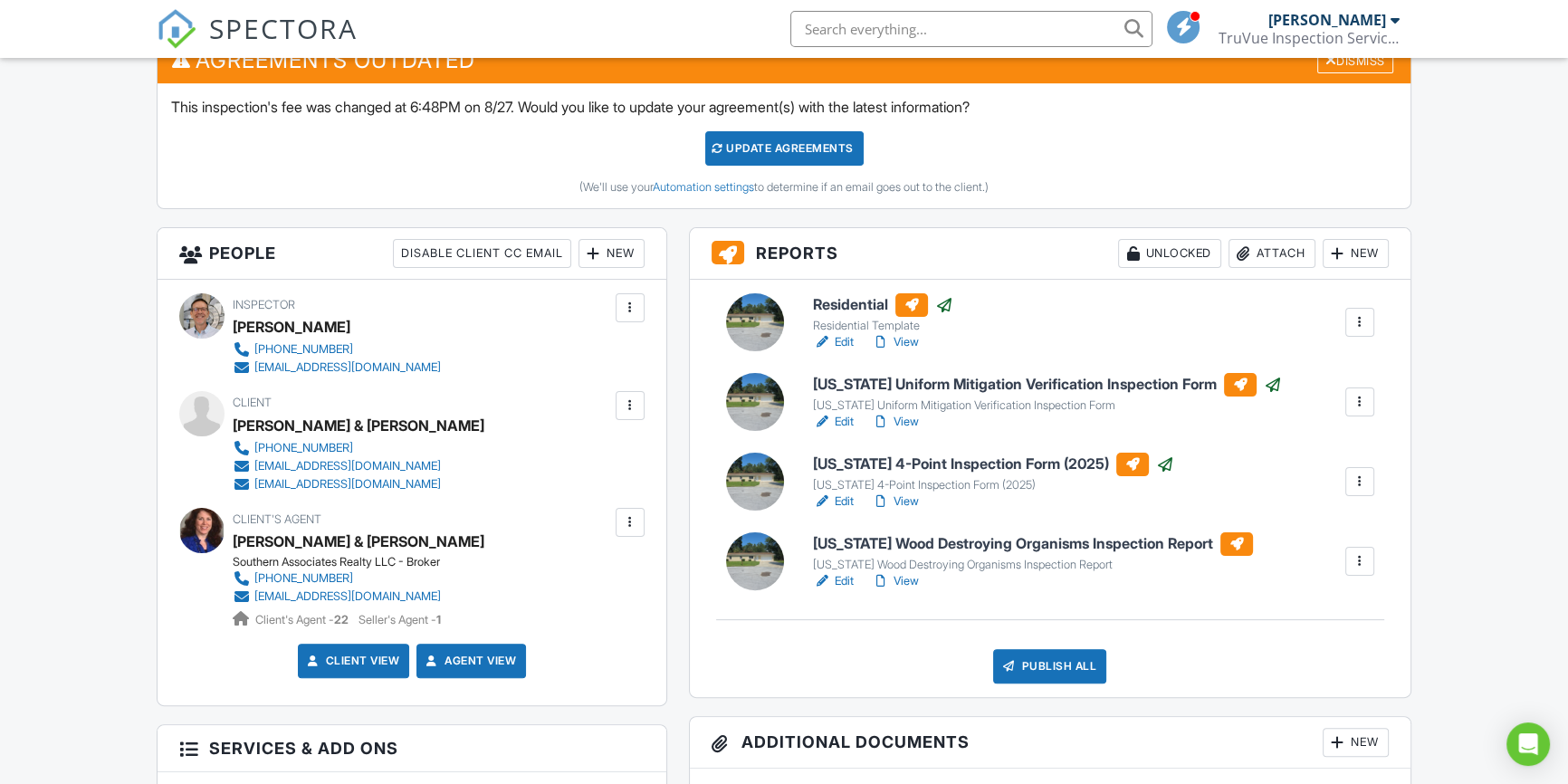
click at [1366, 562] on div at bounding box center [1359, 561] width 18 height 18
click at [1296, 693] on div "Delete" at bounding box center [1306, 701] width 38 height 20
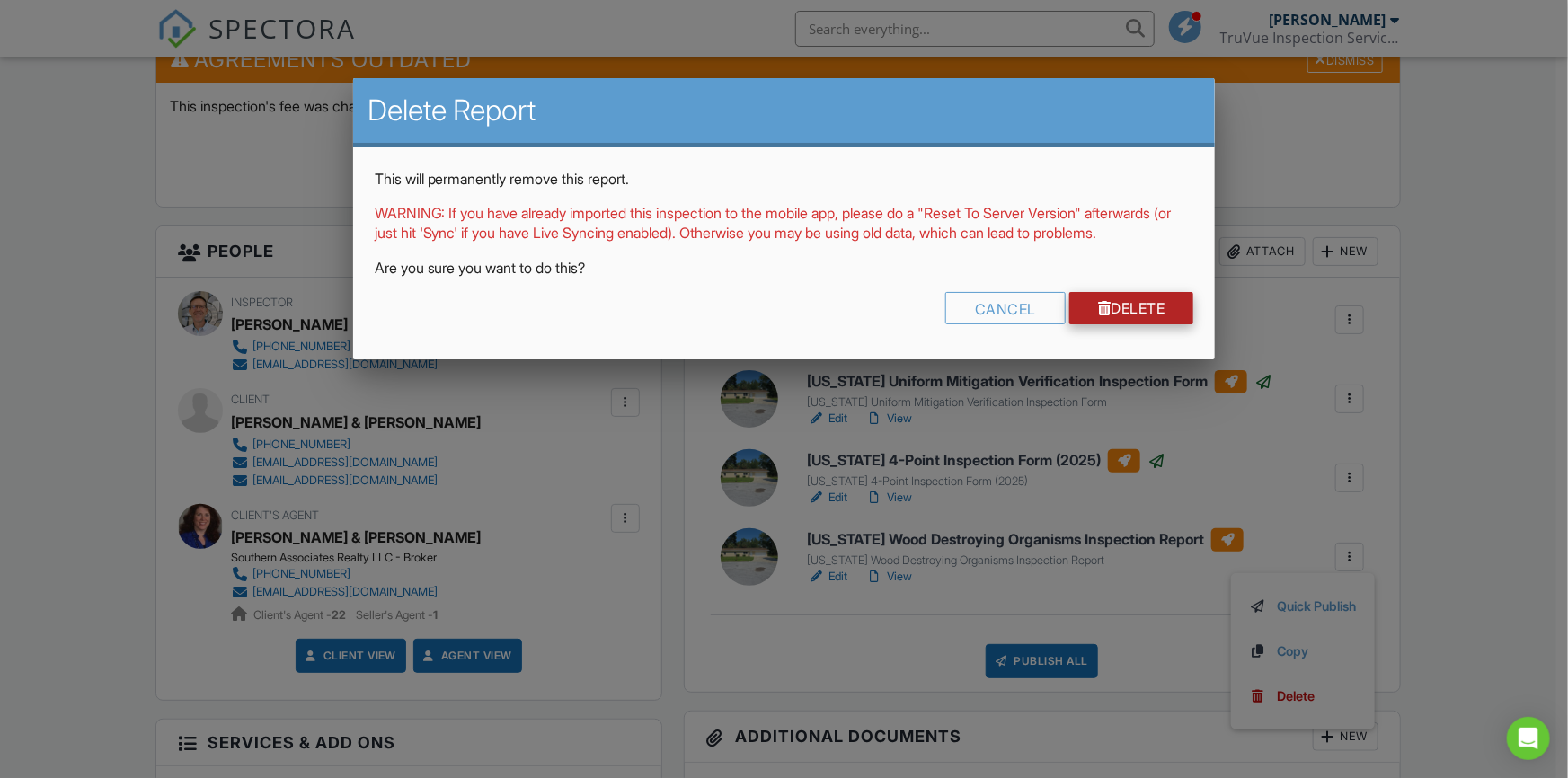
click at [1105, 324] on link "Delete" at bounding box center [1132, 307] width 125 height 32
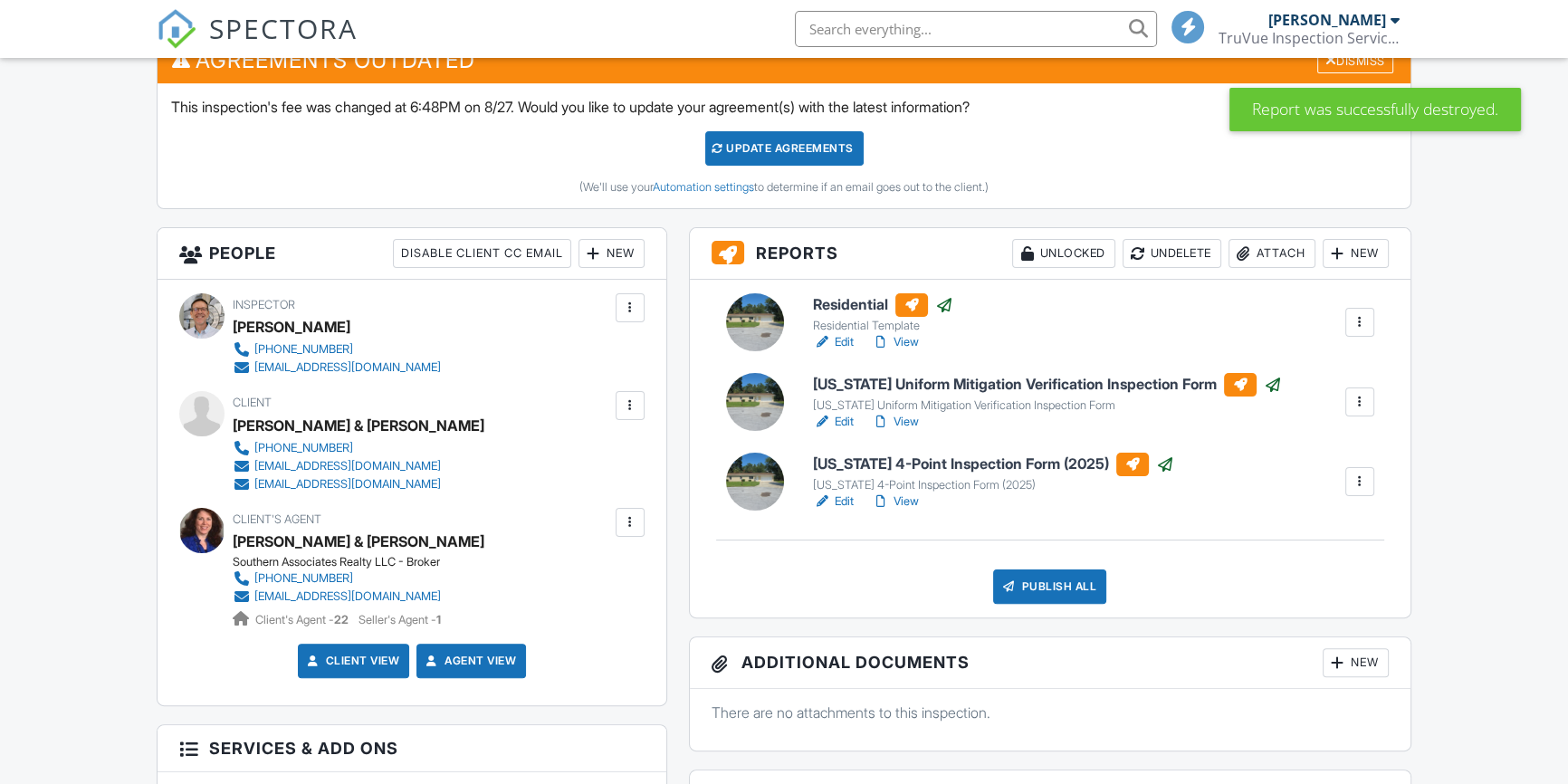
click at [1077, 582] on div "Publish All" at bounding box center [1049, 586] width 113 height 35
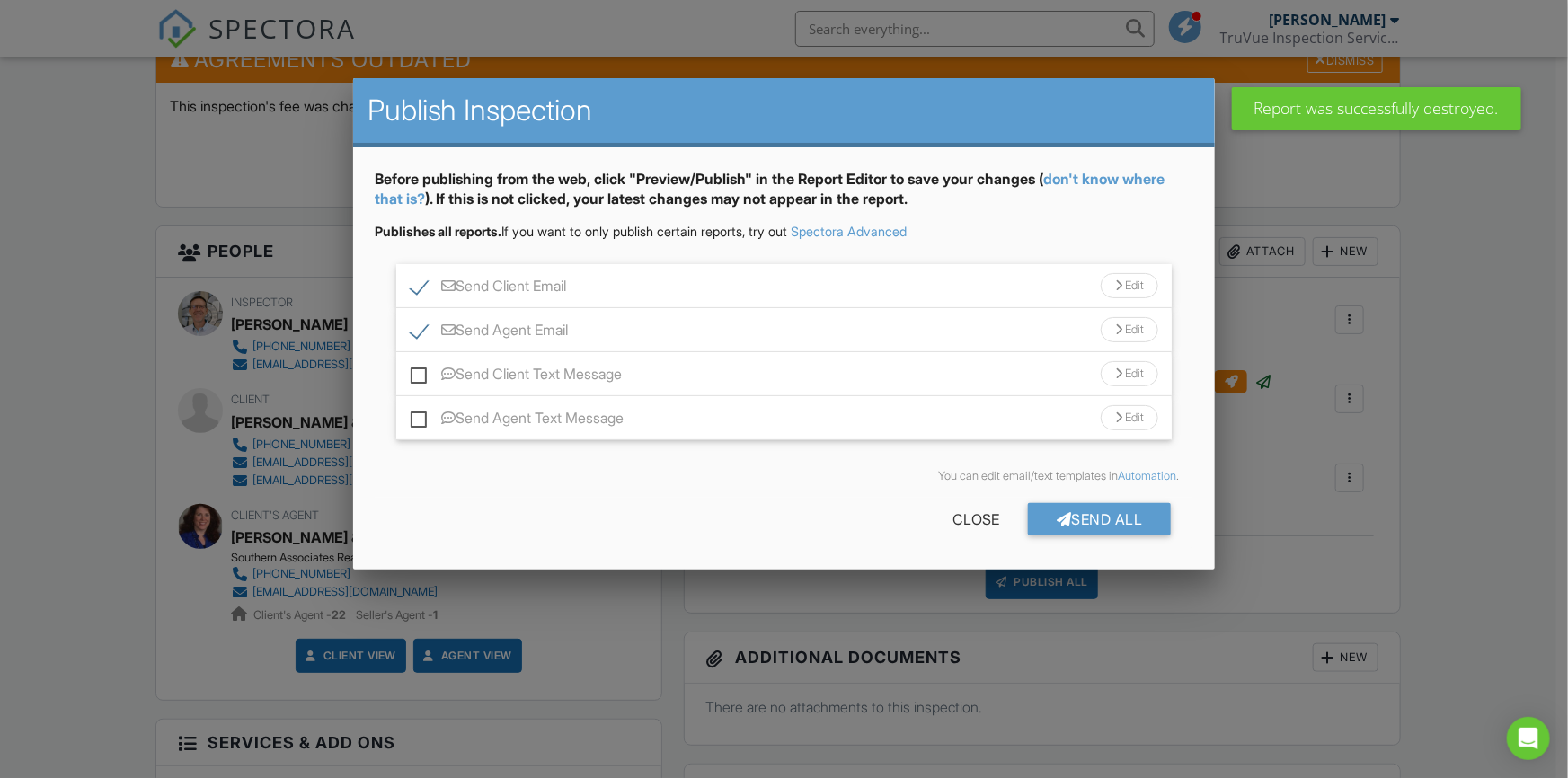
click at [420, 371] on label "Send Client Text Message" at bounding box center [516, 377] width 212 height 22
click at [420, 371] on input "Send Client Text Message" at bounding box center [416, 365] width 12 height 12
checkbox input "true"
click at [418, 415] on label "Send Agent Text Message" at bounding box center [517, 420] width 214 height 22
click at [418, 415] on input "Send Agent Text Message" at bounding box center [416, 408] width 12 height 12
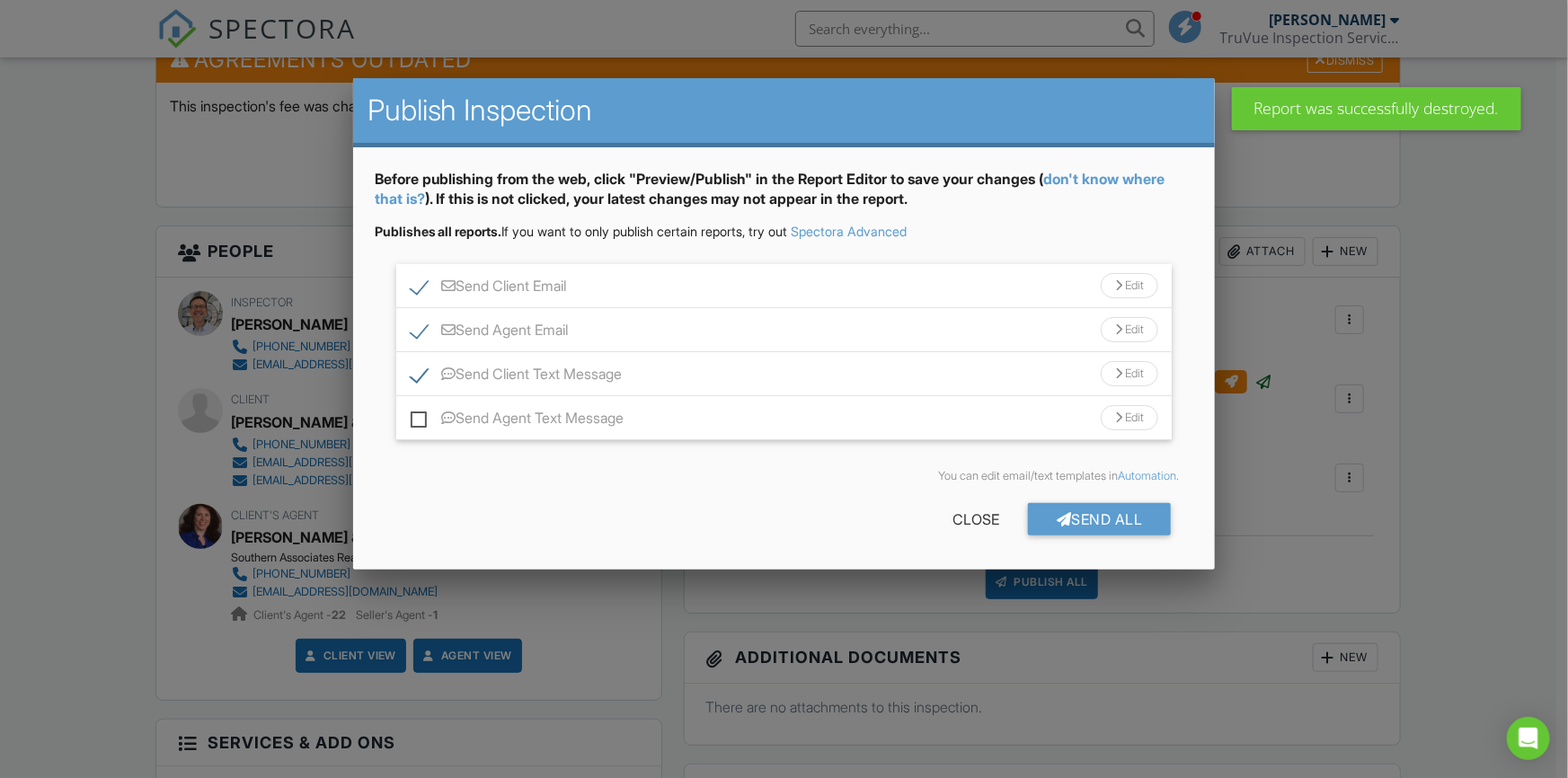
checkbox input "true"
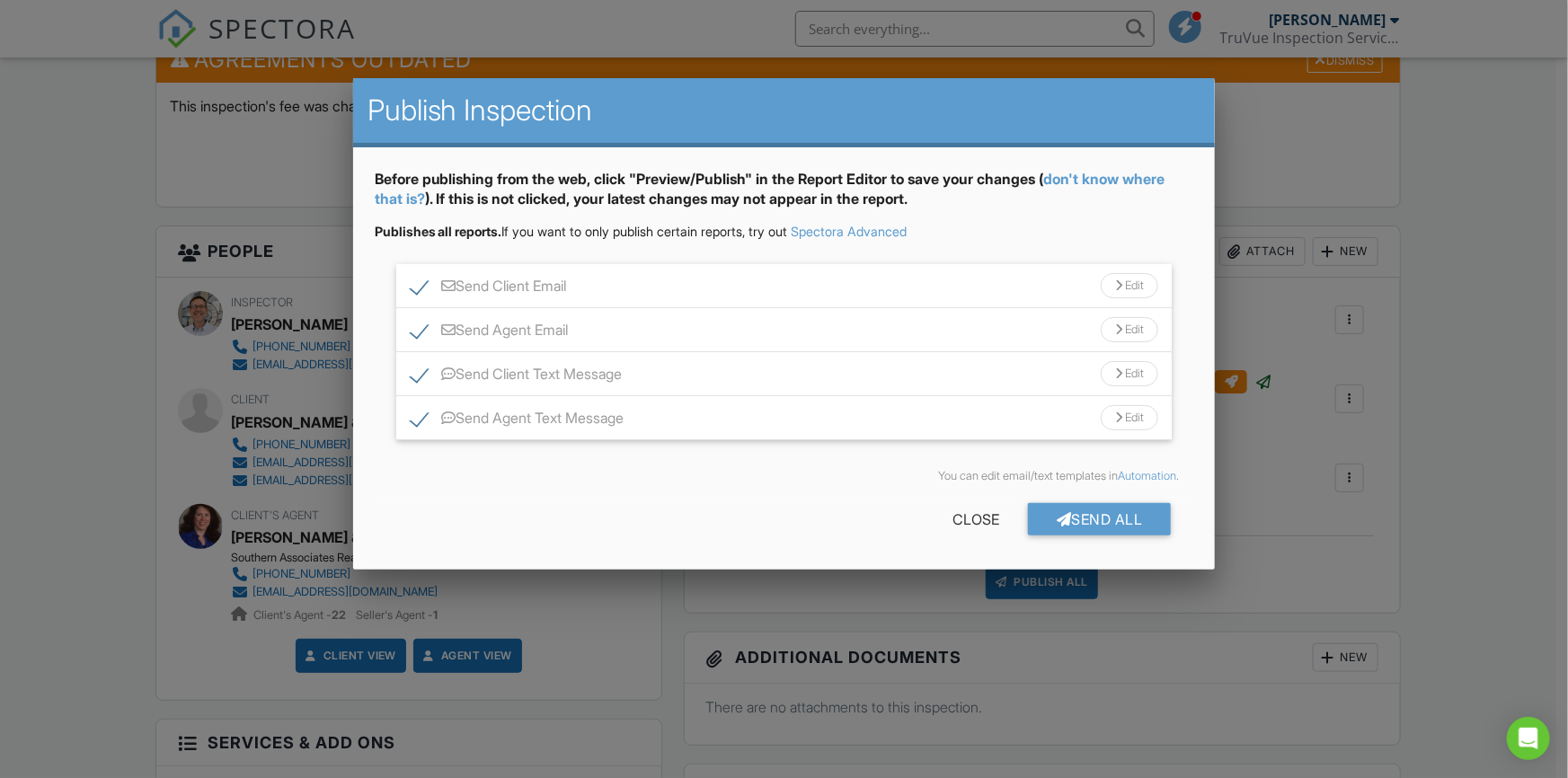
click at [1130, 370] on div "Edit" at bounding box center [1130, 373] width 57 height 25
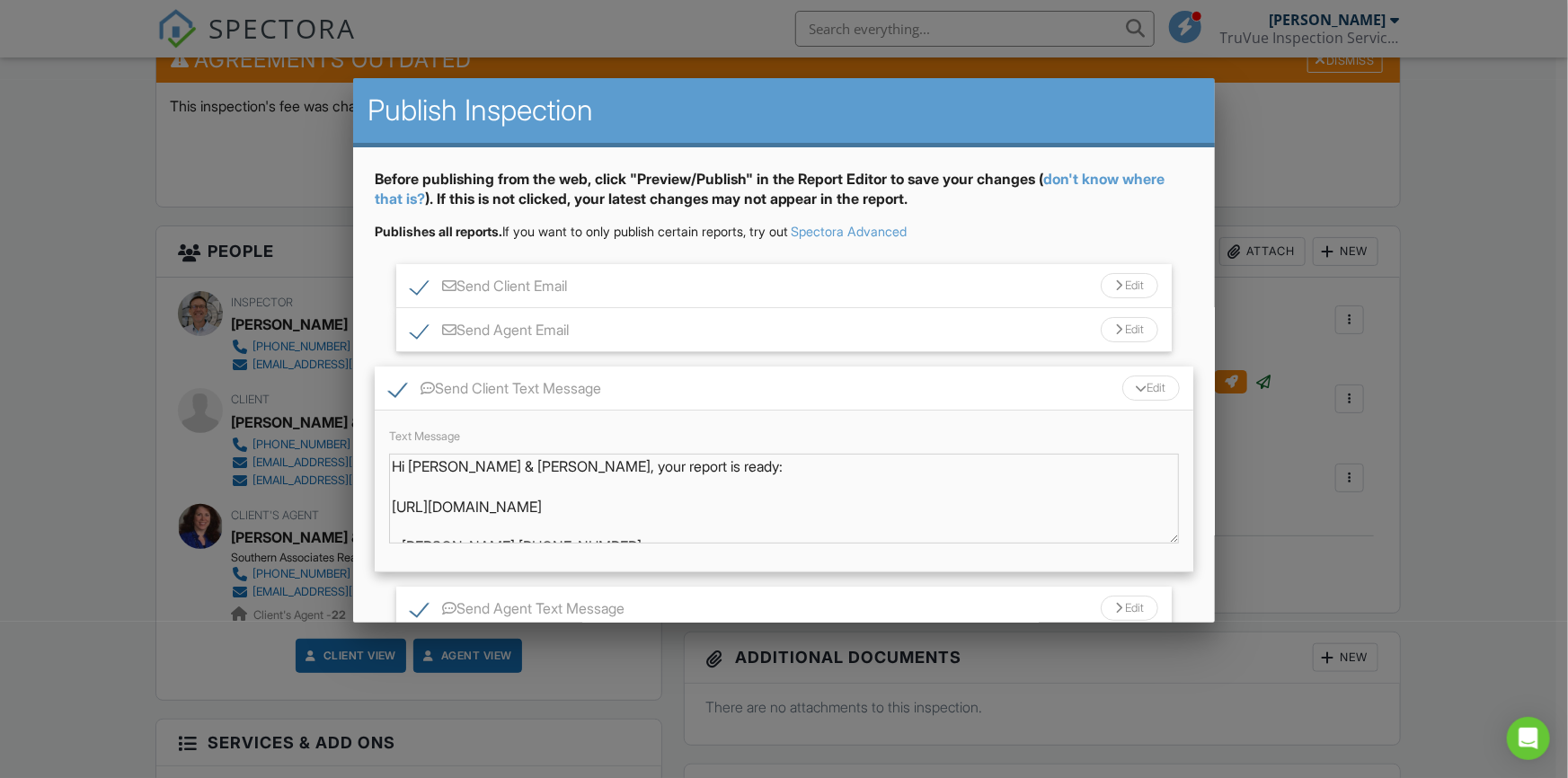
click at [626, 282] on div "Send Client Email Edit" at bounding box center [785, 286] width 777 height 44
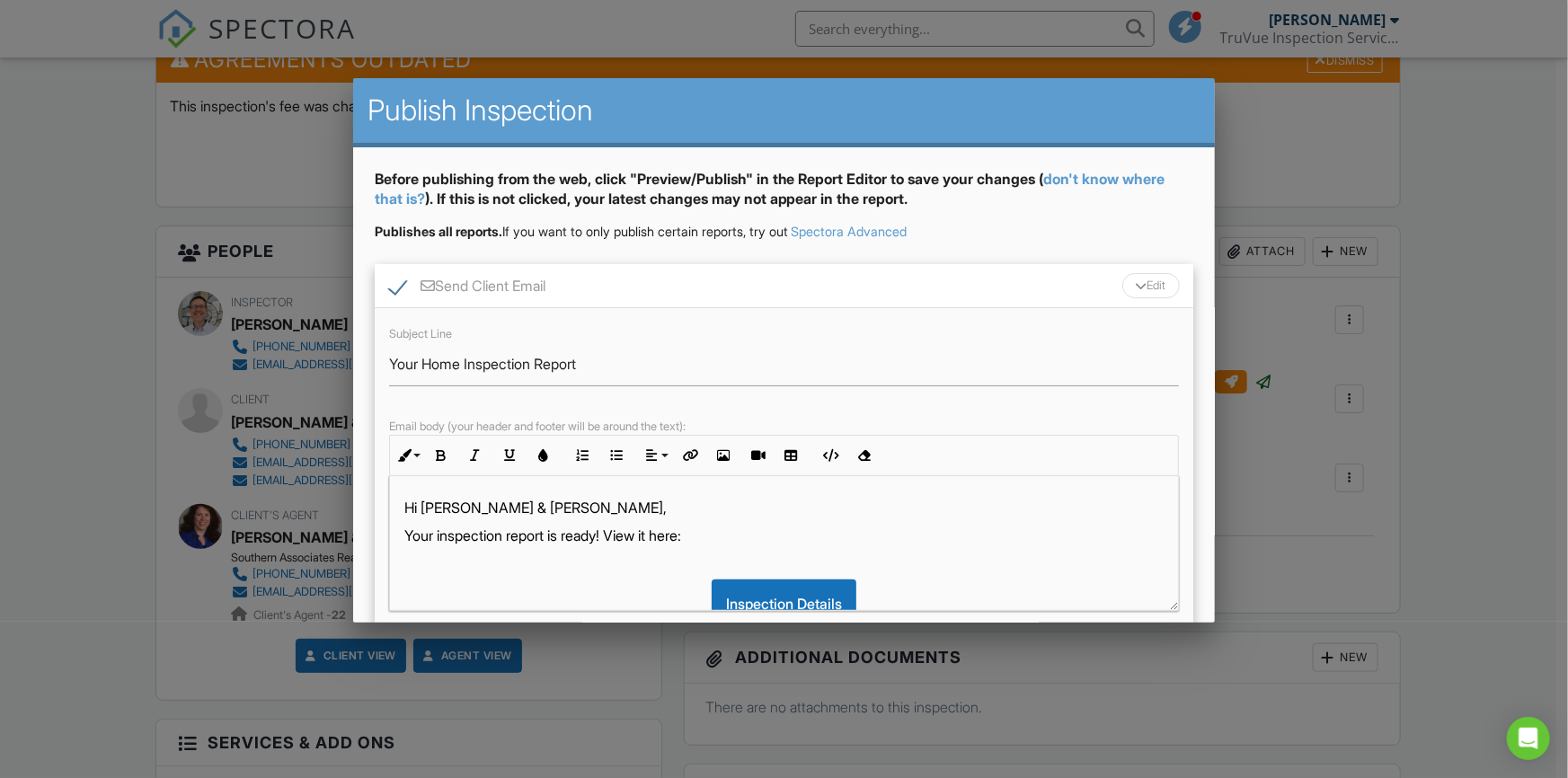
click at [548, 508] on p "Hi [PERSON_NAME] & [PERSON_NAME]," at bounding box center [784, 507] width 760 height 19
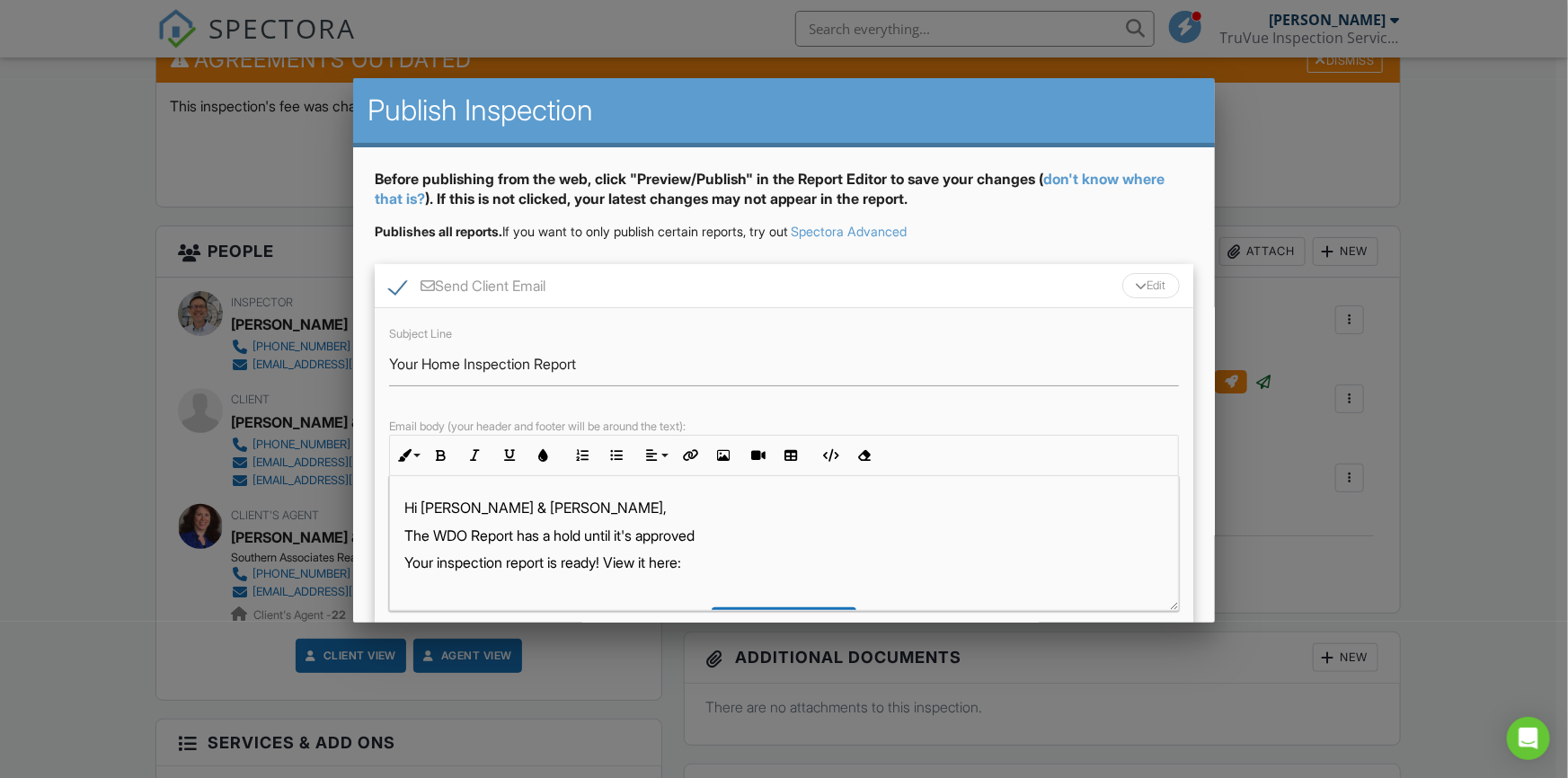
click at [721, 533] on p "The WDO Report has a hold until it's approved ​ ​" at bounding box center [784, 534] width 760 height 19
drag, startPoint x: 955, startPoint y: 537, endPoint x: 406, endPoint y: 531, distance: 549.0
click at [406, 531] on p "The WDO Report has a hold until it's approved, and should be available ​ ​ in t…" at bounding box center [784, 534] width 760 height 19
copy p "The WDO Report has a hold until it's approved, and should be available ​ ​ in t…"
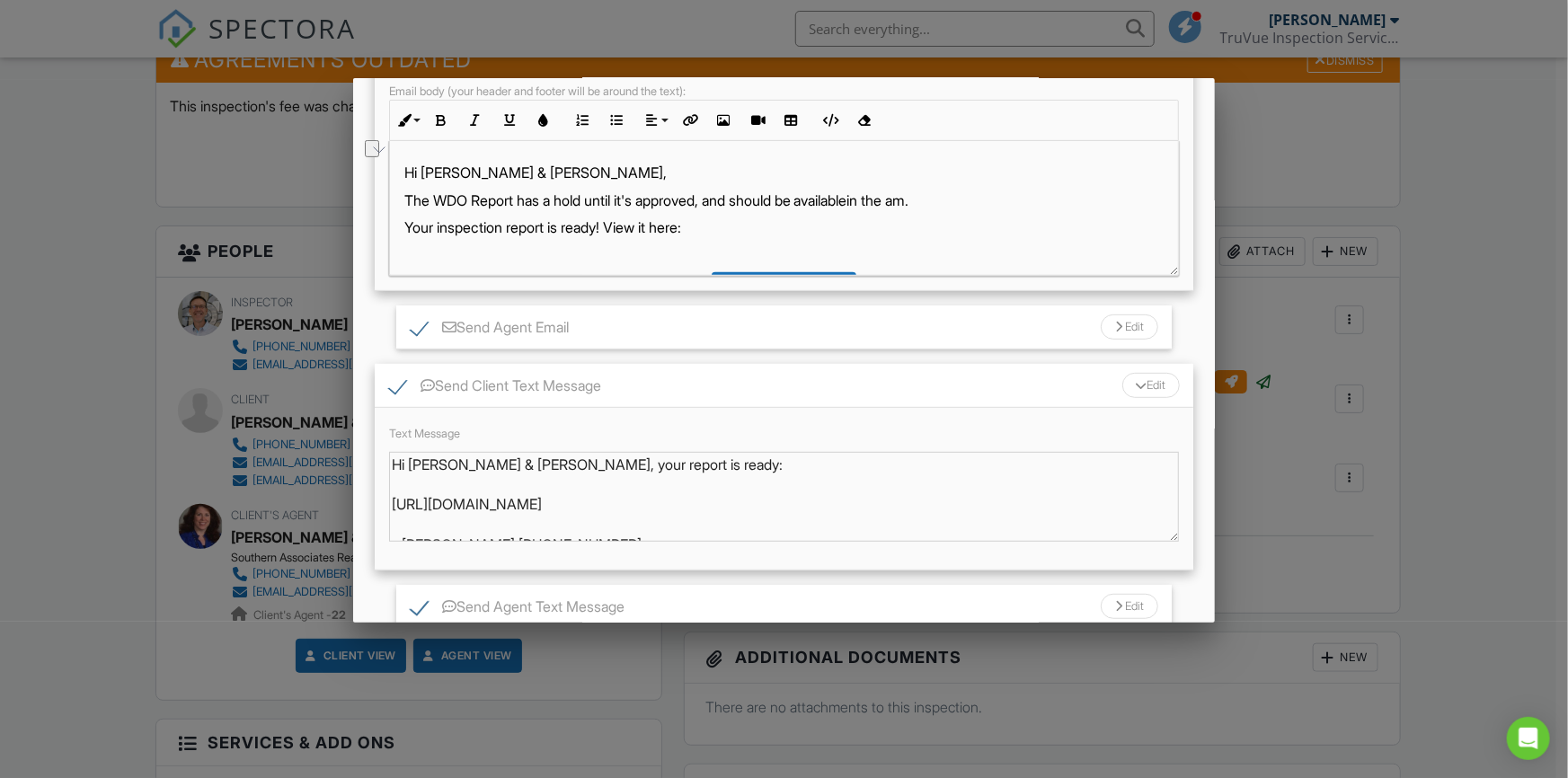
scroll to position [307, 0]
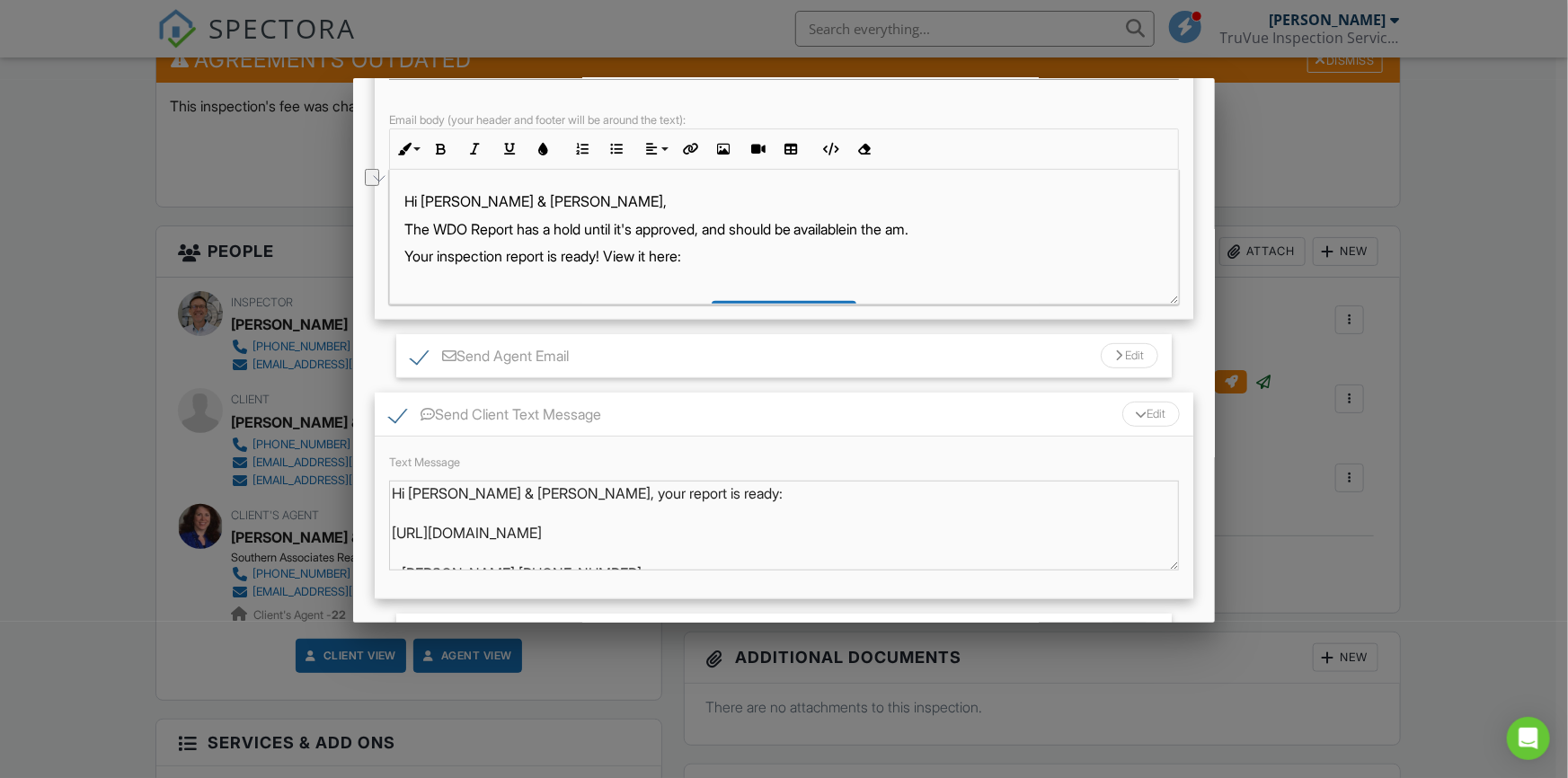
click at [681, 363] on div "Send Agent Email Edit" at bounding box center [785, 357] width 777 height 44
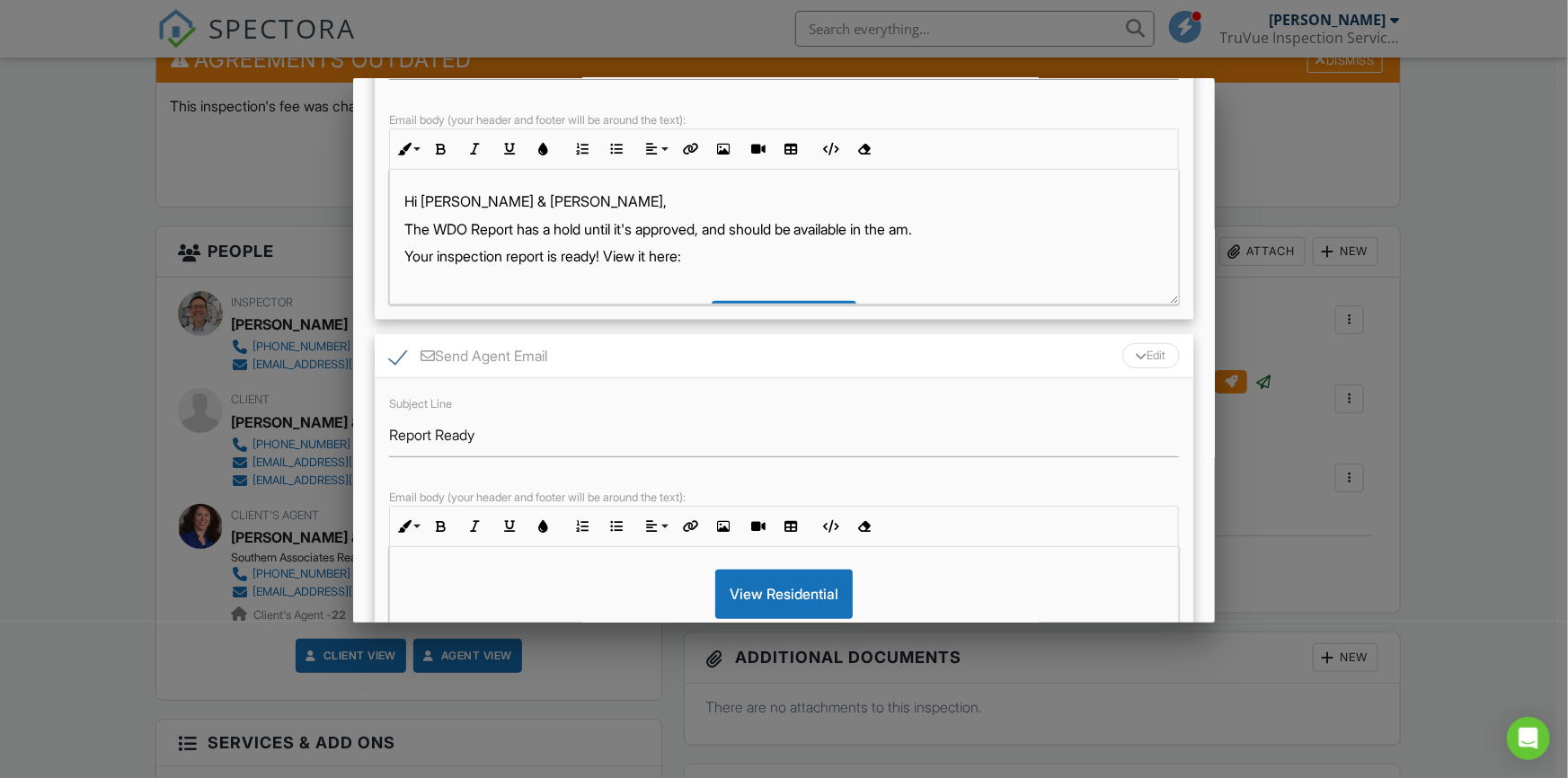
scroll to position [0, 0]
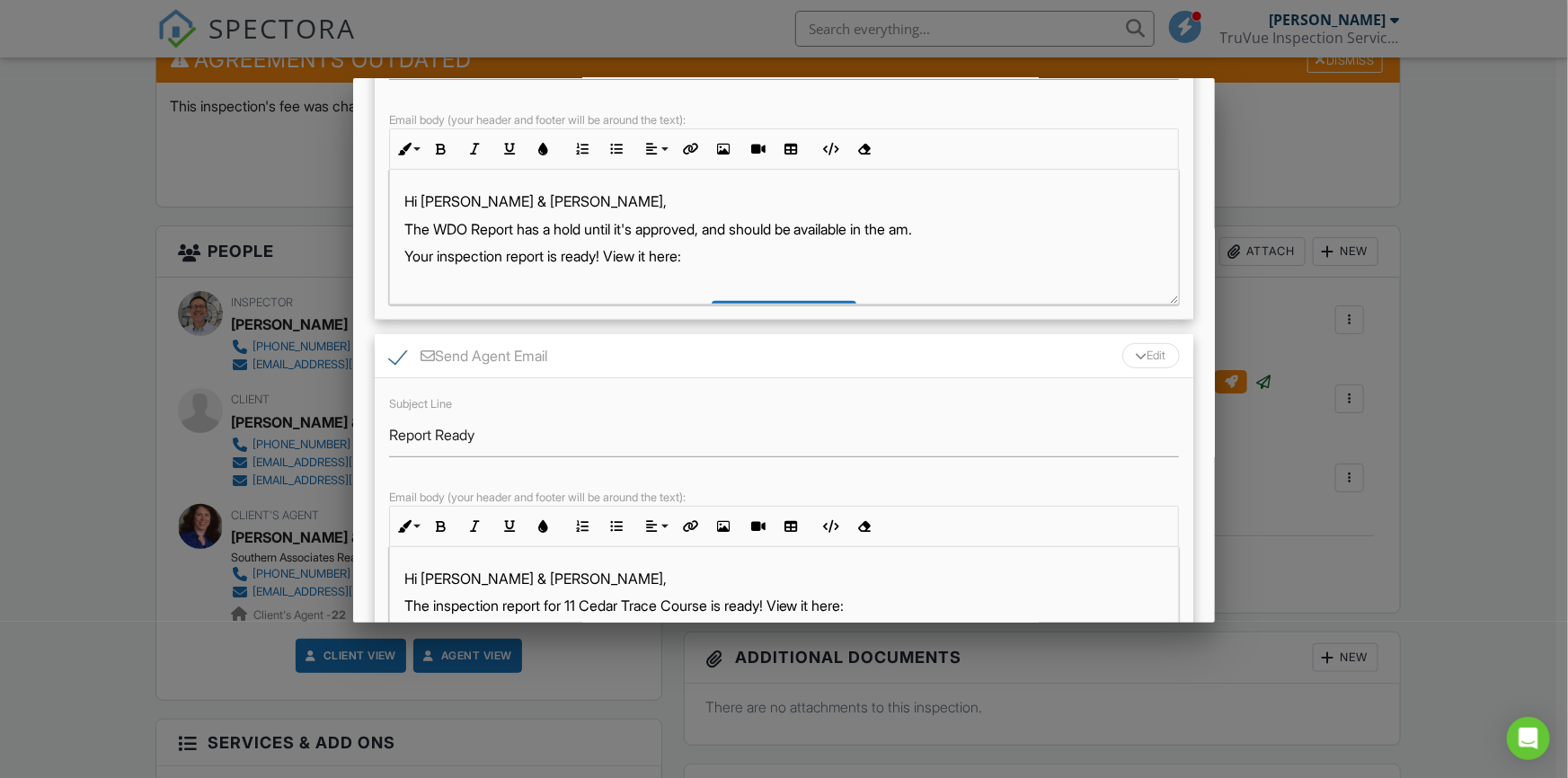
click at [879, 604] on p "The inspection report for 11 Cedar Trace Course is ready! View it here:" at bounding box center [784, 605] width 760 height 19
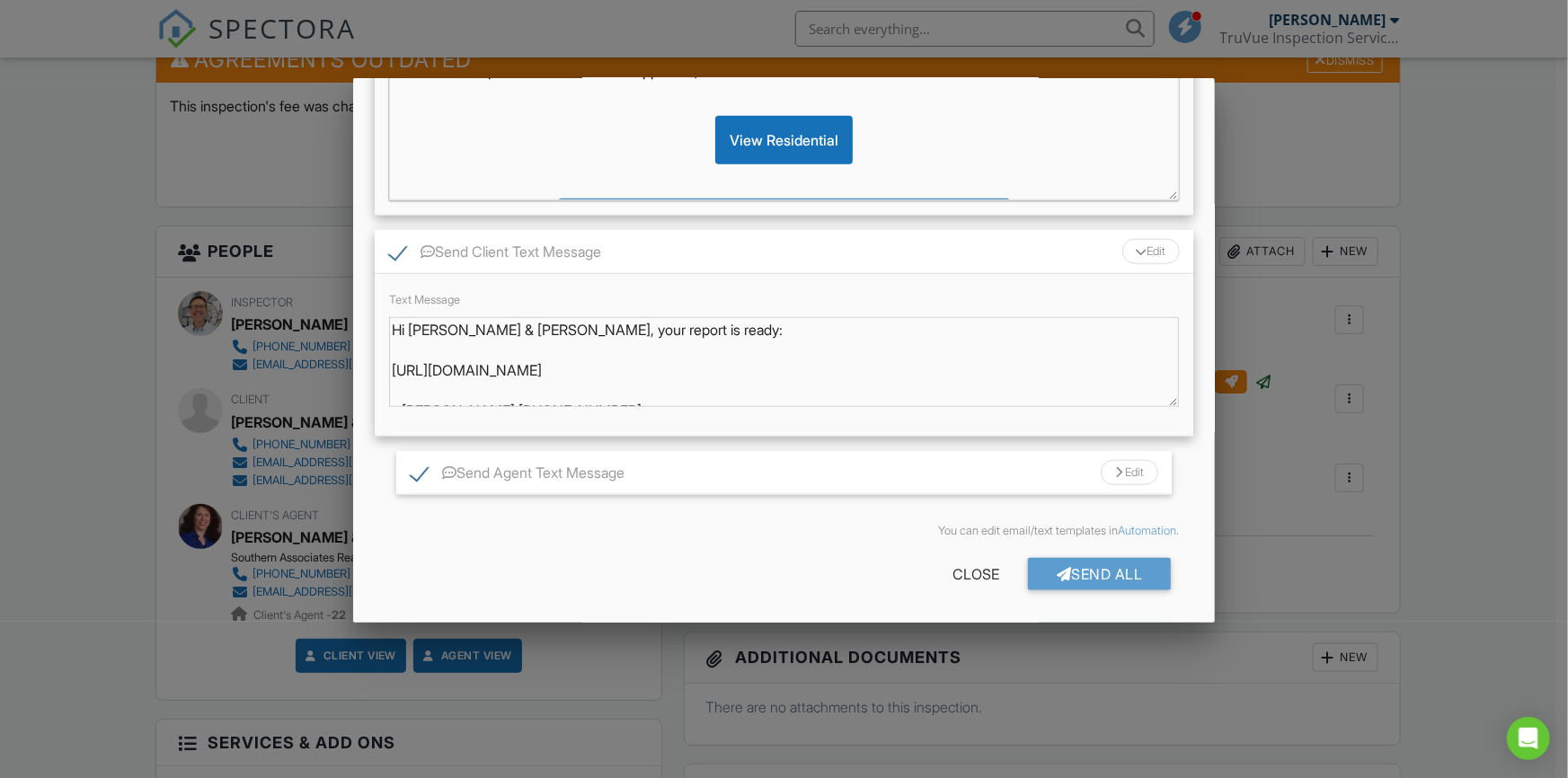
click at [1113, 583] on div "Send All" at bounding box center [1100, 573] width 144 height 32
